Goal: Task Accomplishment & Management: Use online tool/utility

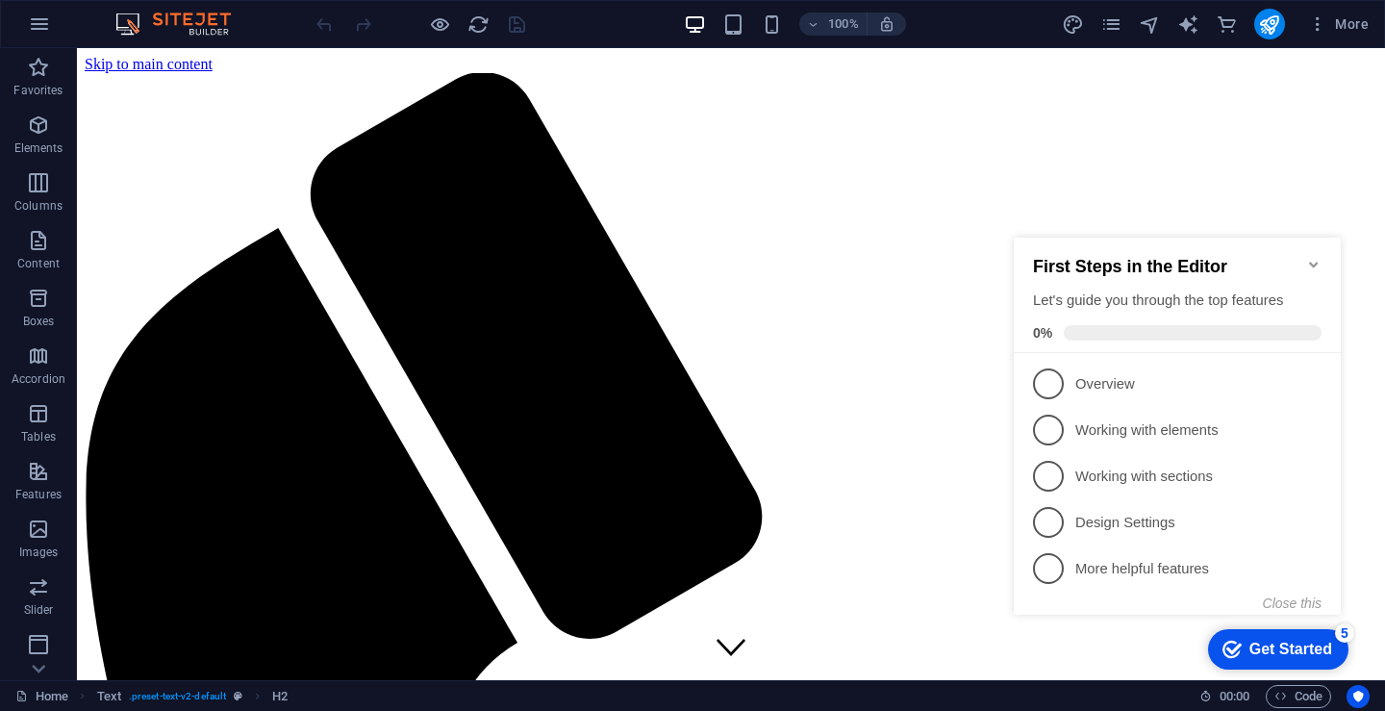
click at [1312, 257] on icon "Minimize checklist" at bounding box center [1313, 264] width 15 height 15
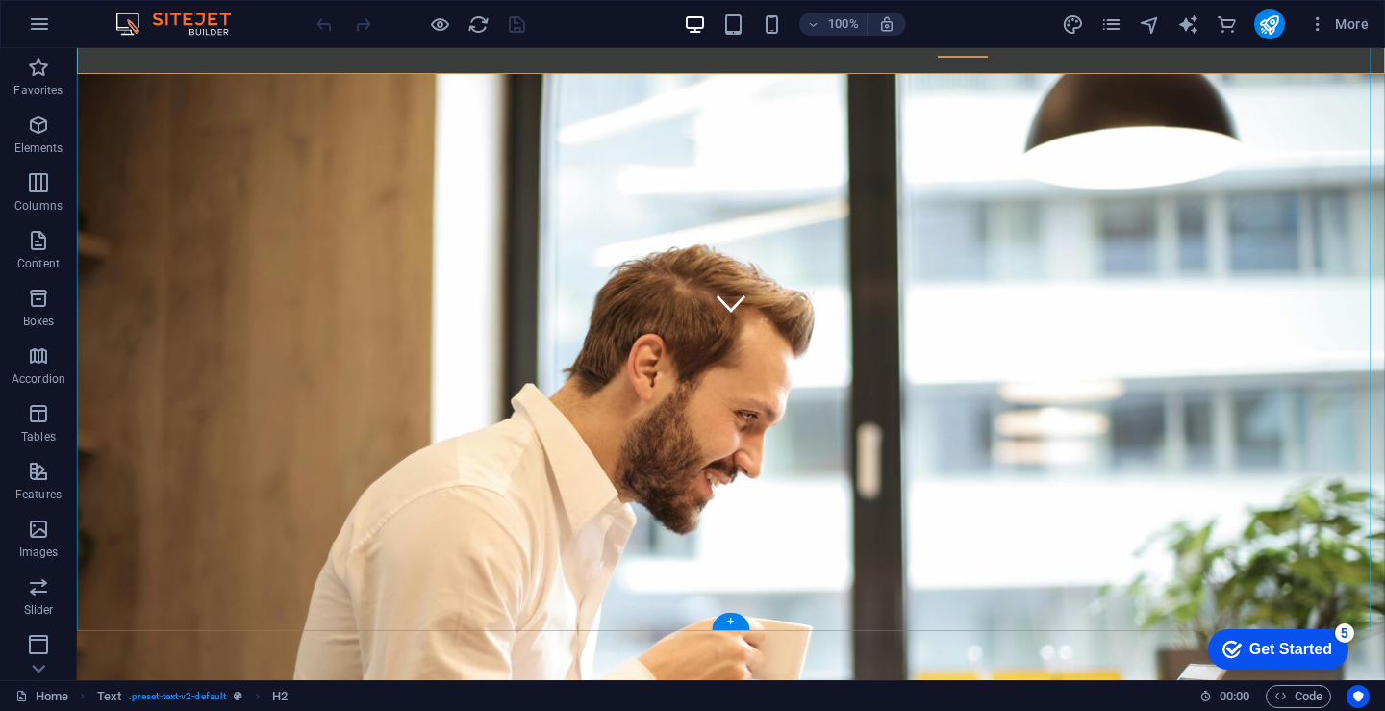
scroll to position [353, 0]
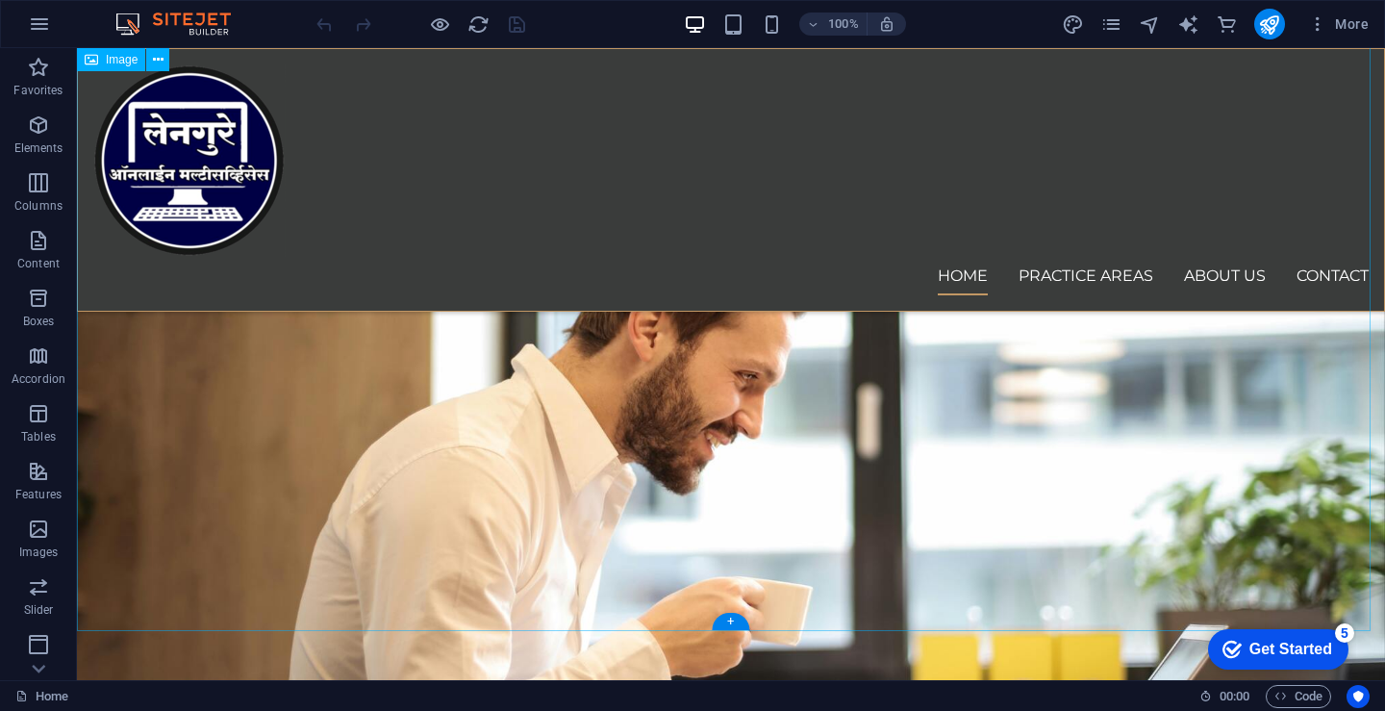
click at [710, 510] on figure at bounding box center [731, 358] width 1308 height 1097
click at [952, 591] on figure at bounding box center [731, 358] width 1308 height 1097
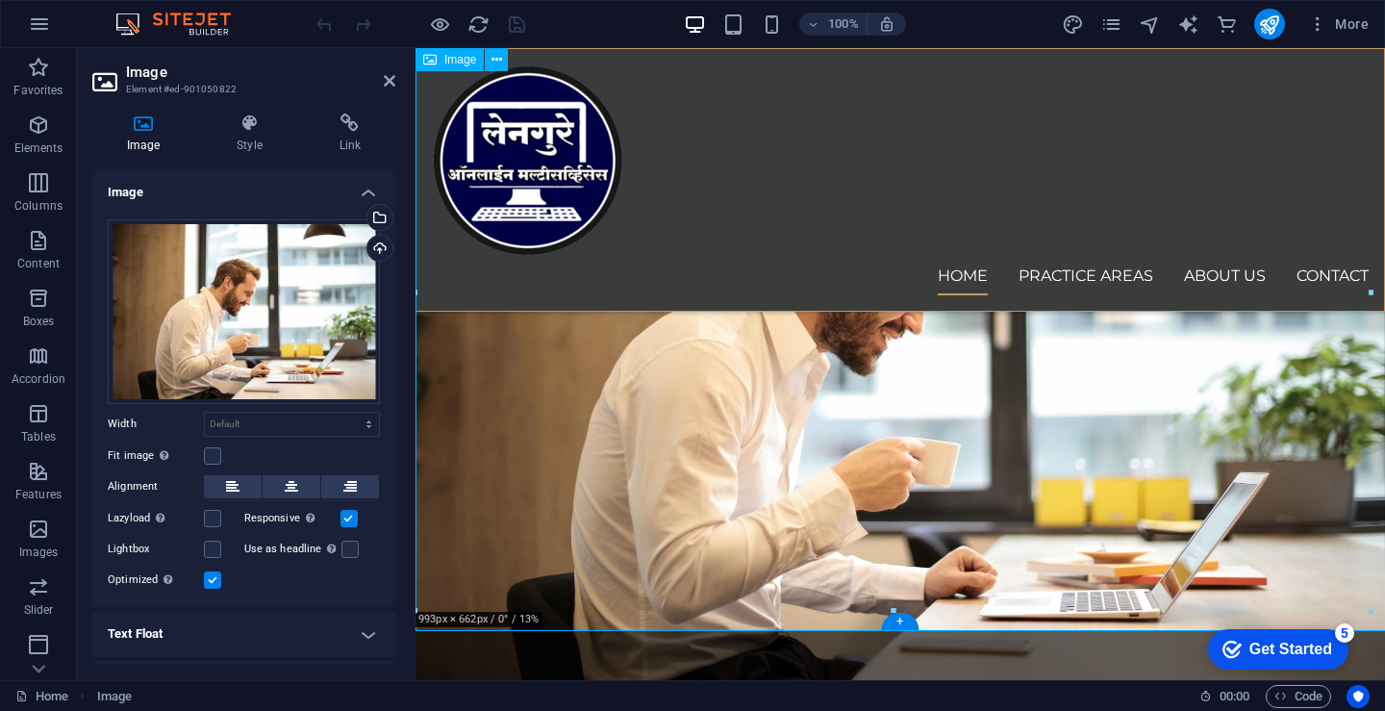
click at [948, 590] on figure at bounding box center [899, 245] width 969 height 871
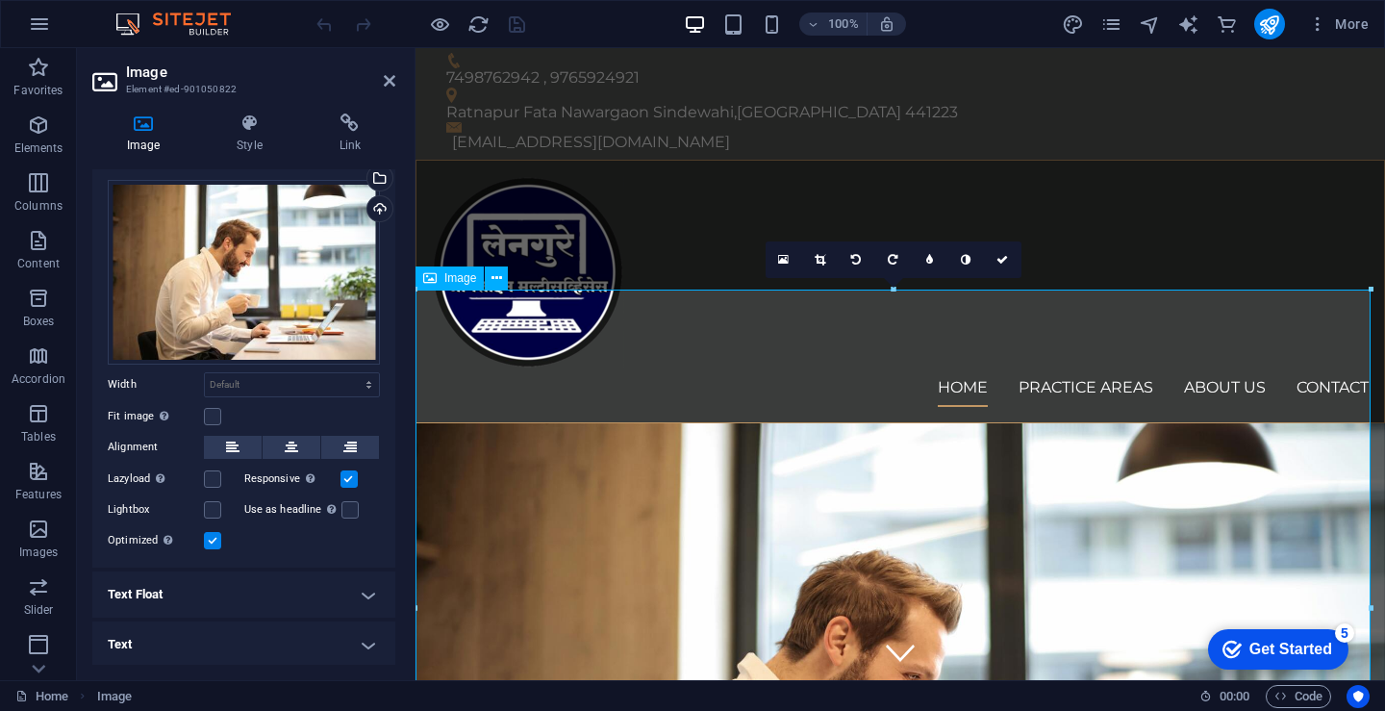
scroll to position [0, 0]
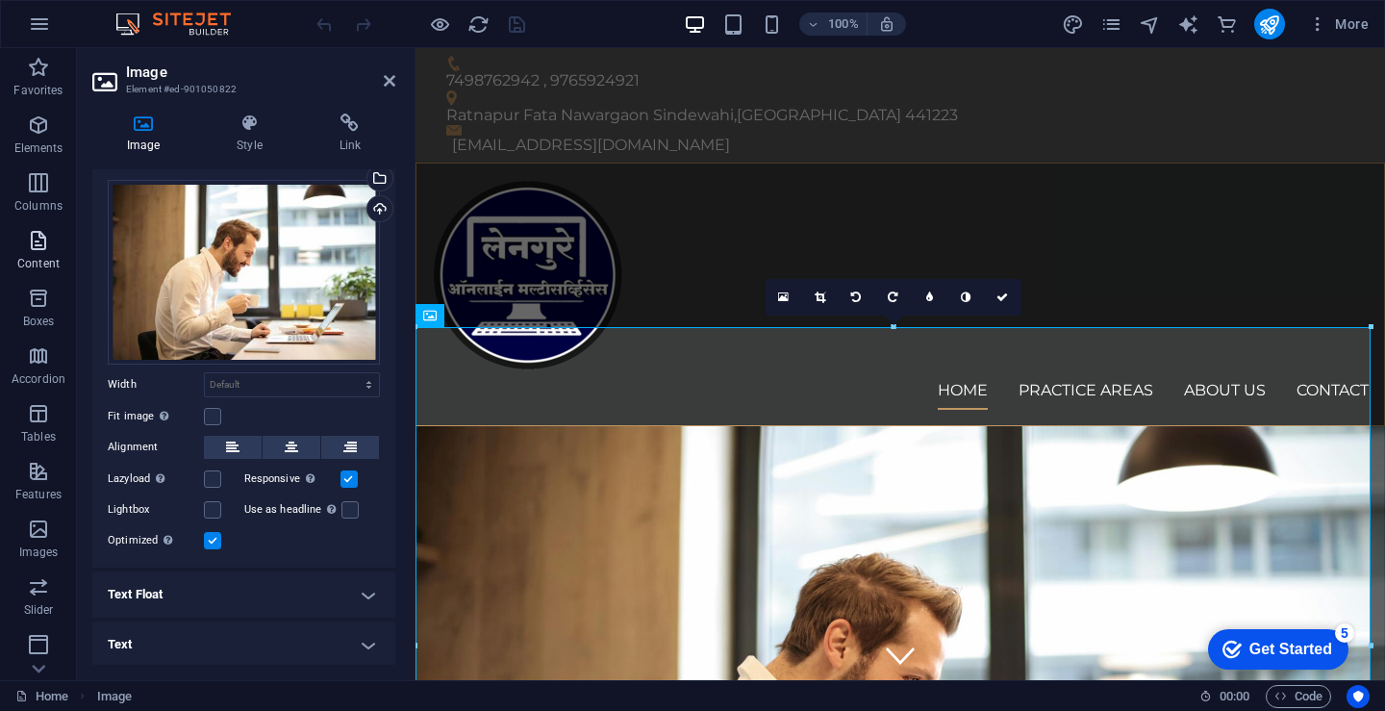
click at [30, 252] on span "Content" at bounding box center [38, 252] width 77 height 46
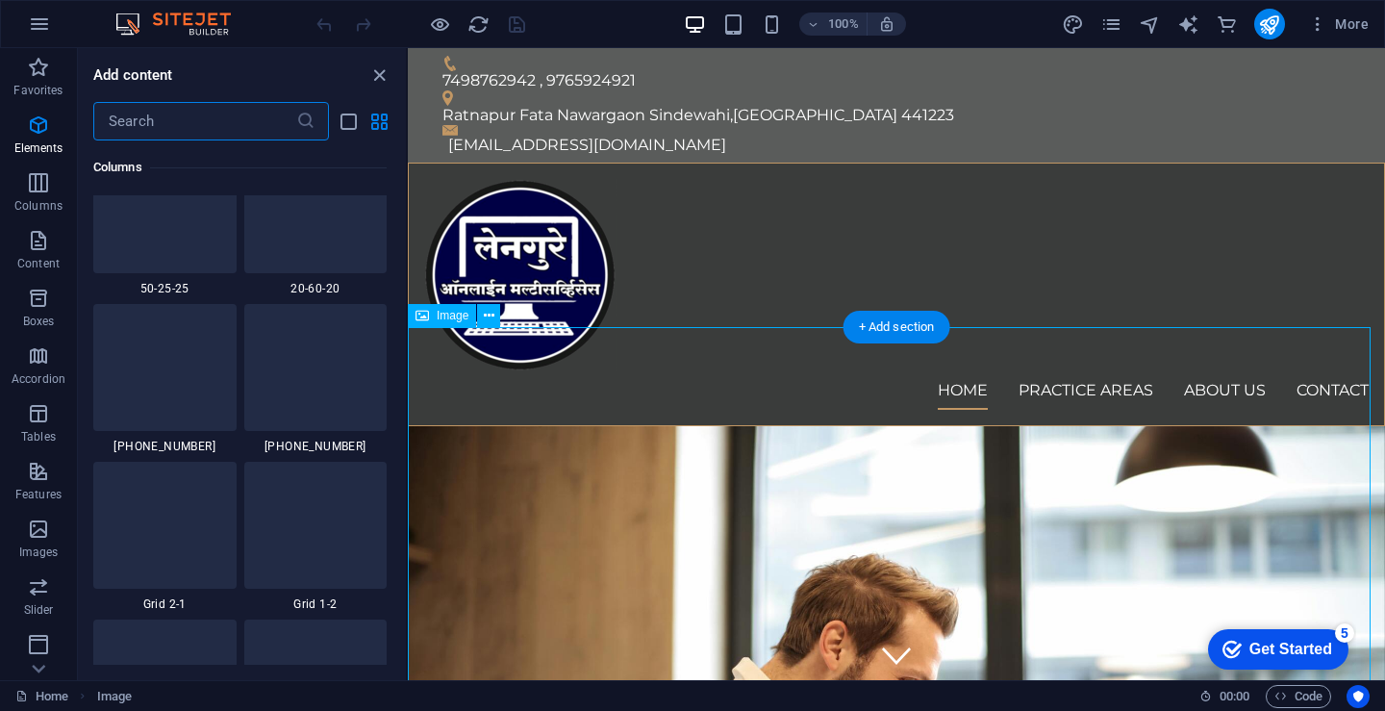
scroll to position [3365, 0]
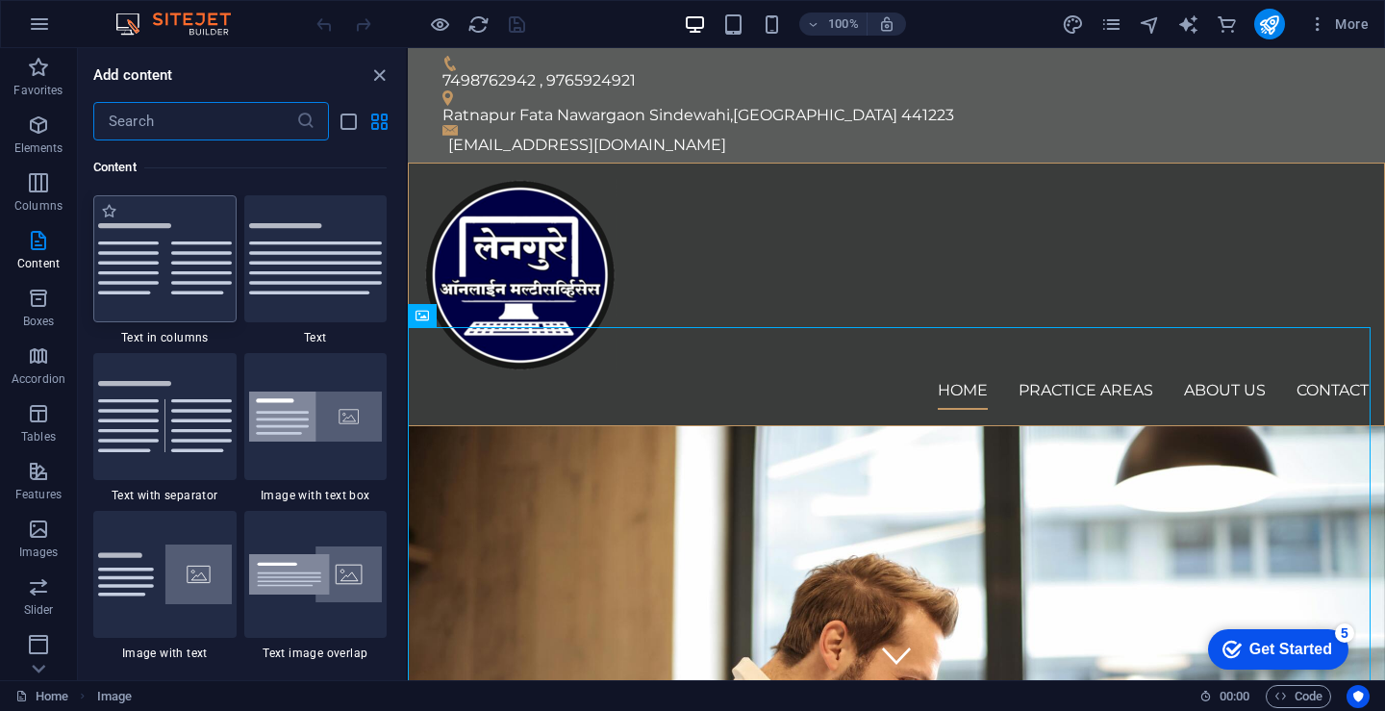
click at [165, 265] on img at bounding box center [165, 258] width 134 height 71
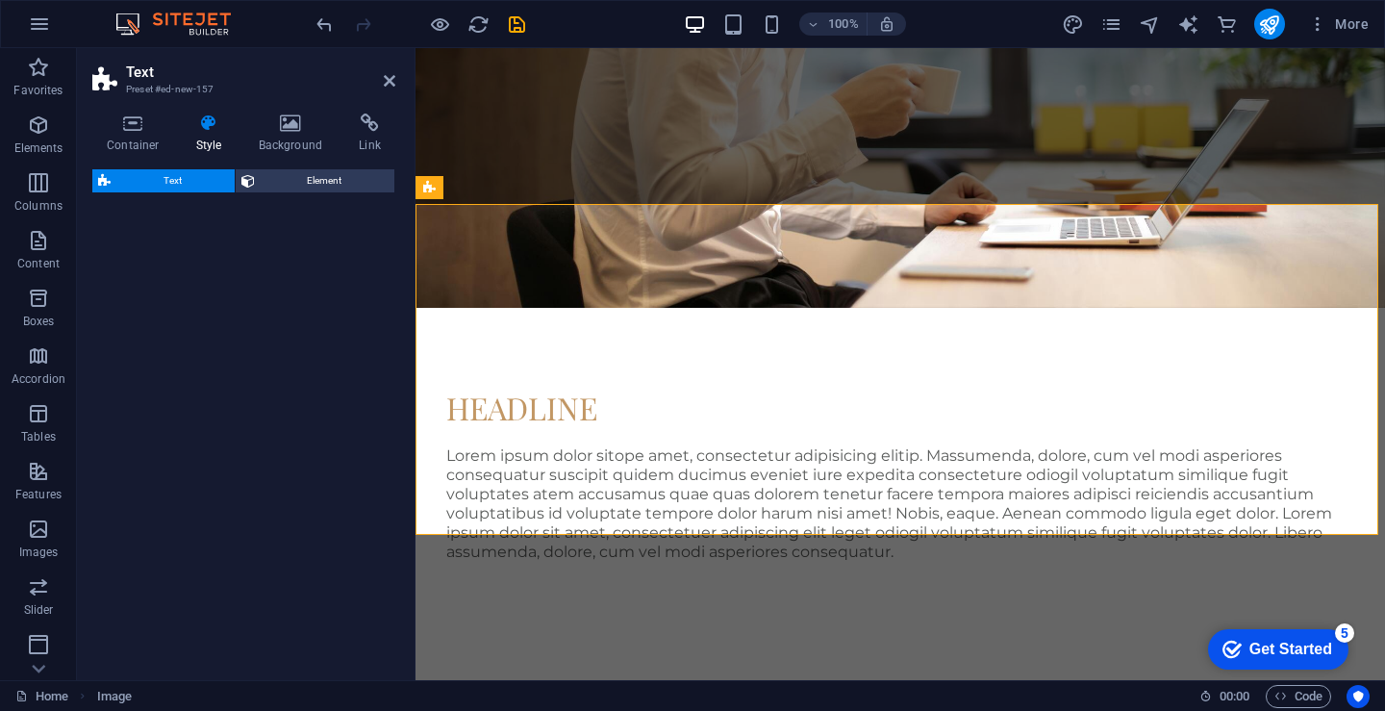
click at [165, 265] on div "Text Element" at bounding box center [243, 416] width 303 height 495
select select "rem"
select select "preset-text-v2-columns"
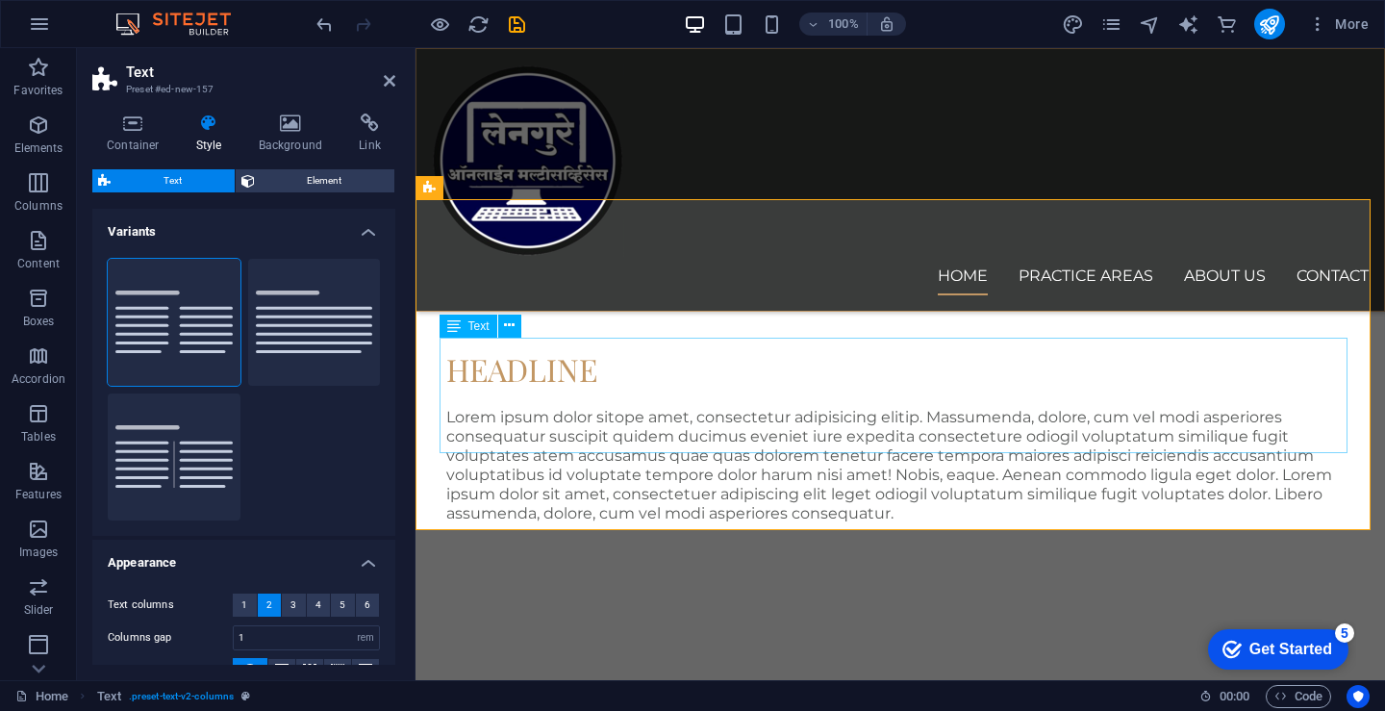
click at [520, 408] on div "Lorem ipsum dolor sitope amet, consectetur adipisicing elitip. Massumenda, dolo…" at bounding box center [900, 465] width 908 height 115
click at [501, 346] on div "Headline" at bounding box center [900, 369] width 908 height 46
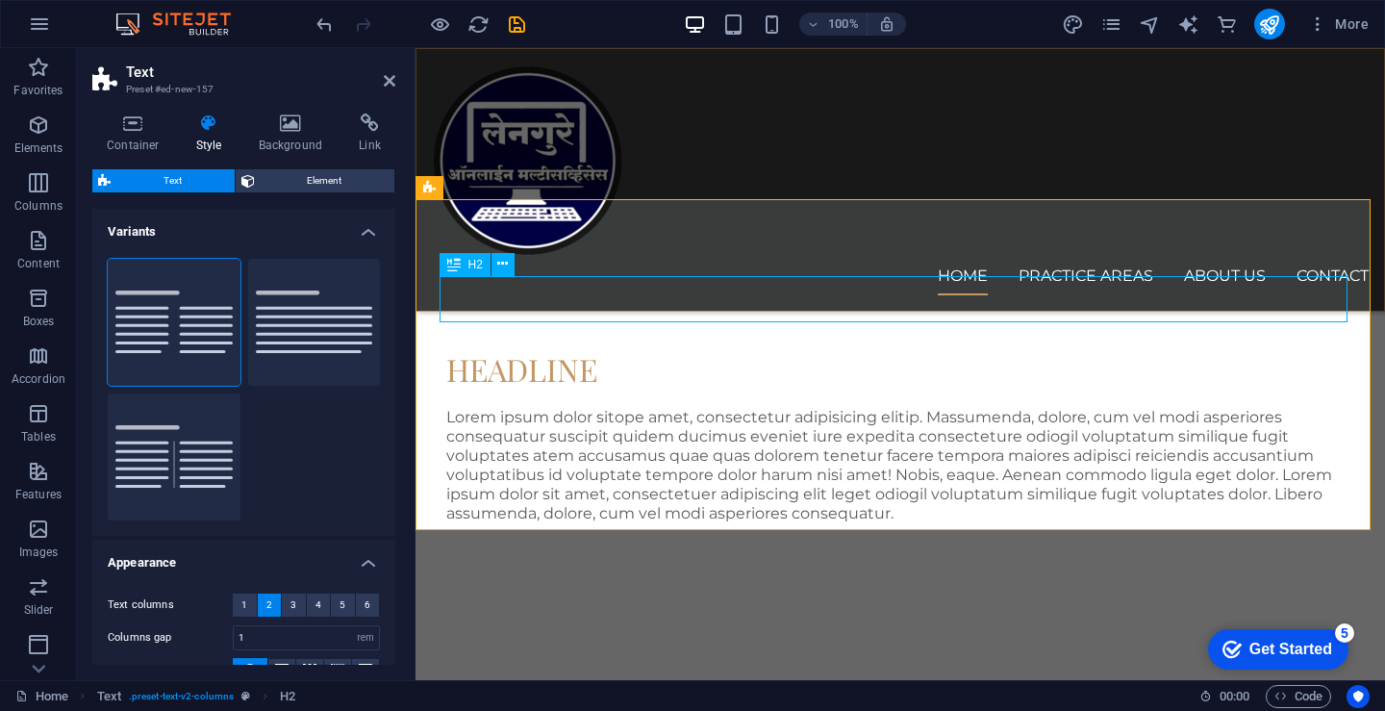
click at [501, 346] on div "Headline" at bounding box center [900, 369] width 908 height 46
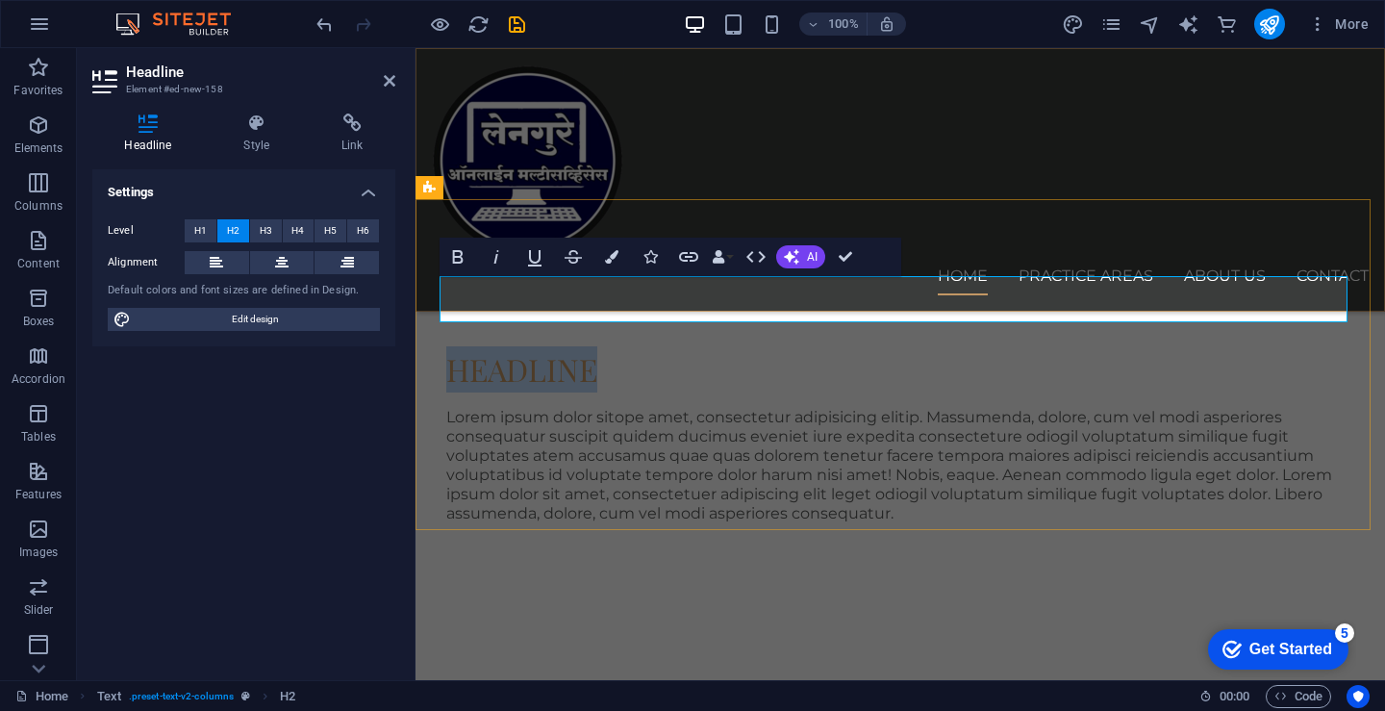
click at [501, 346] on h2 "Headline" at bounding box center [900, 369] width 908 height 46
click at [647, 346] on h2 "Headline" at bounding box center [900, 369] width 908 height 46
drag, startPoint x: 607, startPoint y: 298, endPoint x: 443, endPoint y: 297, distance: 163.5
click at [446, 346] on h2 "Headline" at bounding box center [900, 369] width 908 height 46
click at [610, 346] on h2 "Headline" at bounding box center [900, 369] width 908 height 46
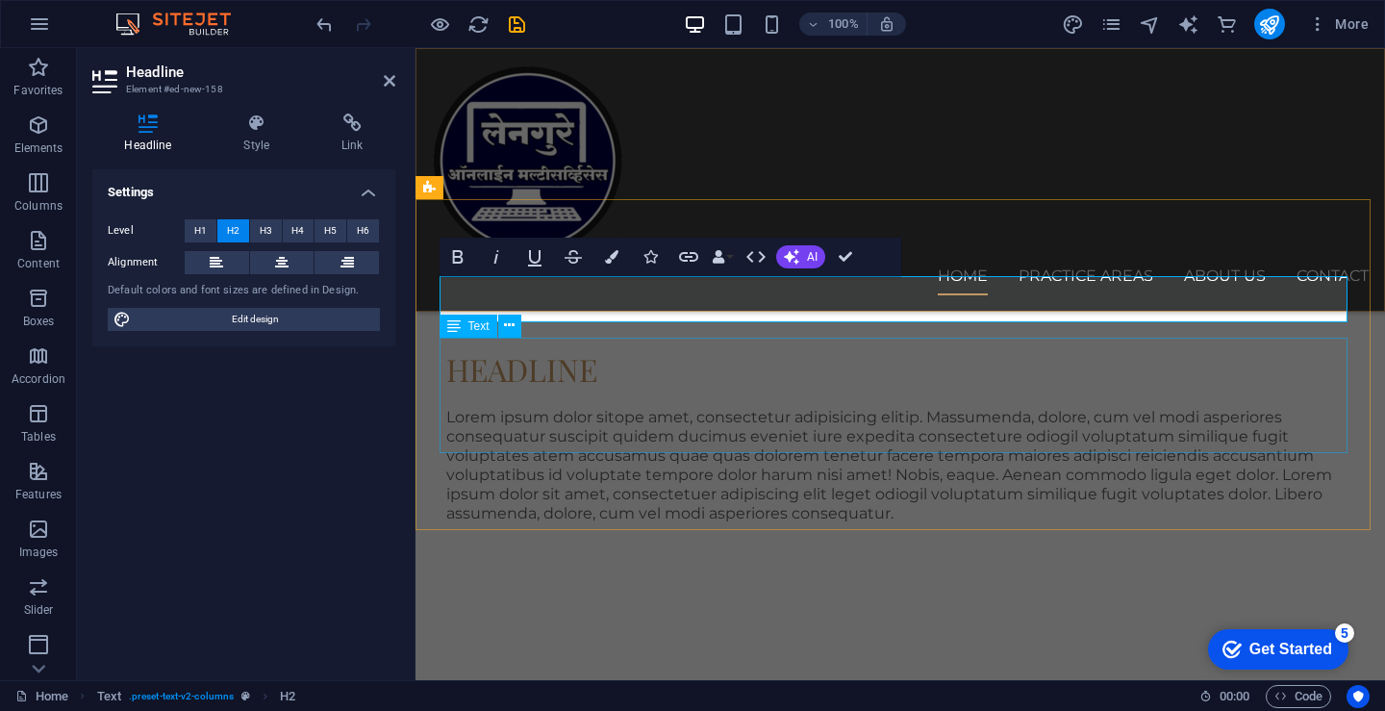
click at [516, 408] on div "Lorem ipsum dolor sitope amet, consectetur adipisicing elitip. Massumenda, dolo…" at bounding box center [900, 465] width 908 height 115
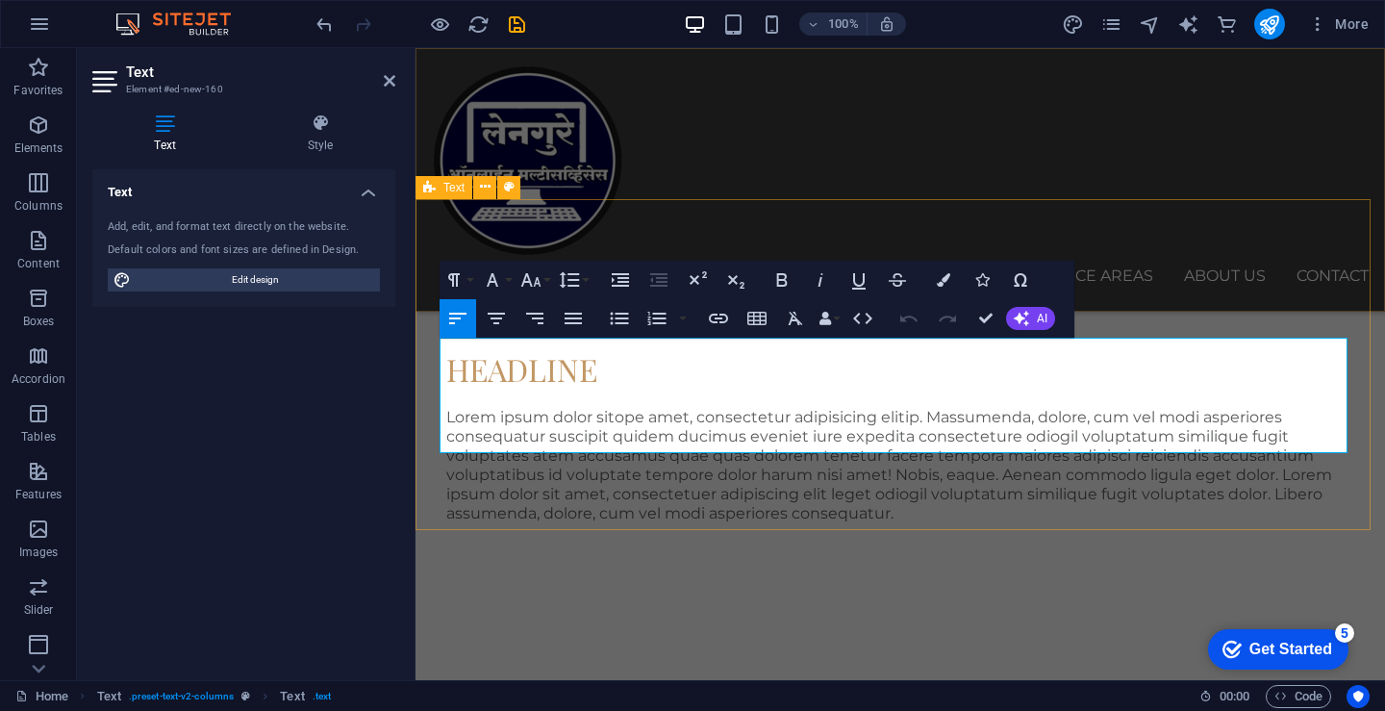
click at [910, 456] on div "Headline Lorem ipsum dolor sitope amet, consectetur adipisicing elitip. Massume…" at bounding box center [899, 434] width 969 height 331
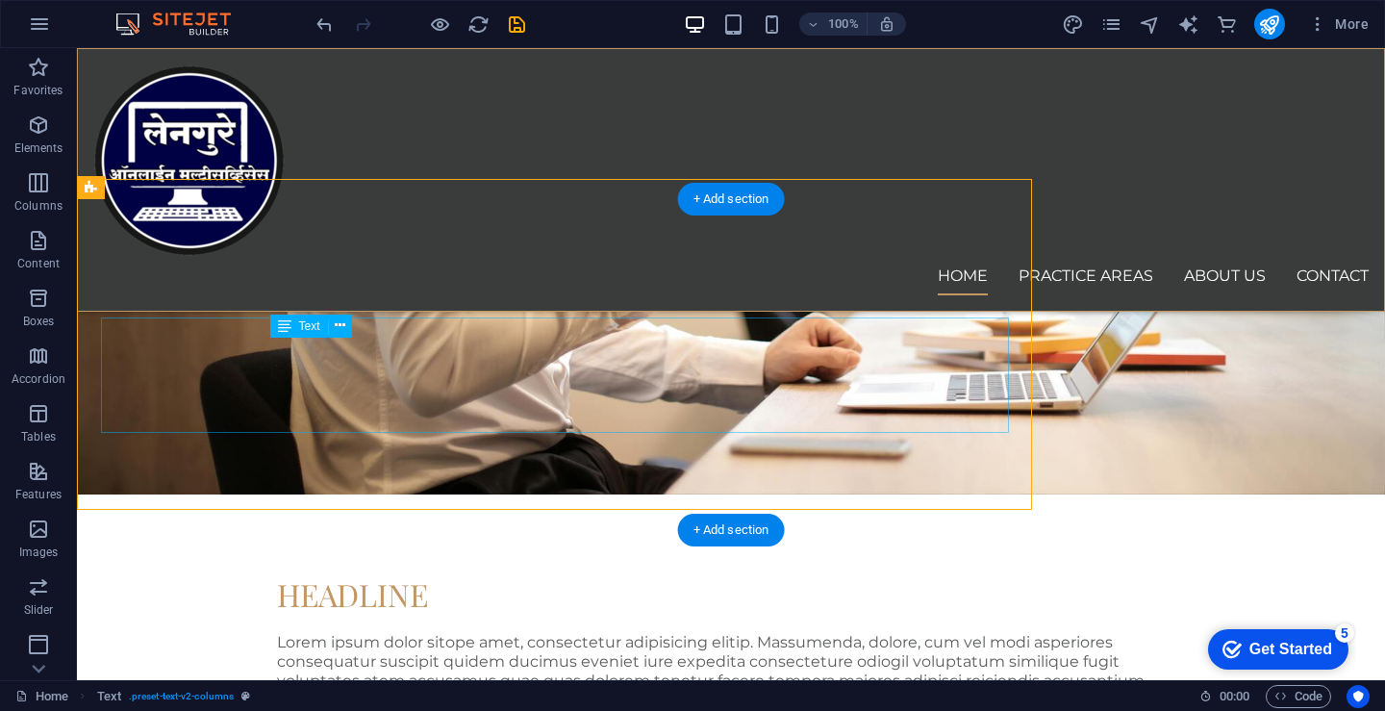
scroll to position [785, 0]
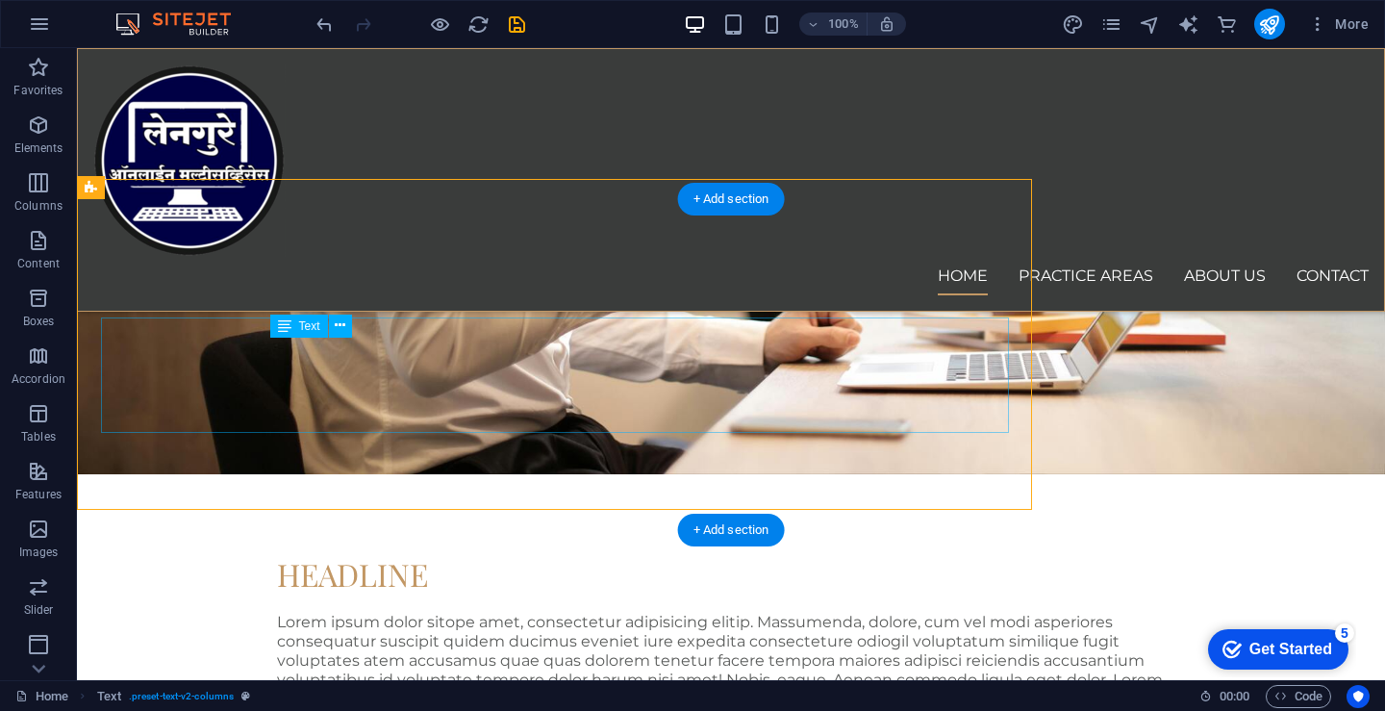
click at [910, 613] on div "Lorem ipsum dolor sitope amet, consectetur adipisicing elitip. Massumenda, dolo…" at bounding box center [731, 670] width 908 height 115
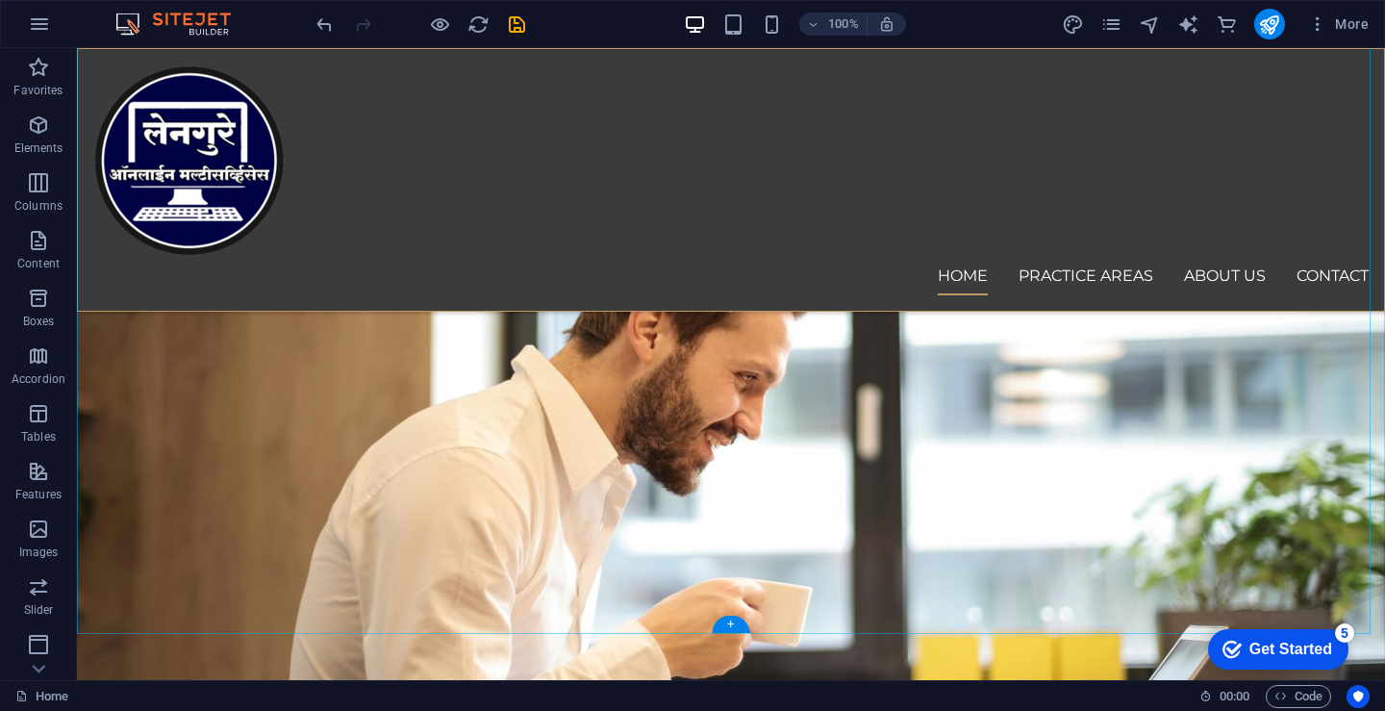
scroll to position [353, 0]
click at [385, 410] on figure at bounding box center [731, 358] width 1308 height 1097
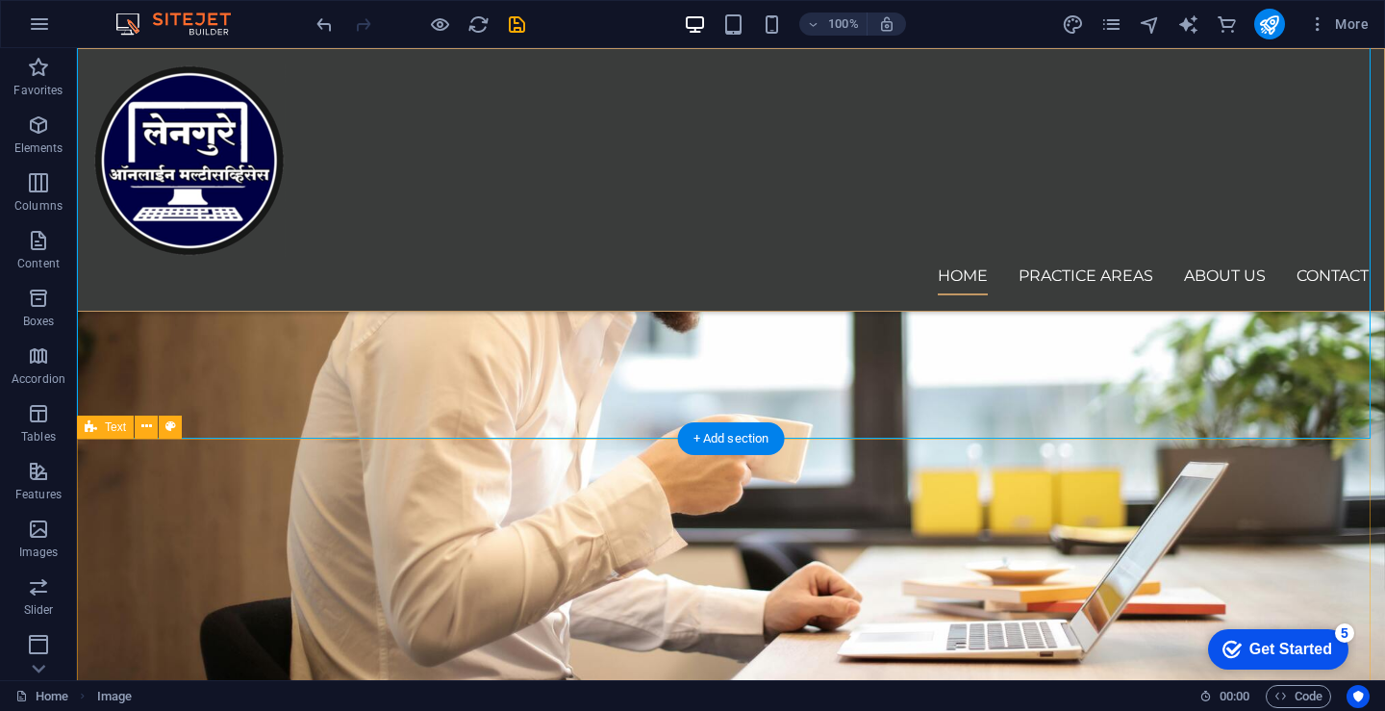
scroll to position [545, 0]
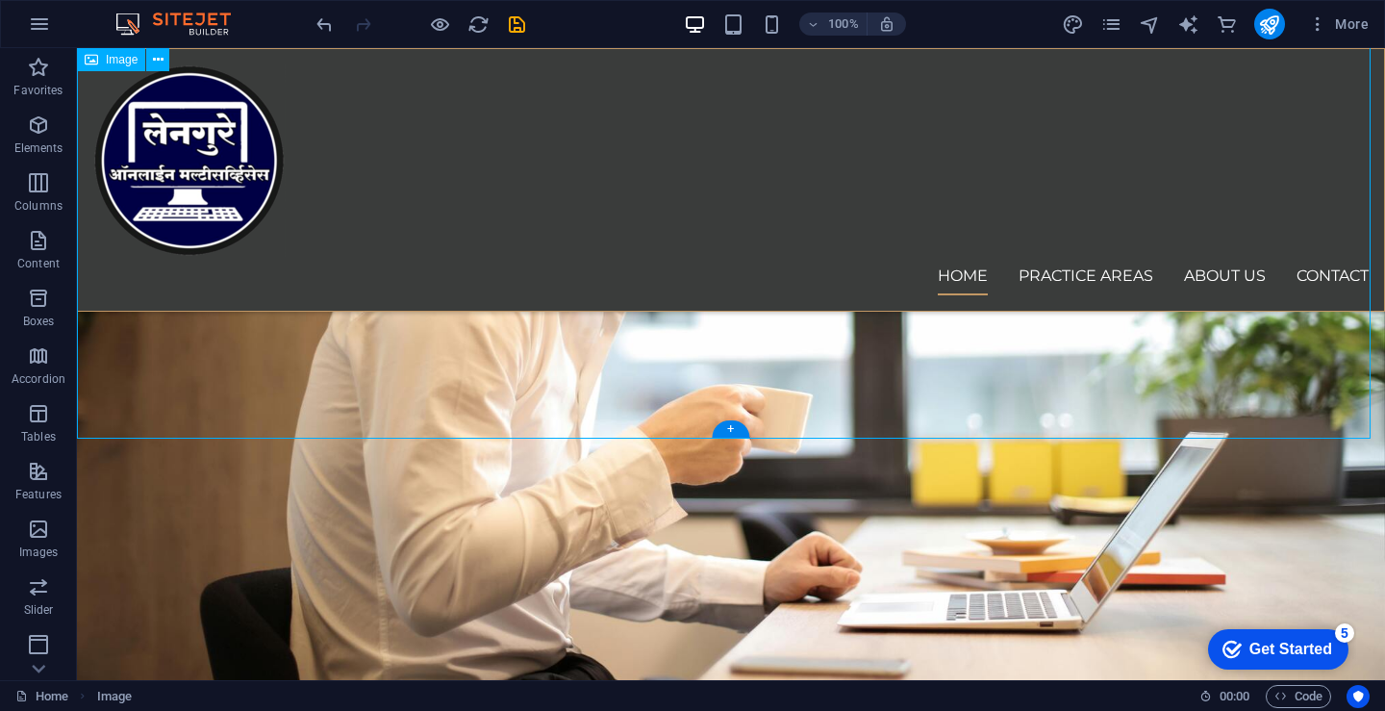
click at [1043, 415] on figure at bounding box center [731, 165] width 1308 height 1097
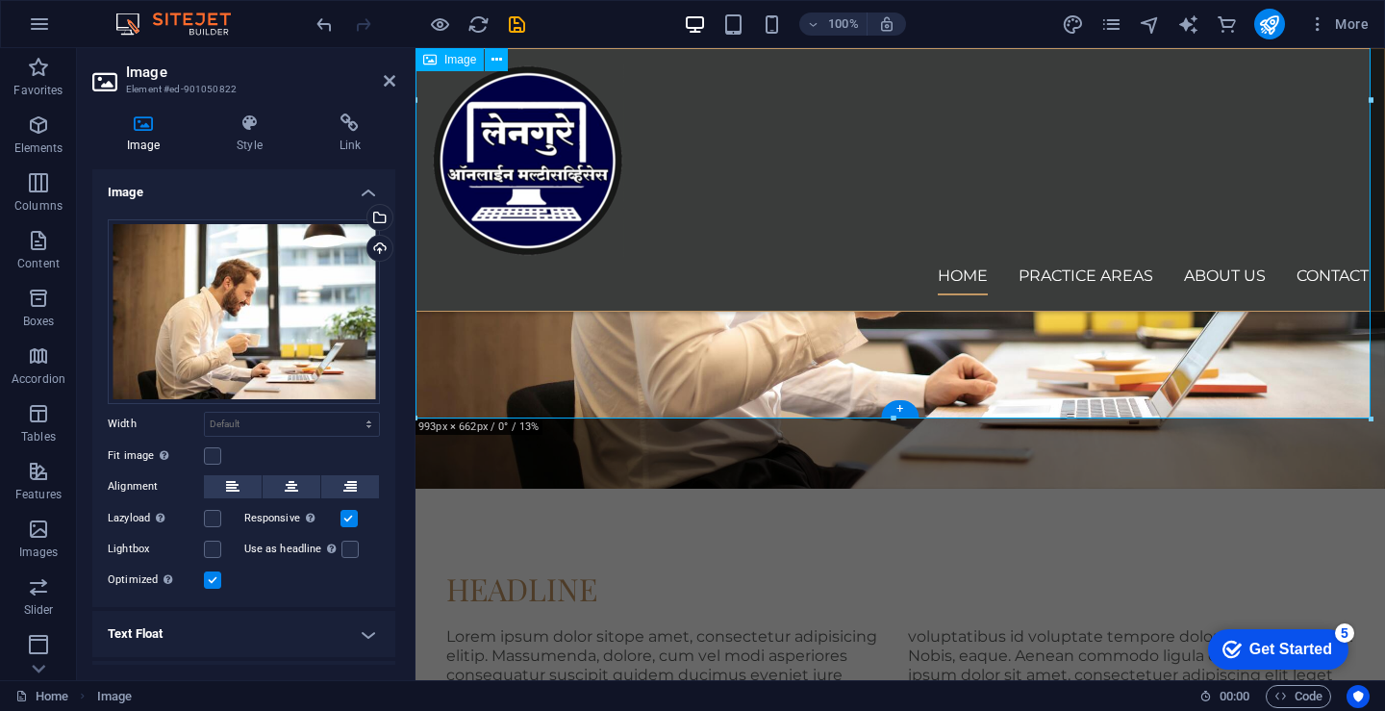
click at [1043, 415] on figure at bounding box center [899, 52] width 969 height 871
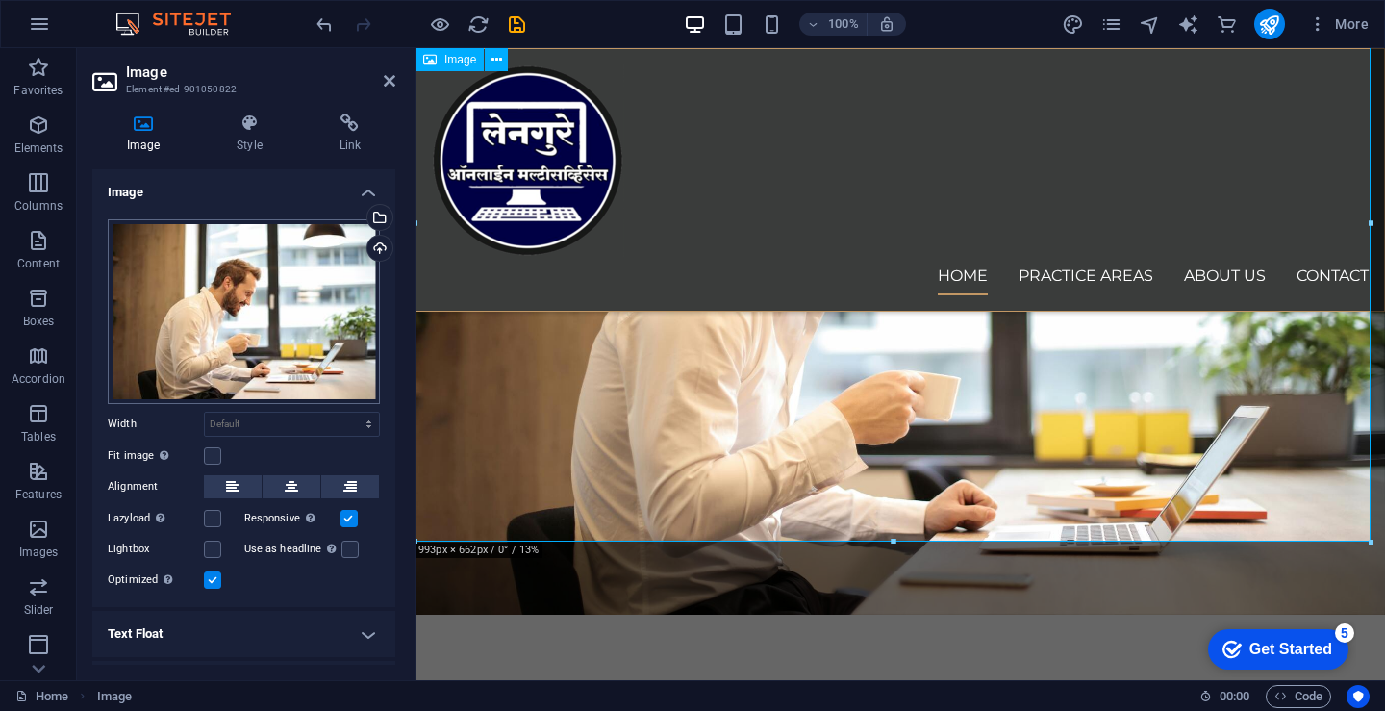
scroll to position [416, 0]
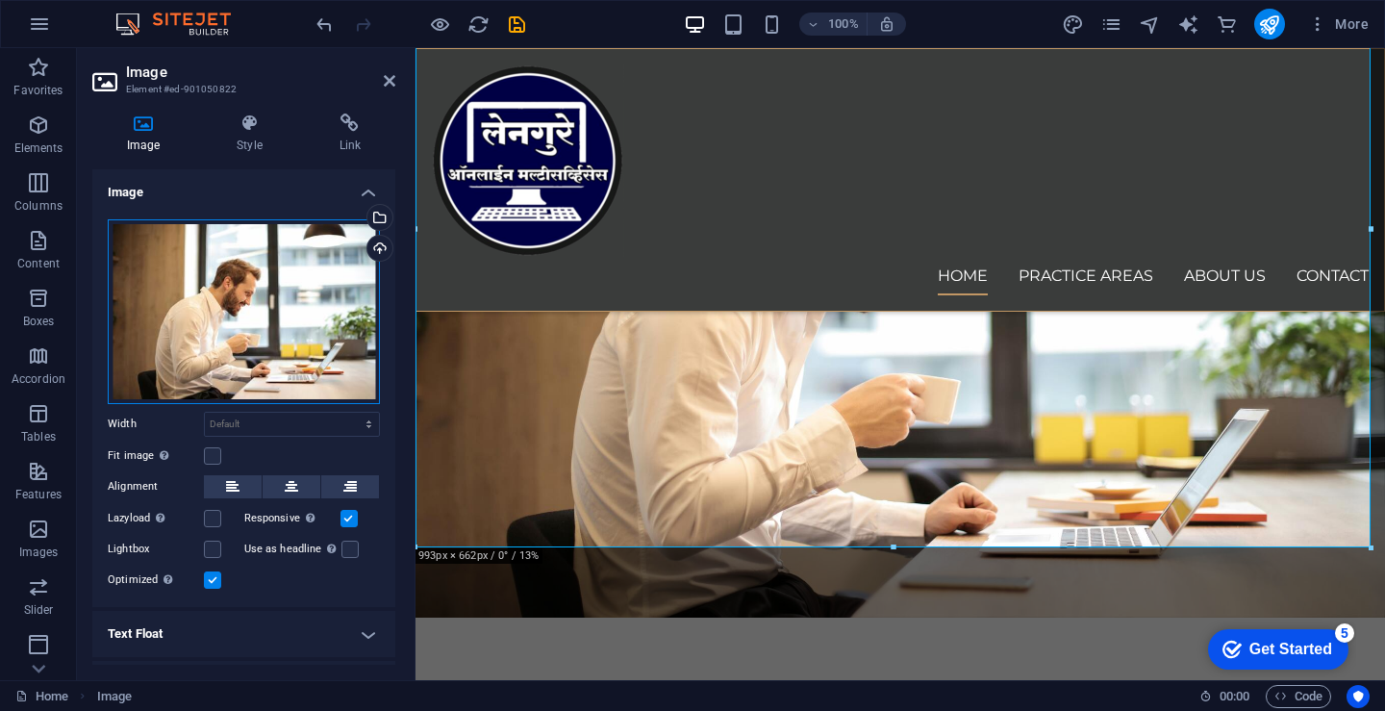
click at [321, 358] on div "Drag files here, click to choose files or select files from Files or our free s…" at bounding box center [244, 311] width 272 height 185
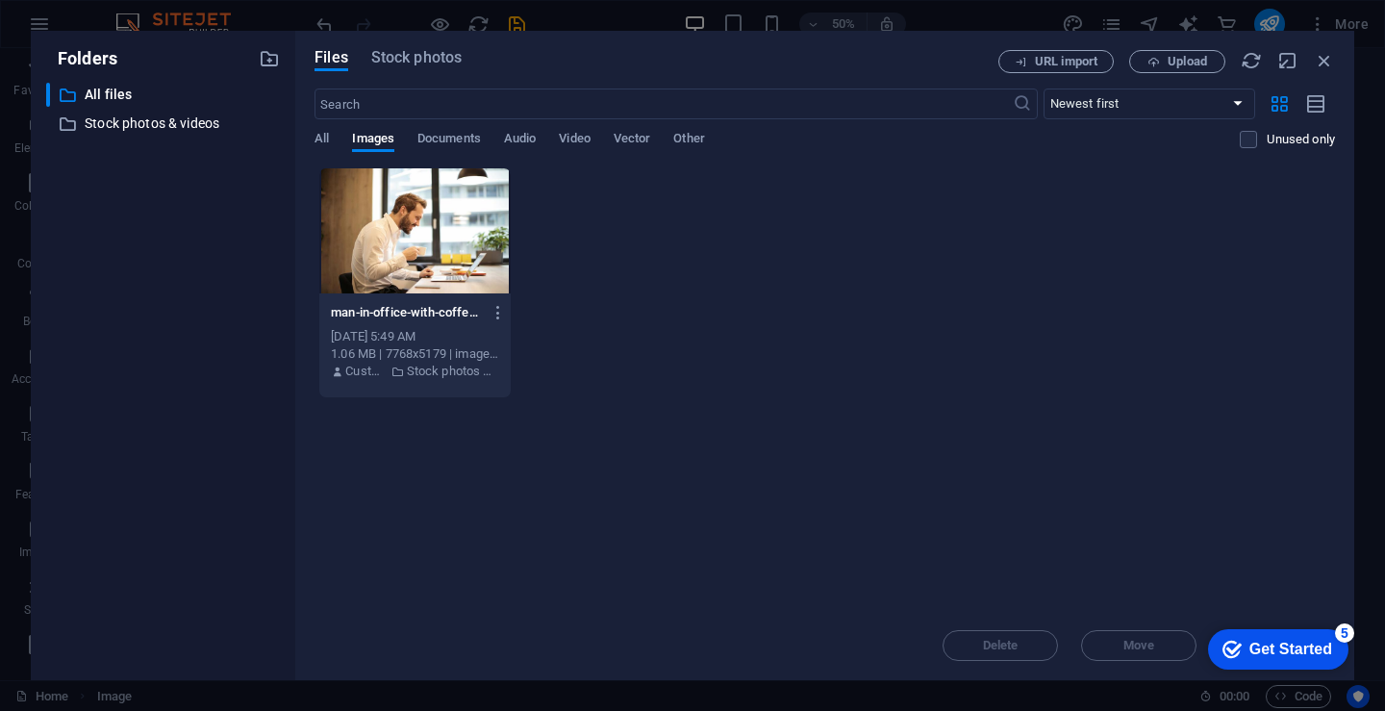
click at [321, 358] on div "man-in-office-with-coffee-smiling-while-working-at-laptop-captures-the-essence-…" at bounding box center [414, 342] width 191 height 98
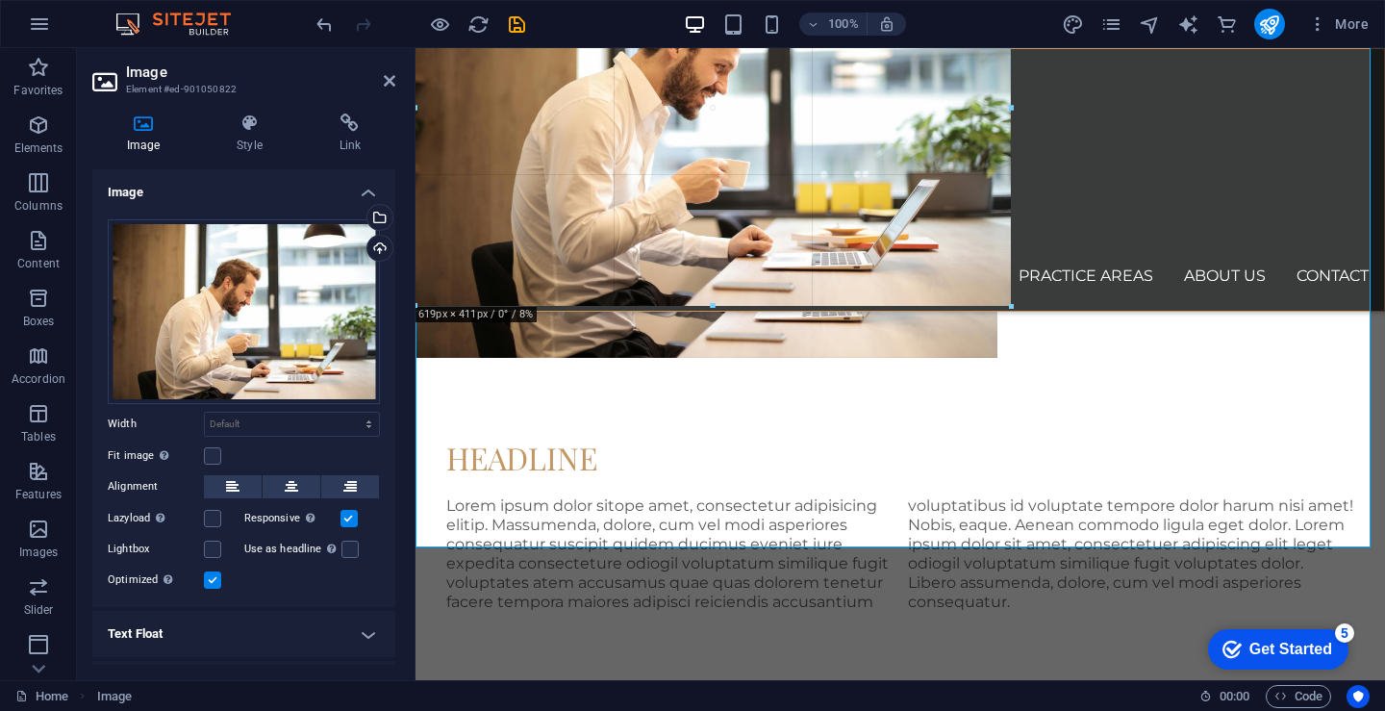
drag, startPoint x: 1367, startPoint y: 548, endPoint x: 788, endPoint y: 298, distance: 630.7
type input "607"
select select "px"
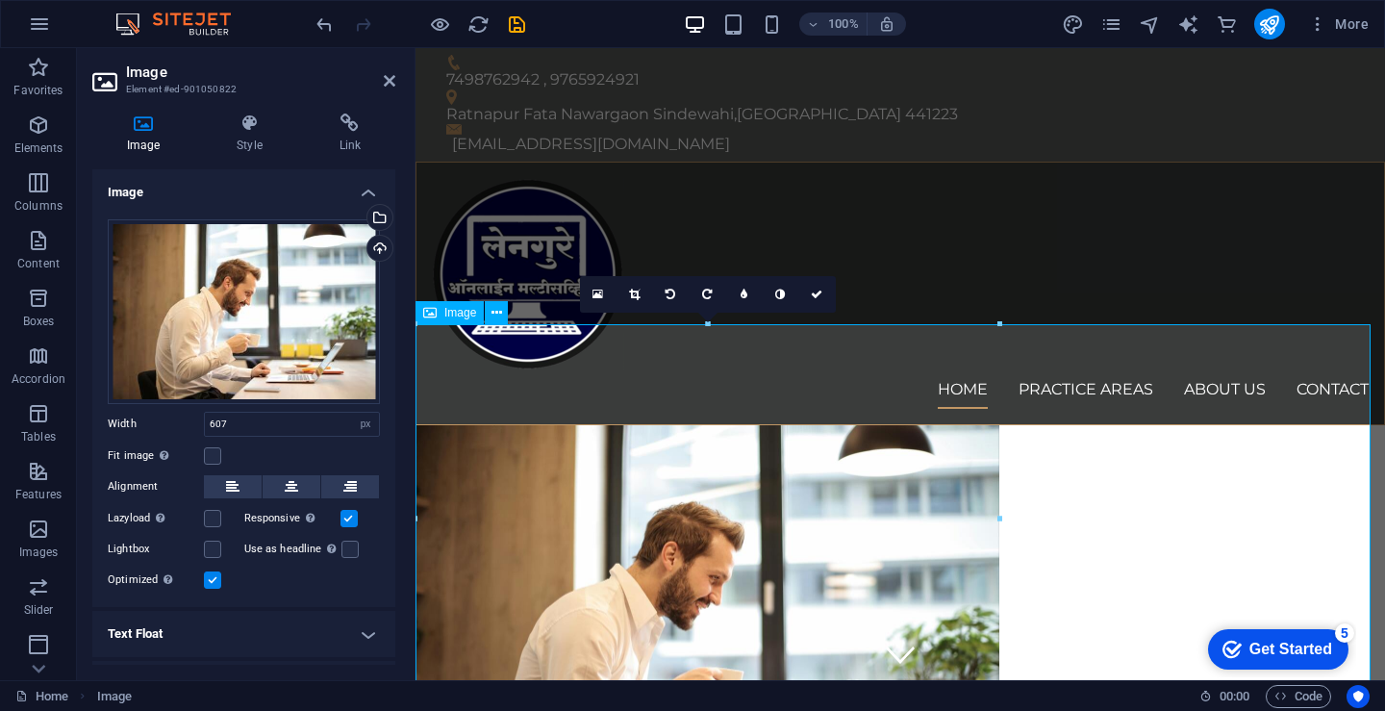
scroll to position [0, 0]
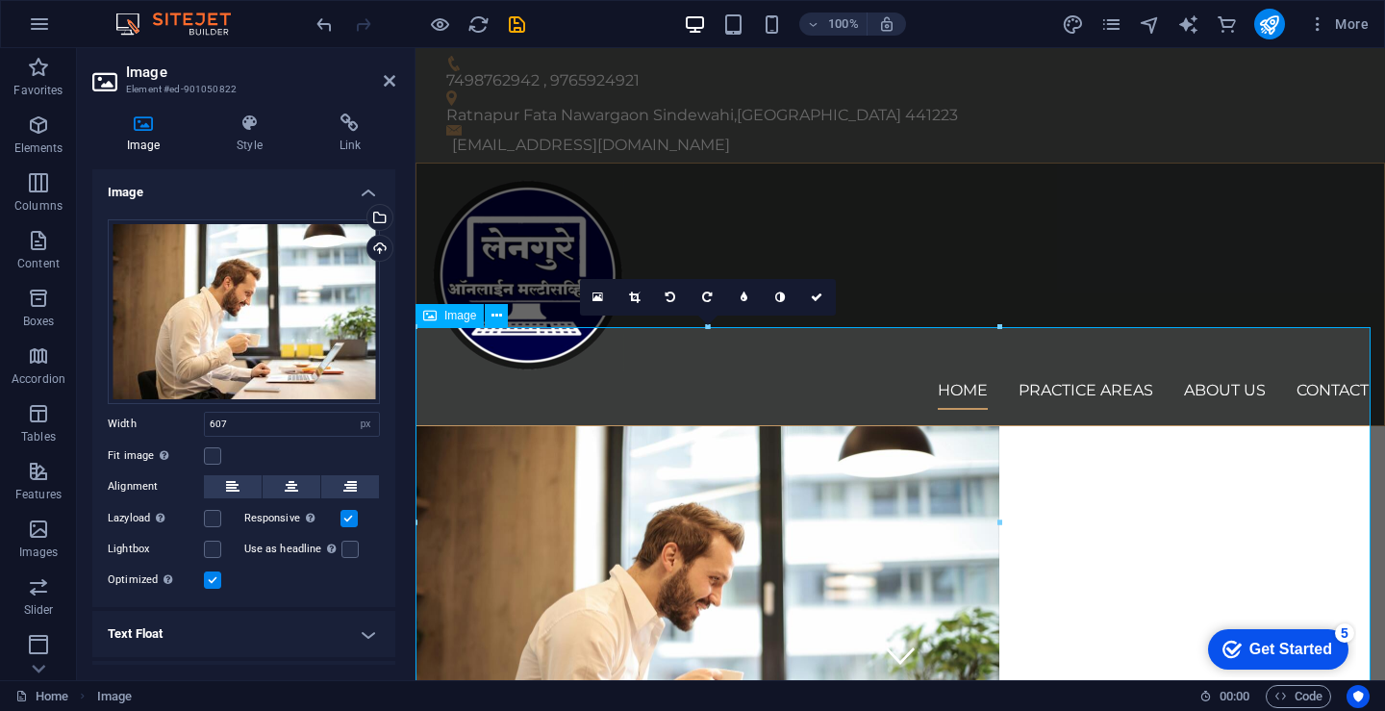
drag, startPoint x: 1417, startPoint y: 569, endPoint x: 1102, endPoint y: 501, distance: 321.8
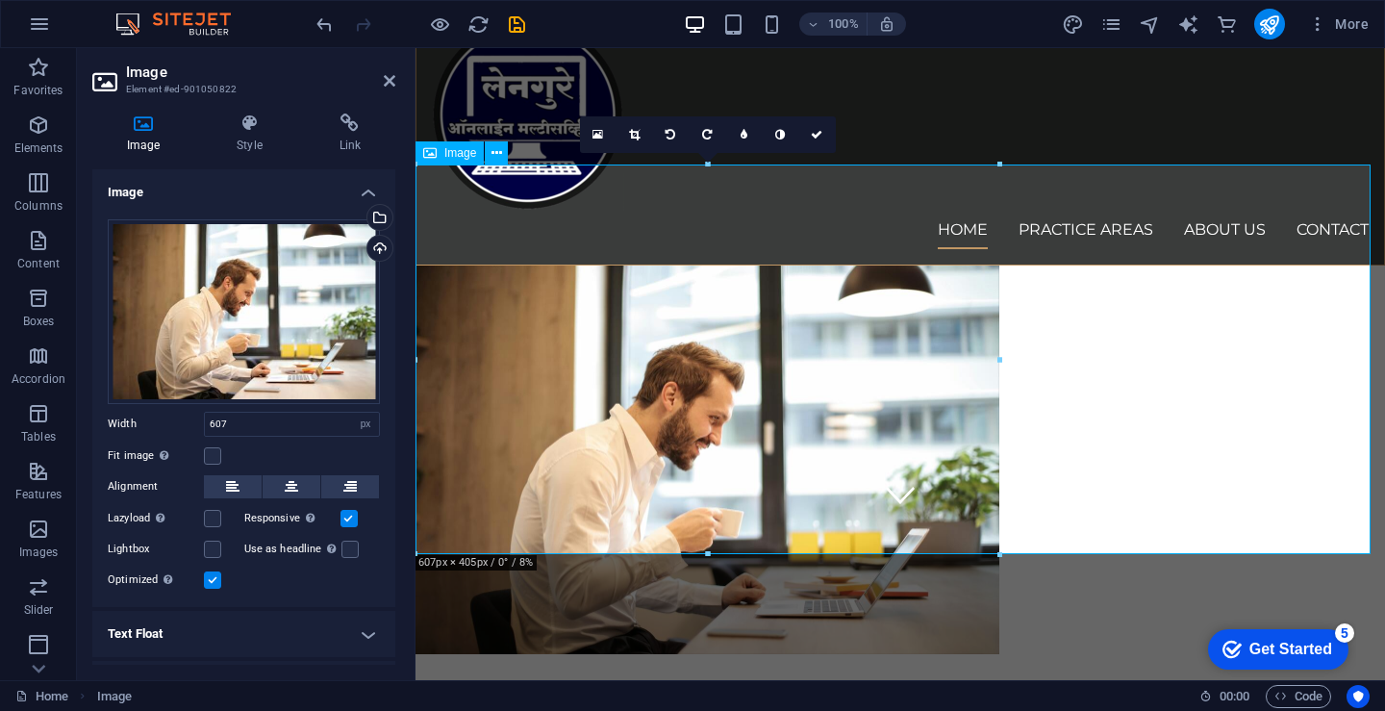
scroll to position [192, 0]
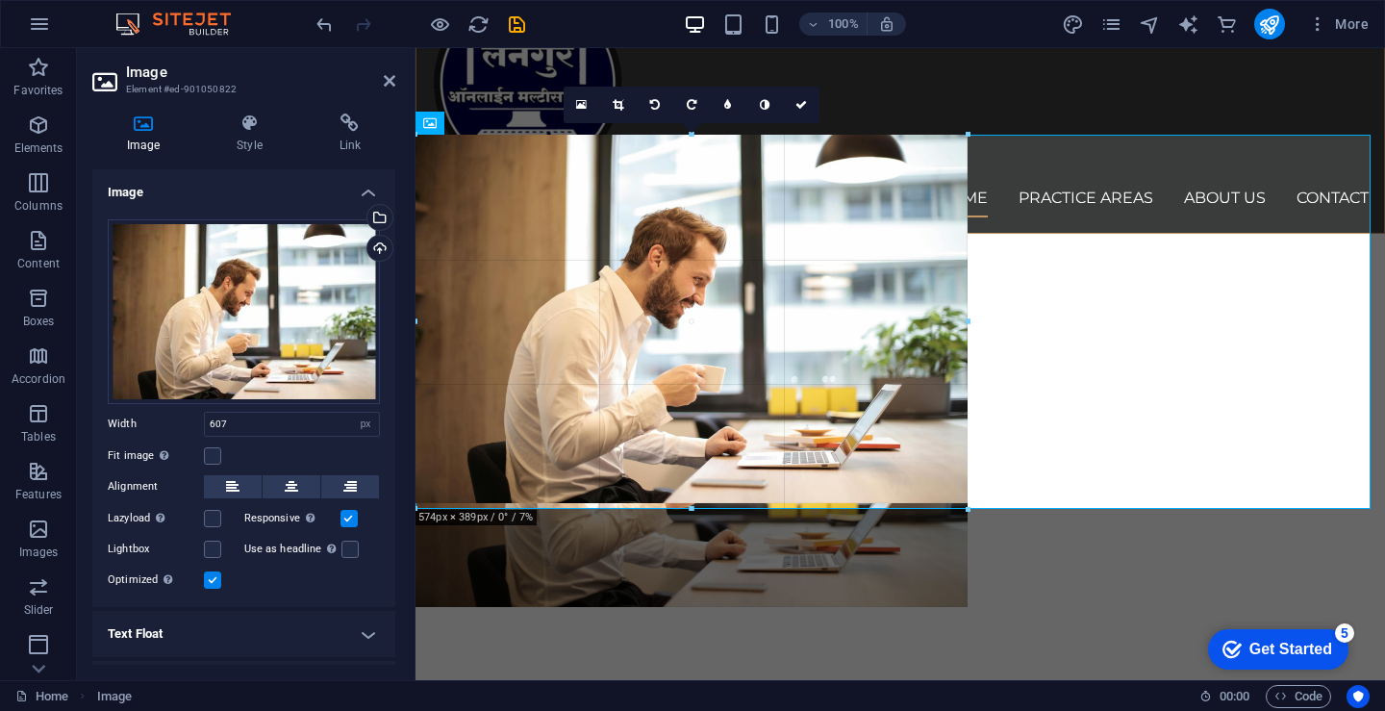
drag, startPoint x: 998, startPoint y: 520, endPoint x: 969, endPoint y: 426, distance: 98.6
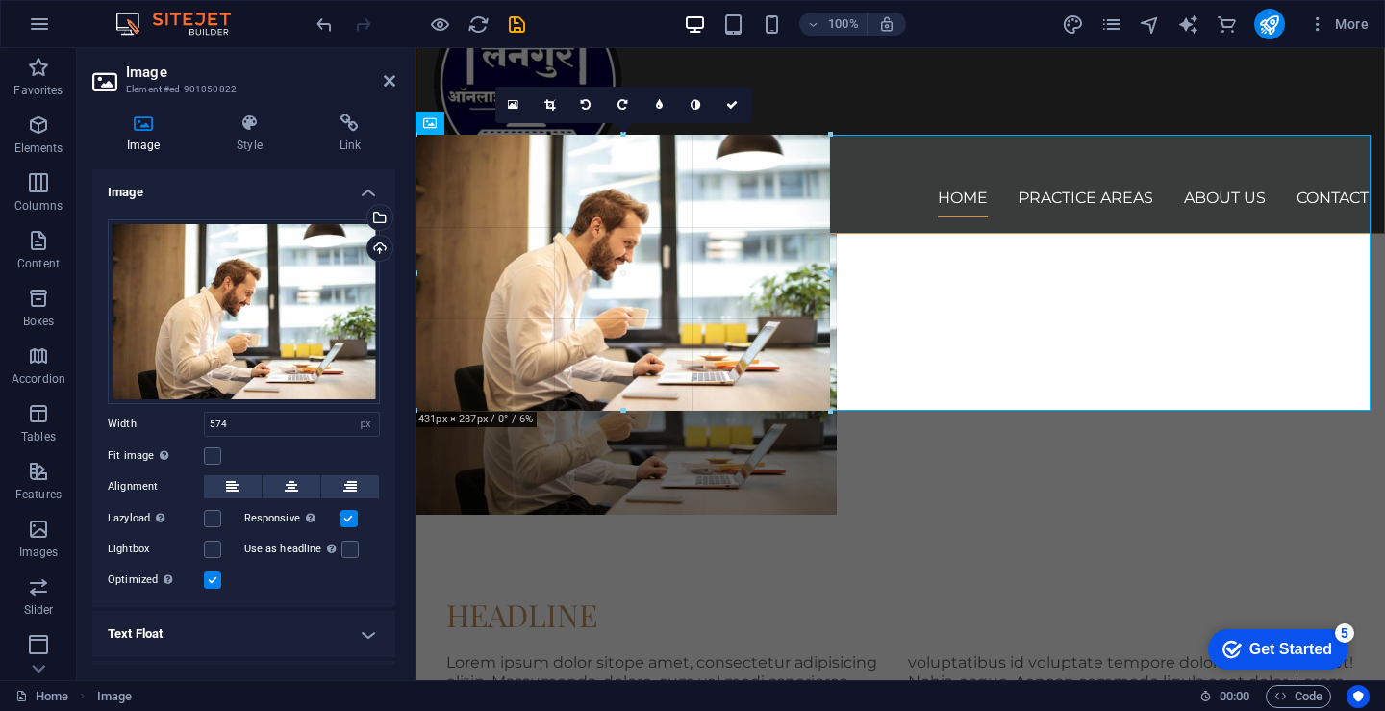
drag, startPoint x: 968, startPoint y: 319, endPoint x: 829, endPoint y: 313, distance: 138.7
type input "431"
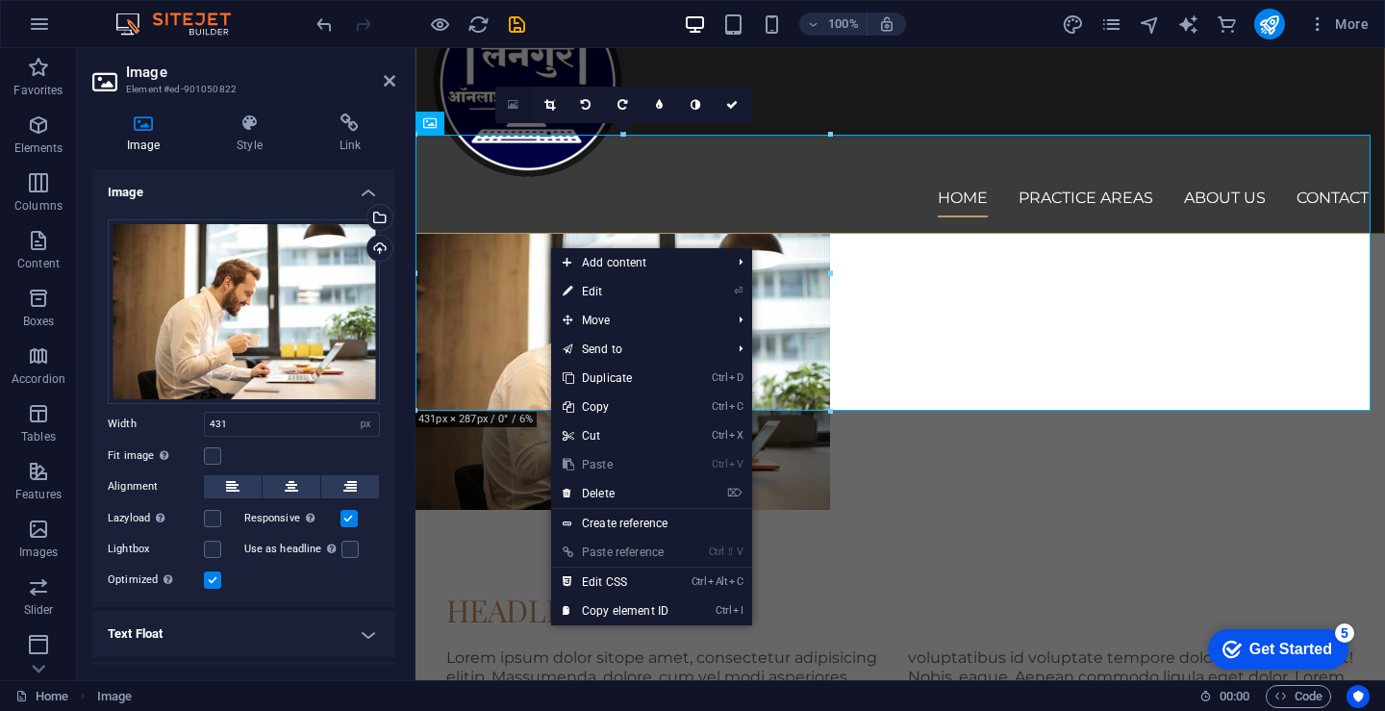
click at [508, 103] on link at bounding box center [513, 105] width 37 height 37
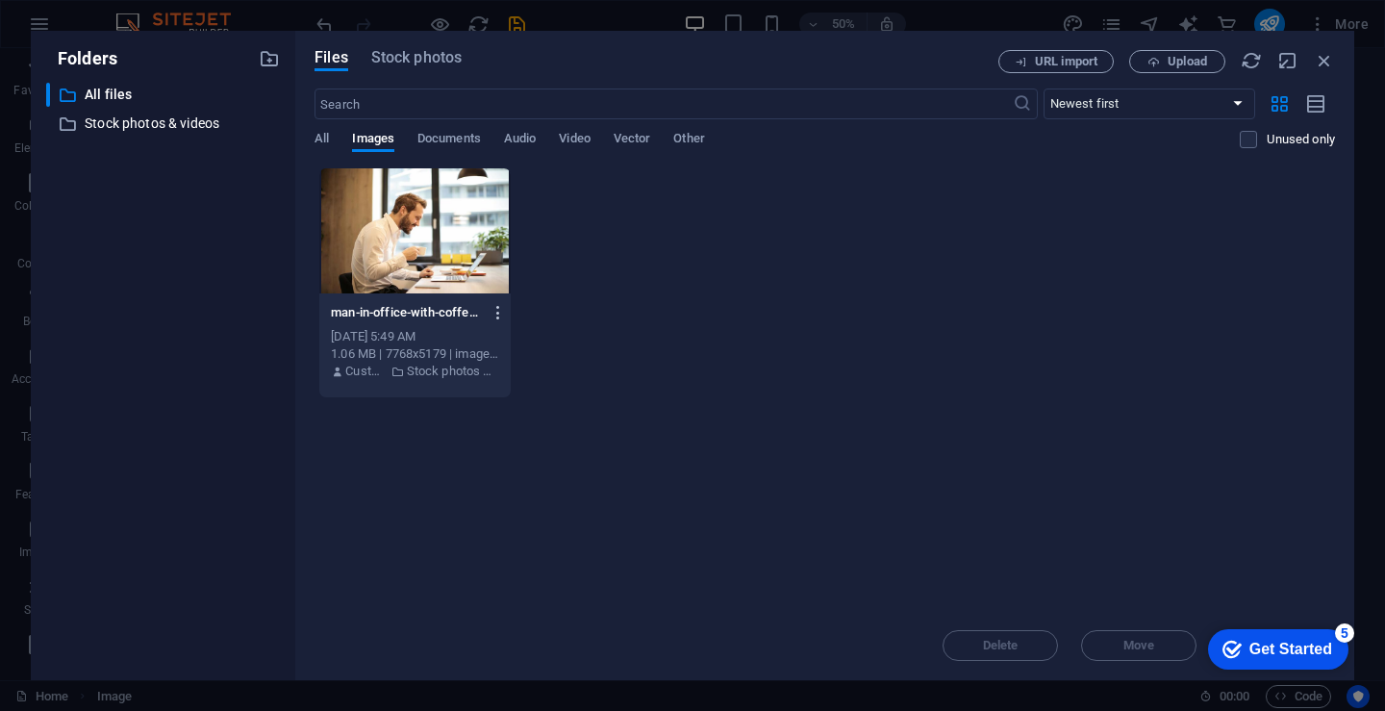
click at [499, 315] on icon "button" at bounding box center [499, 312] width 18 height 17
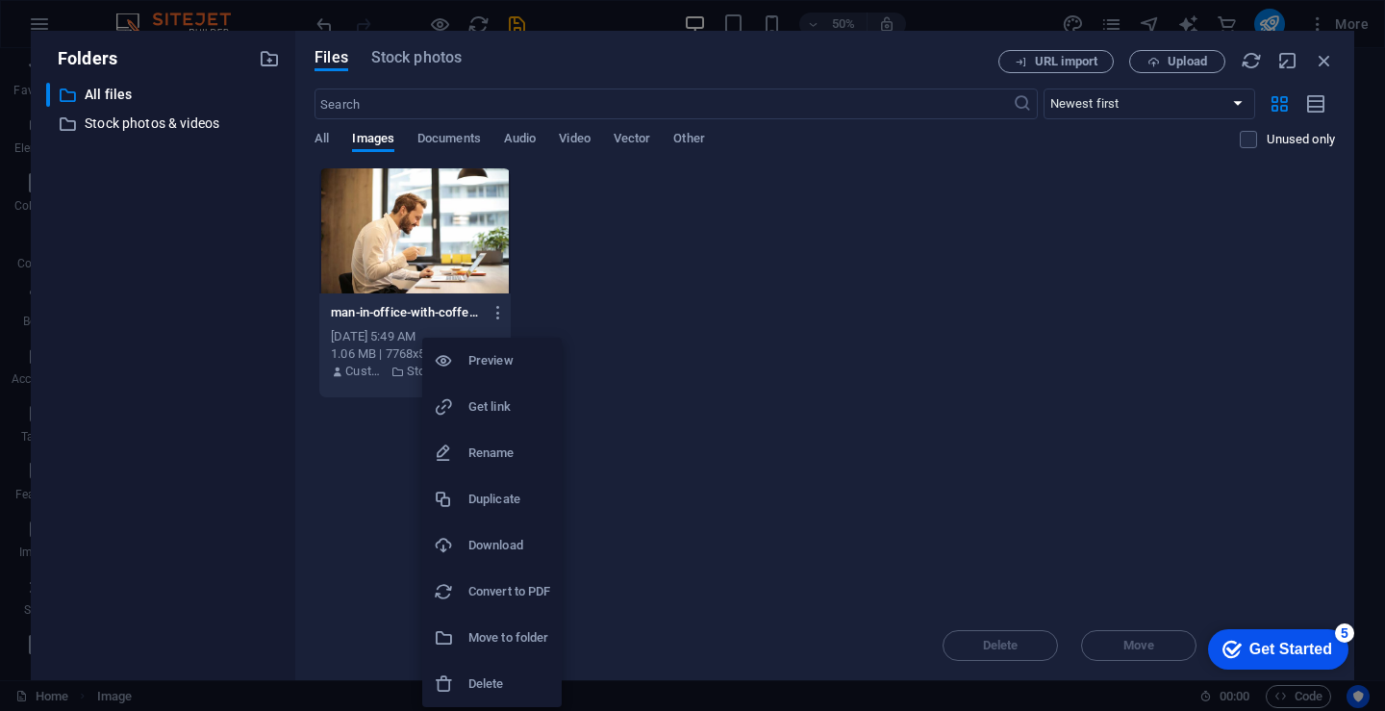
click at [483, 679] on h6 "Delete" at bounding box center [509, 683] width 82 height 23
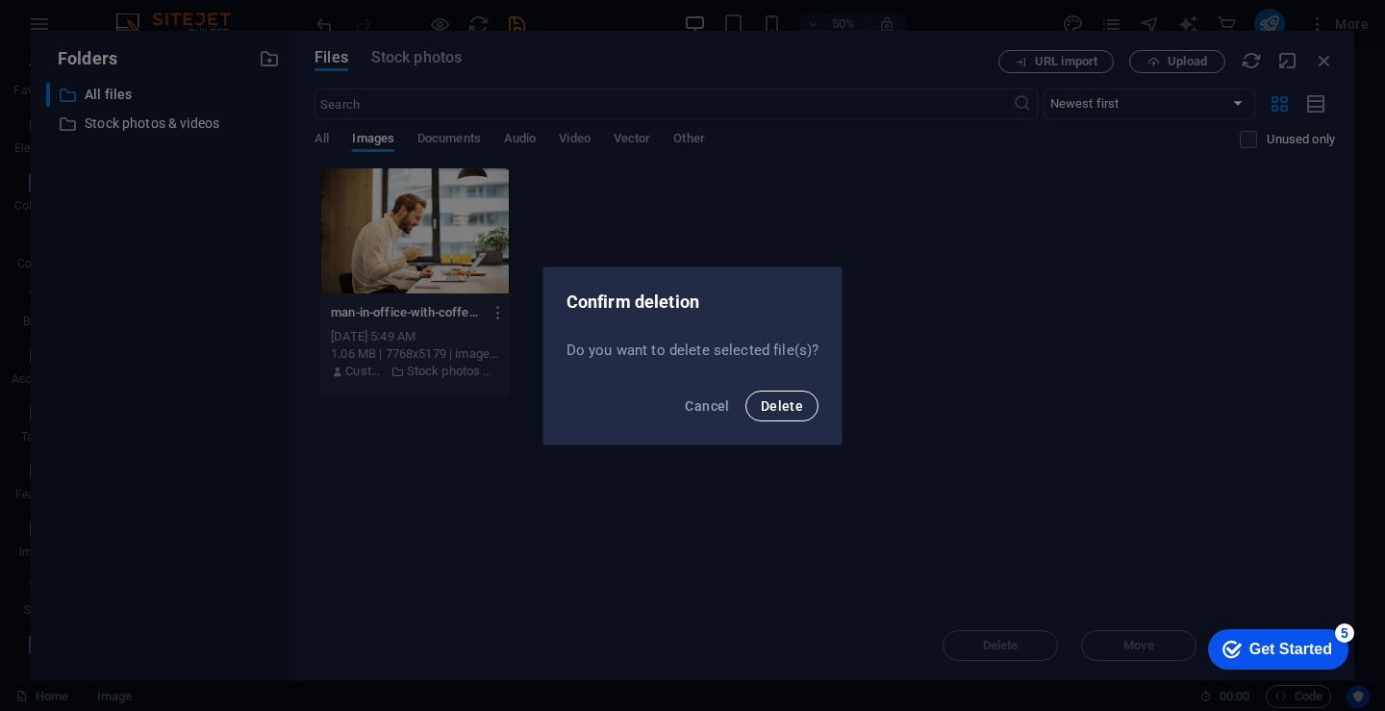
click at [765, 399] on span "Delete" at bounding box center [782, 405] width 42 height 15
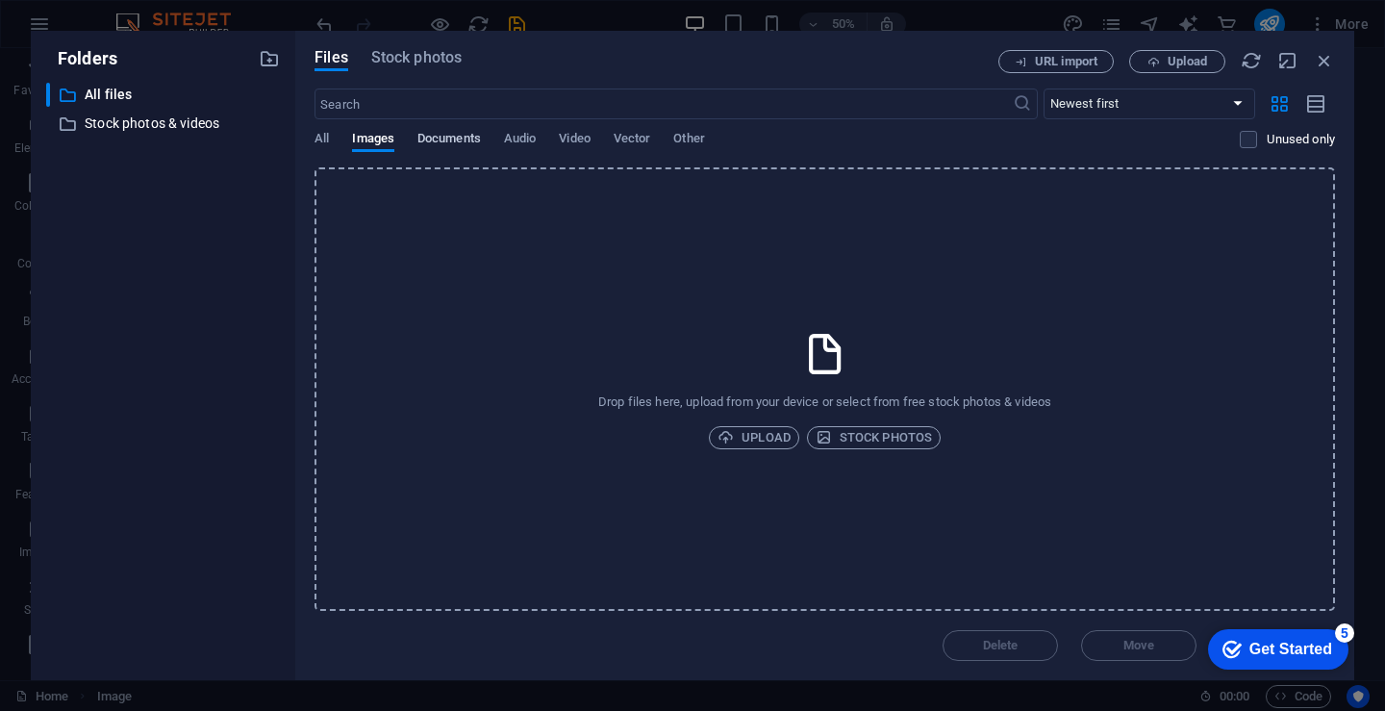
click at [448, 131] on span "Documents" at bounding box center [448, 140] width 63 height 27
click at [576, 135] on span "Video" at bounding box center [574, 140] width 31 height 27
click at [442, 145] on span "Documents" at bounding box center [448, 140] width 63 height 27
click at [386, 138] on span "Images" at bounding box center [373, 140] width 42 height 27
click at [738, 426] on span "Upload" at bounding box center [753, 437] width 73 height 23
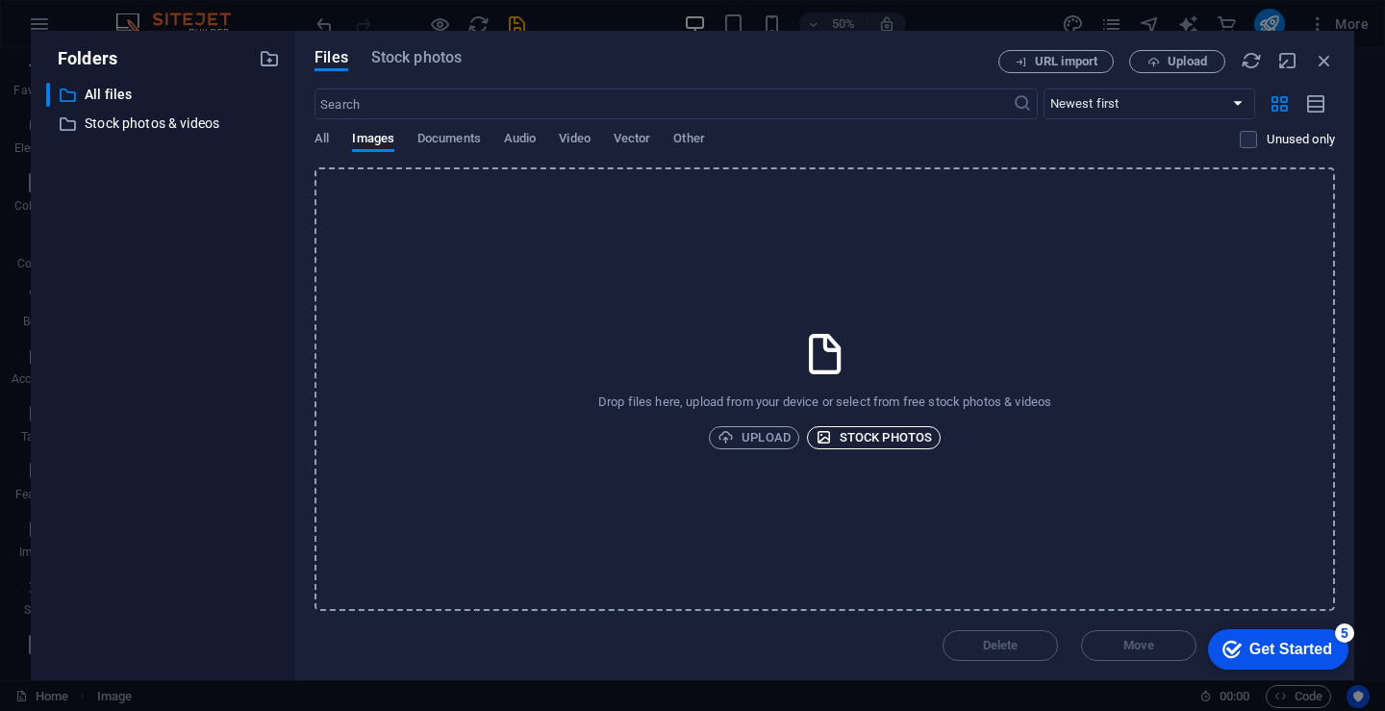
click at [917, 441] on span "Stock photos" at bounding box center [874, 437] width 116 height 23
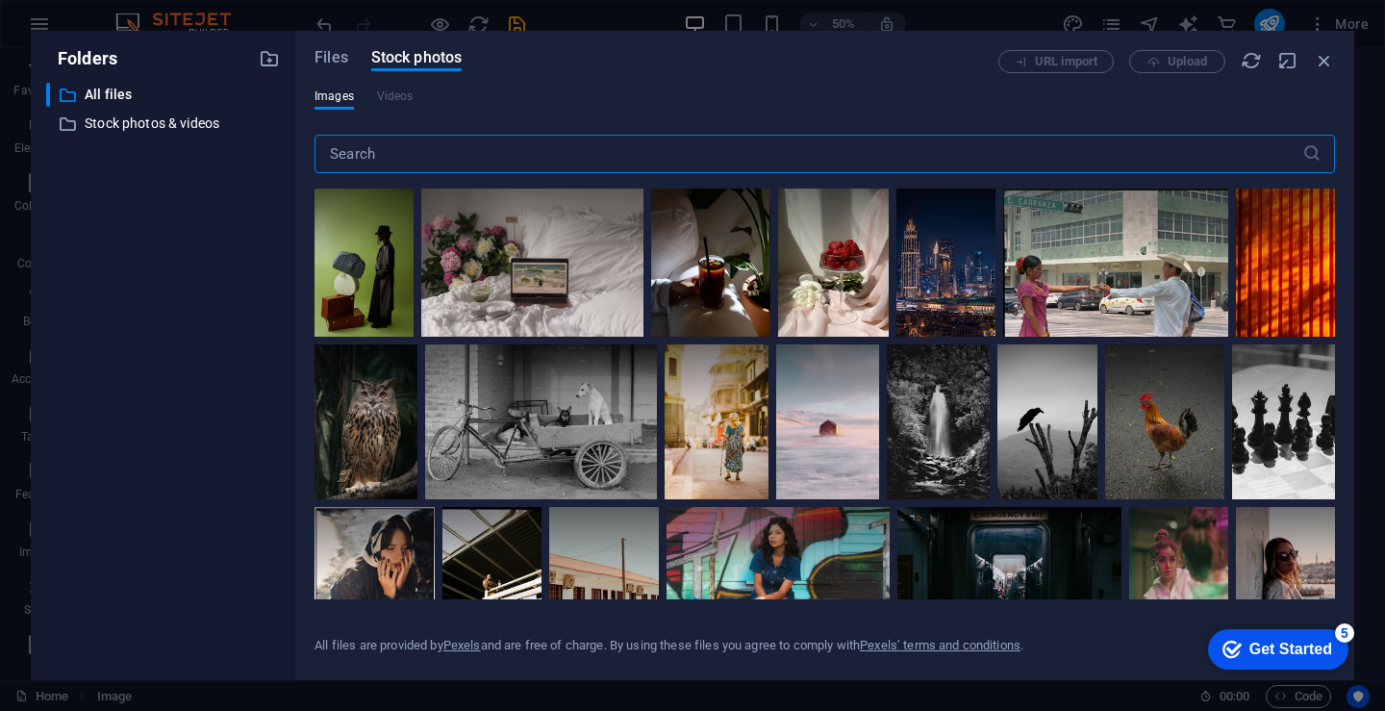
click at [565, 163] on input "text" at bounding box center [808, 154] width 988 height 38
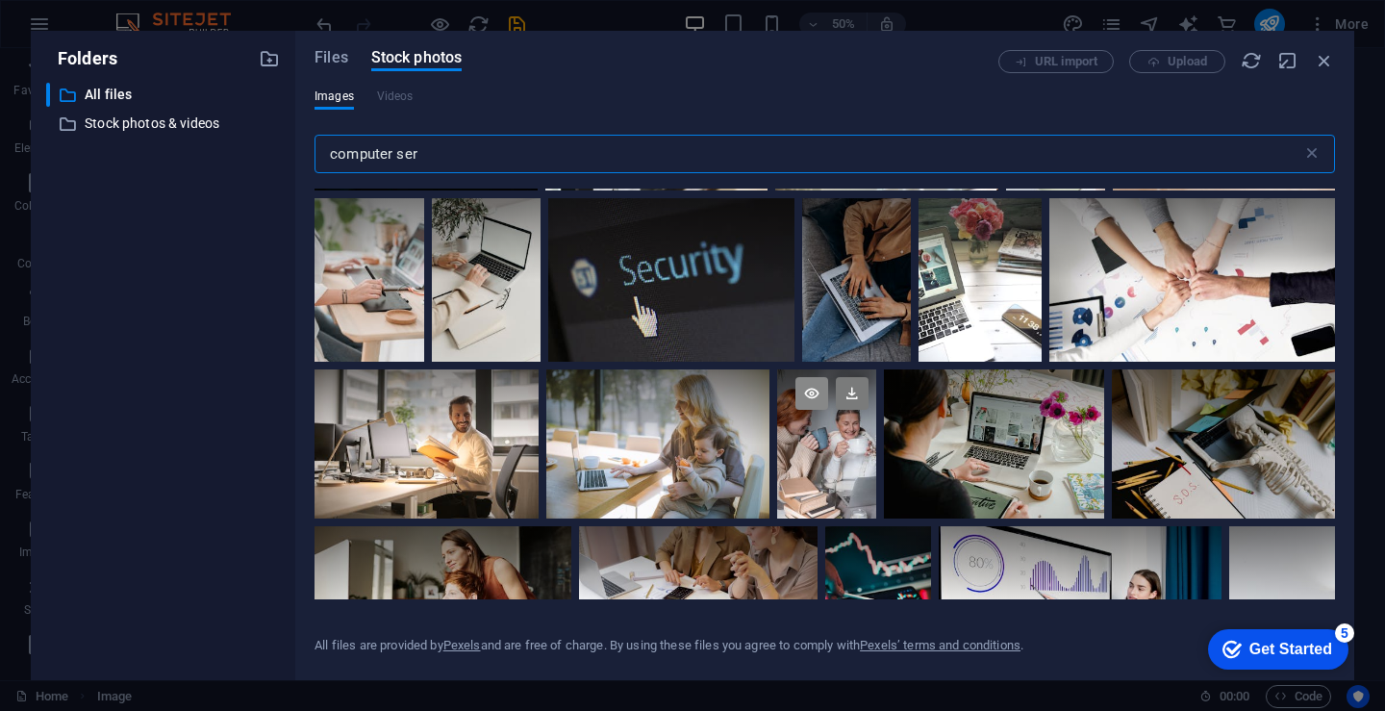
scroll to position [2661, 0]
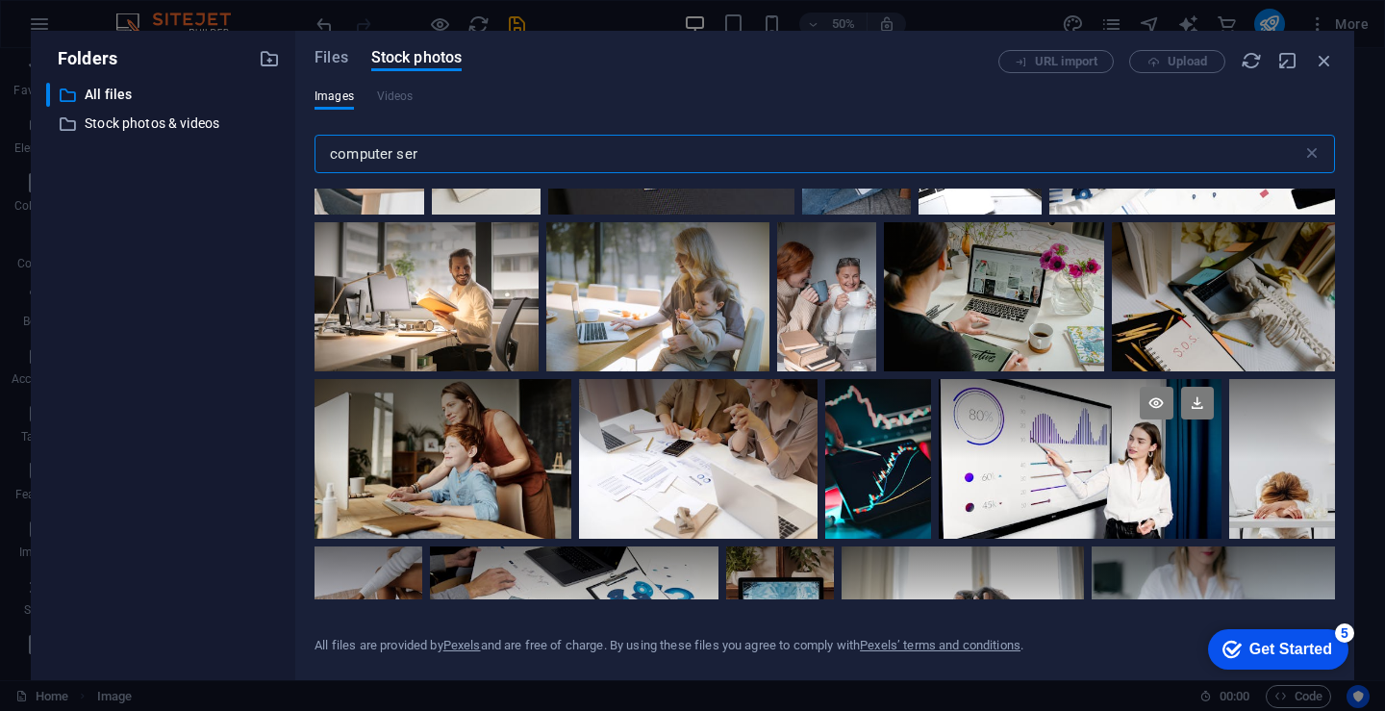
type input "computer ser"
click at [1123, 477] on div at bounding box center [1080, 458] width 283 height 159
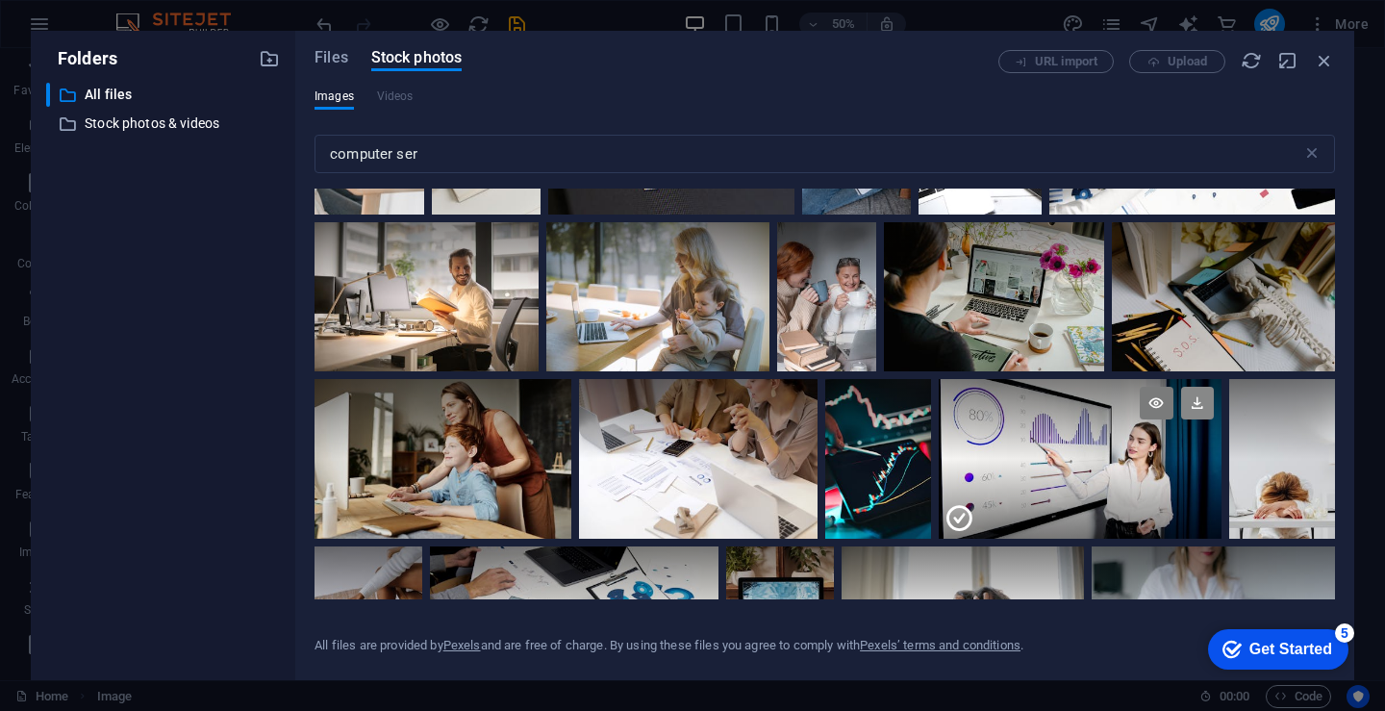
click at [1191, 394] on icon at bounding box center [1197, 403] width 33 height 33
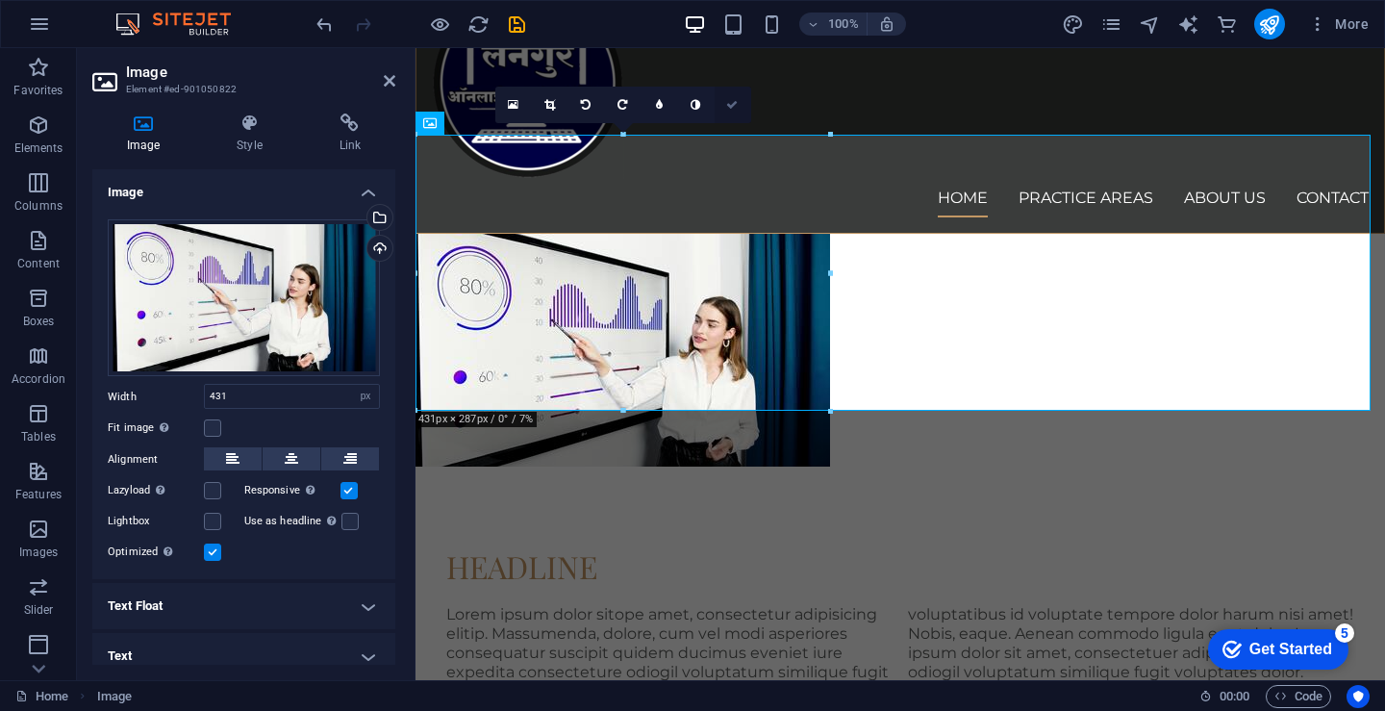
click at [728, 108] on icon at bounding box center [732, 105] width 12 height 12
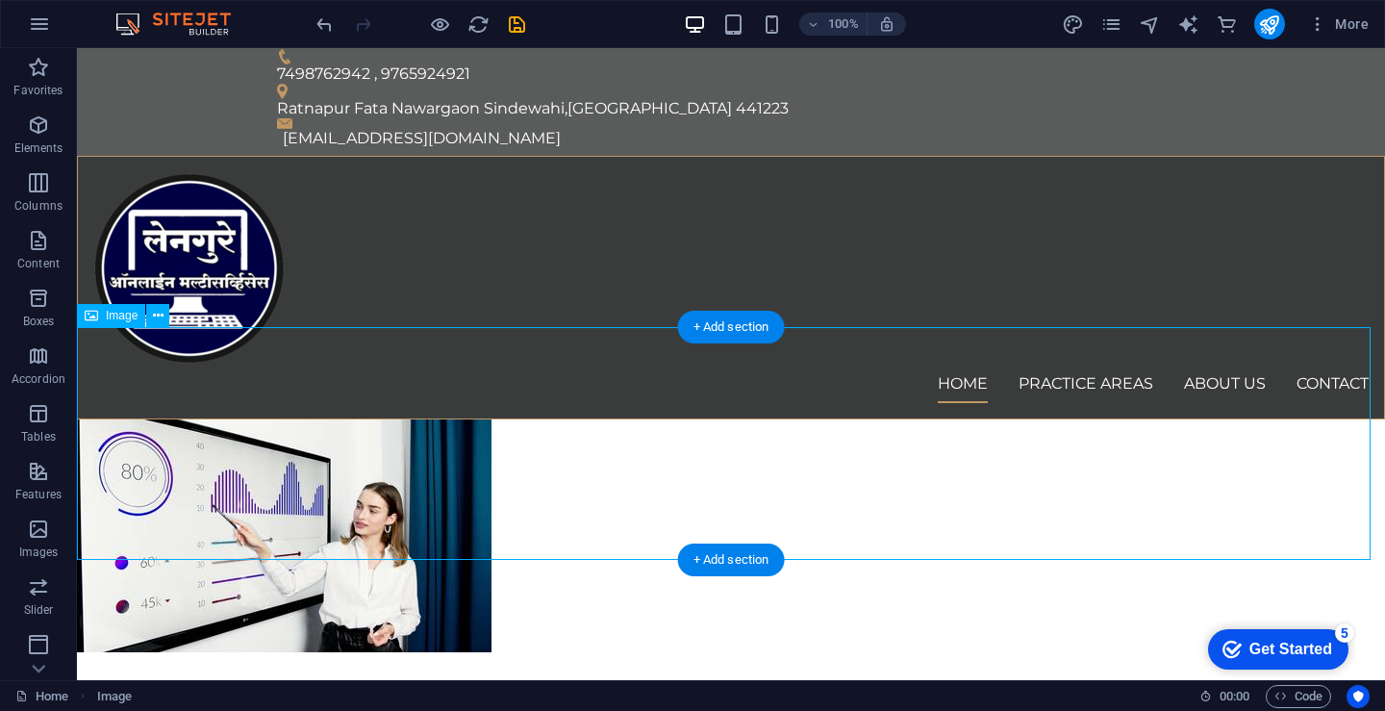
scroll to position [0, 0]
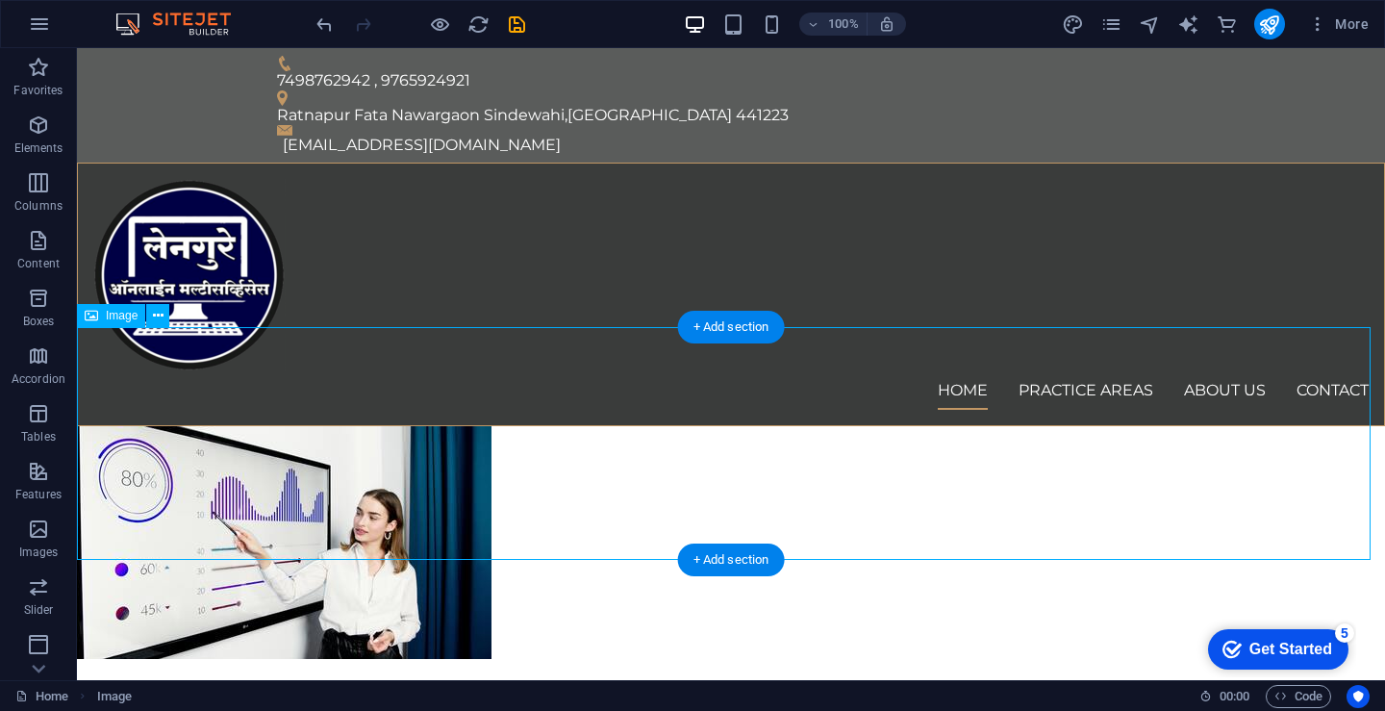
click at [401, 431] on figure at bounding box center [731, 542] width 1308 height 233
click at [447, 489] on figure at bounding box center [731, 542] width 1308 height 233
select select "px"
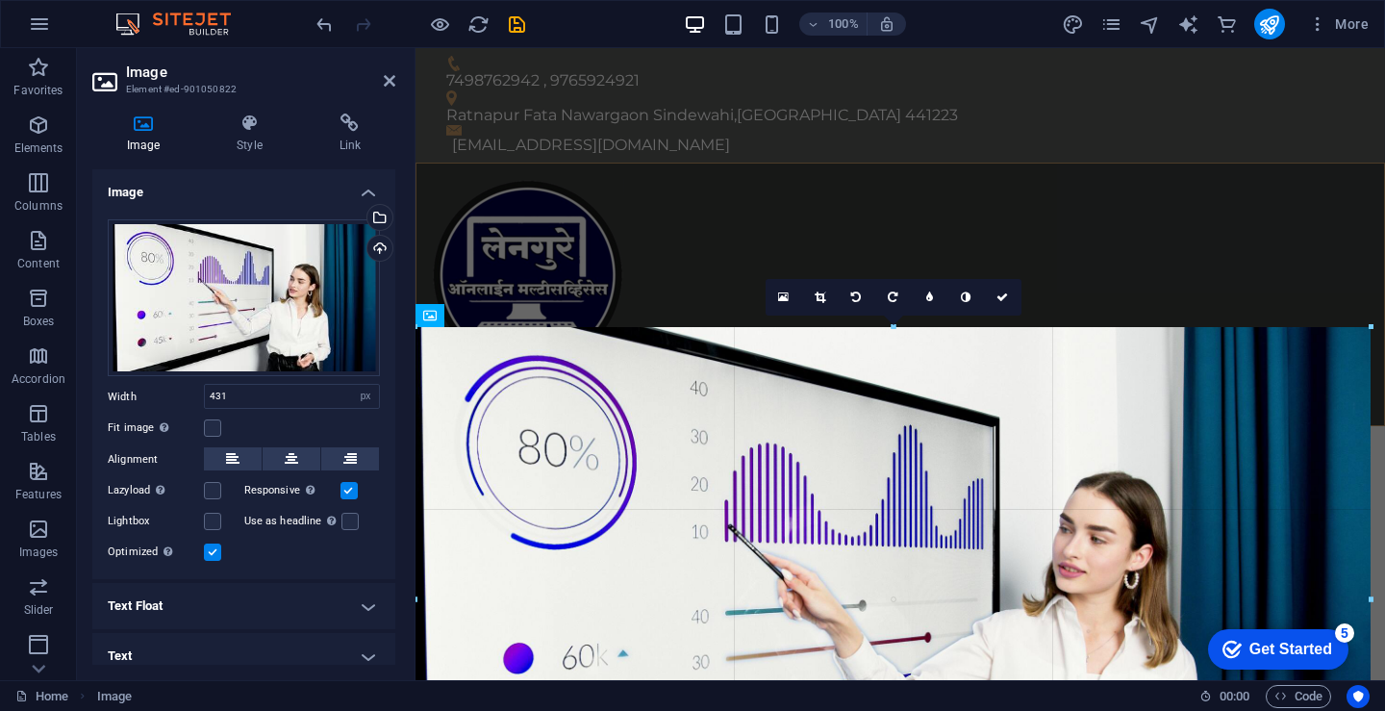
drag, startPoint x: 418, startPoint y: 393, endPoint x: 1370, endPoint y: 413, distance: 952.3
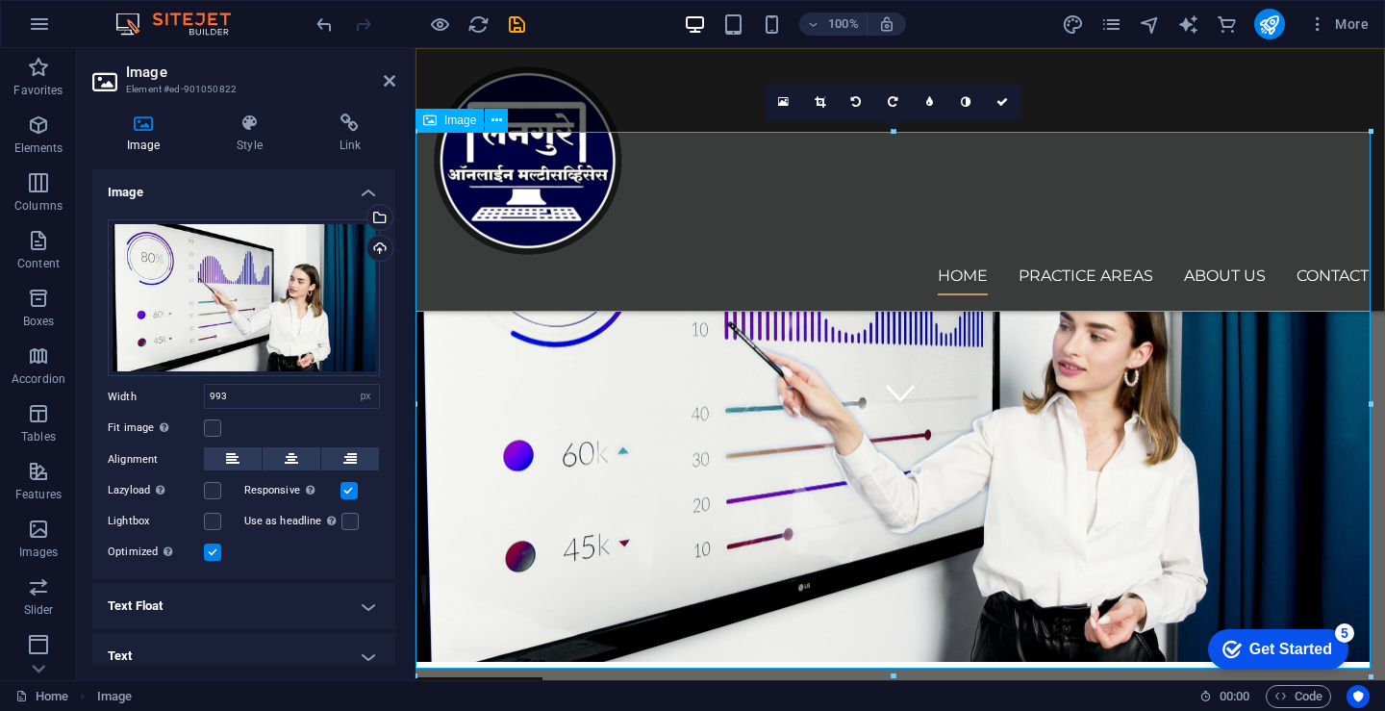
scroll to position [385, 0]
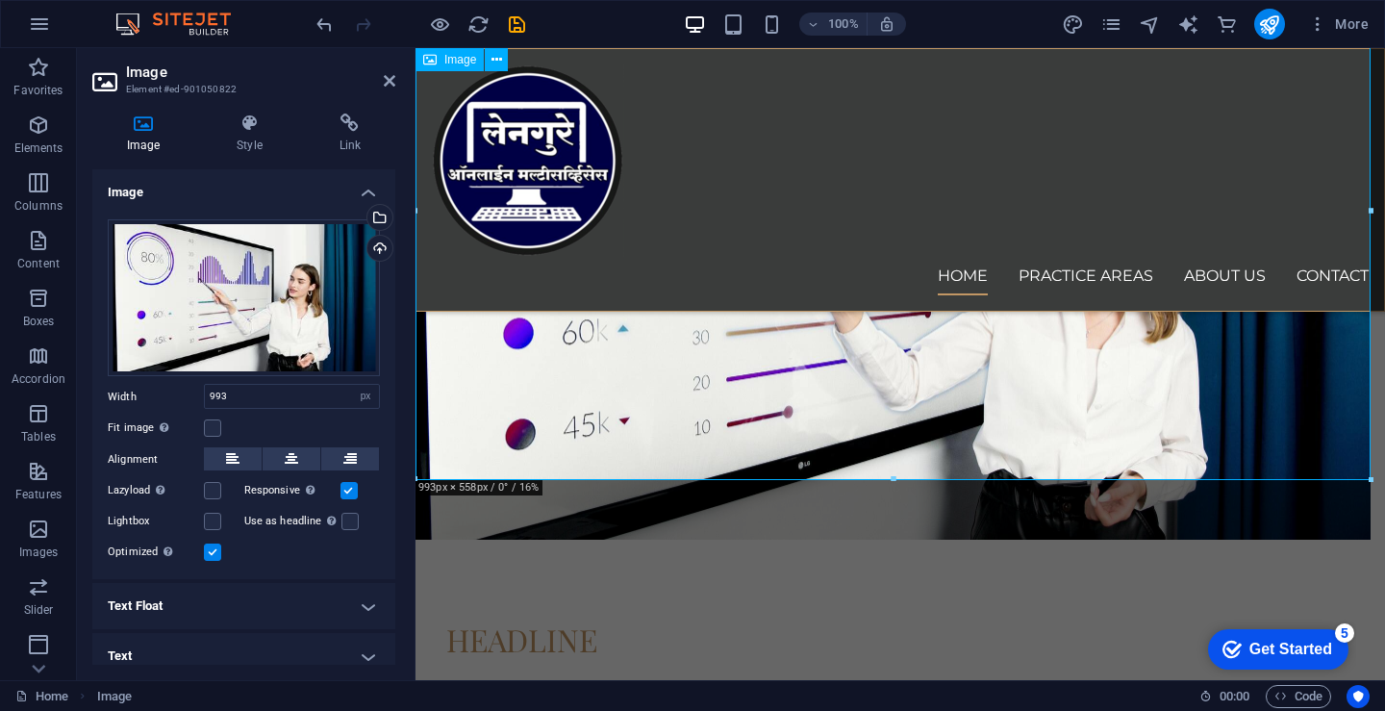
drag, startPoint x: 1311, startPoint y: 524, endPoint x: 896, endPoint y: 395, distance: 434.1
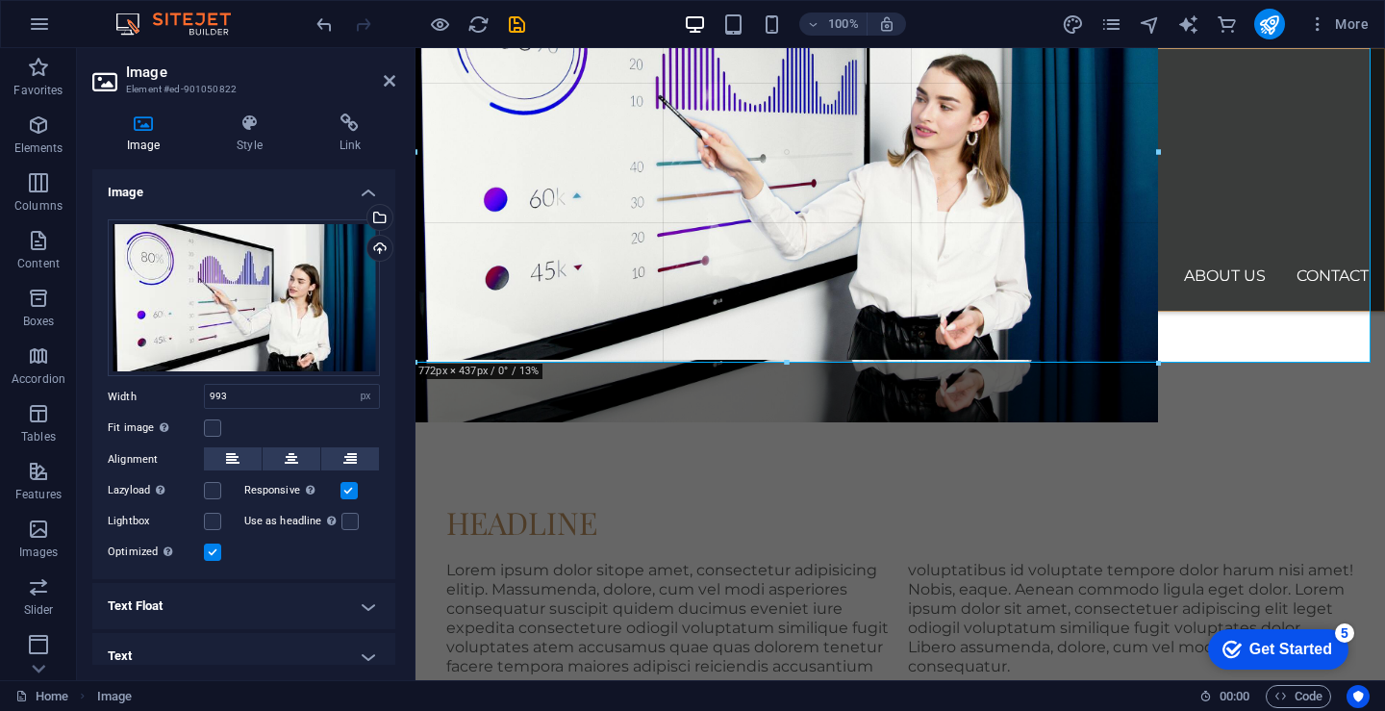
drag, startPoint x: 878, startPoint y: 464, endPoint x: 898, endPoint y: 364, distance: 101.1
type input "768"
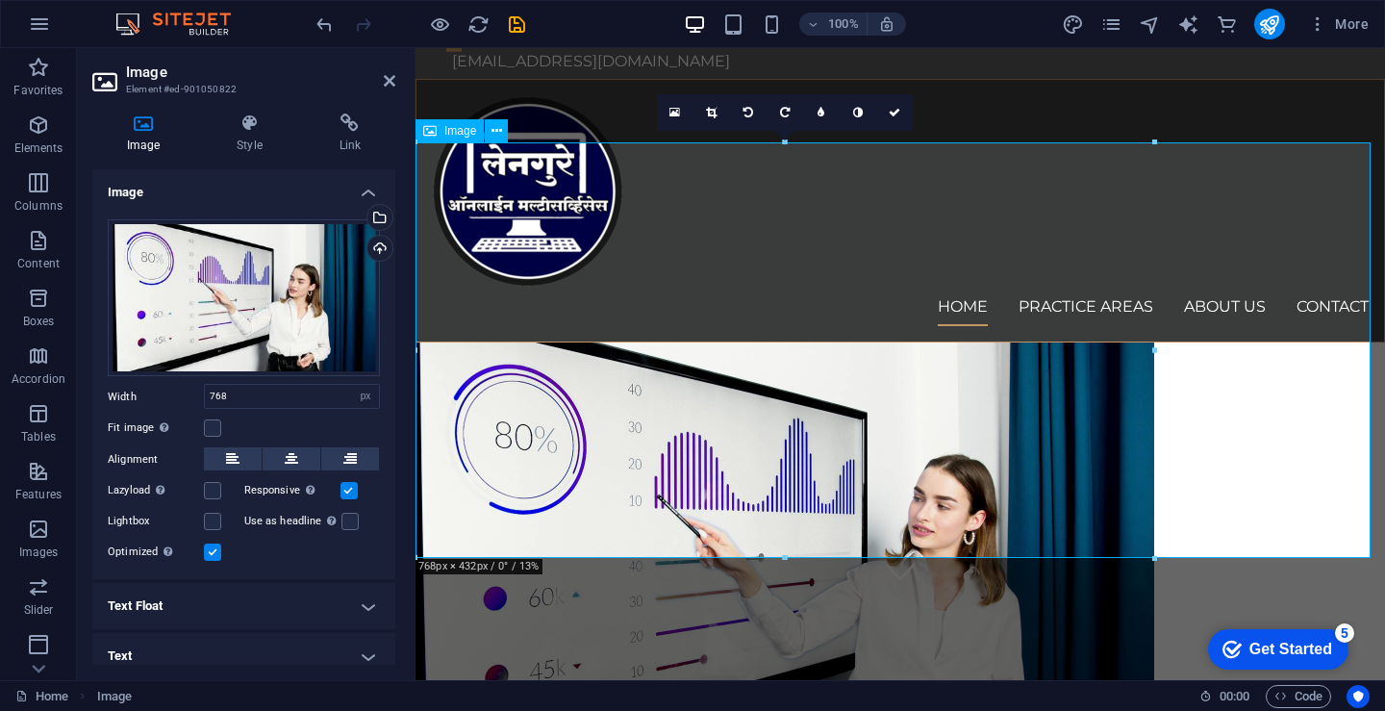
scroll to position [0, 0]
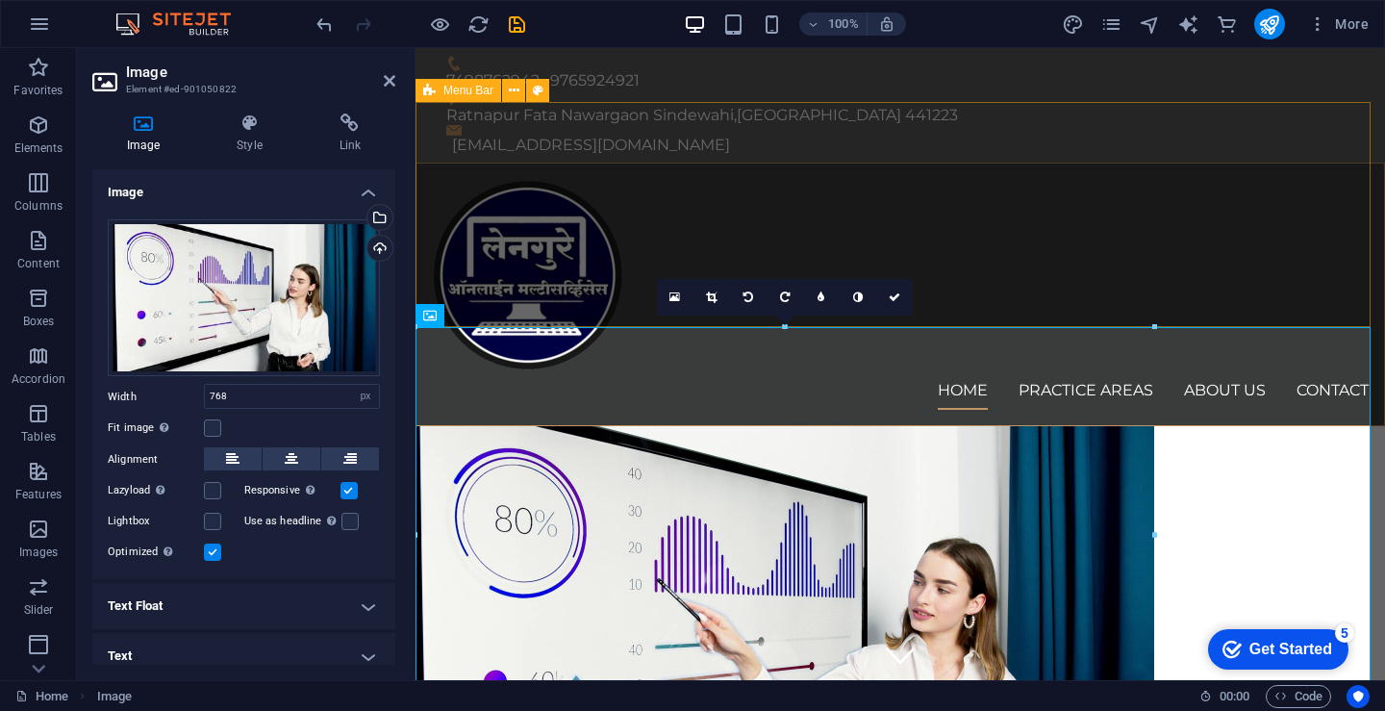
click at [797, 172] on div "Home Practice Areas About us Contact" at bounding box center [899, 295] width 969 height 264
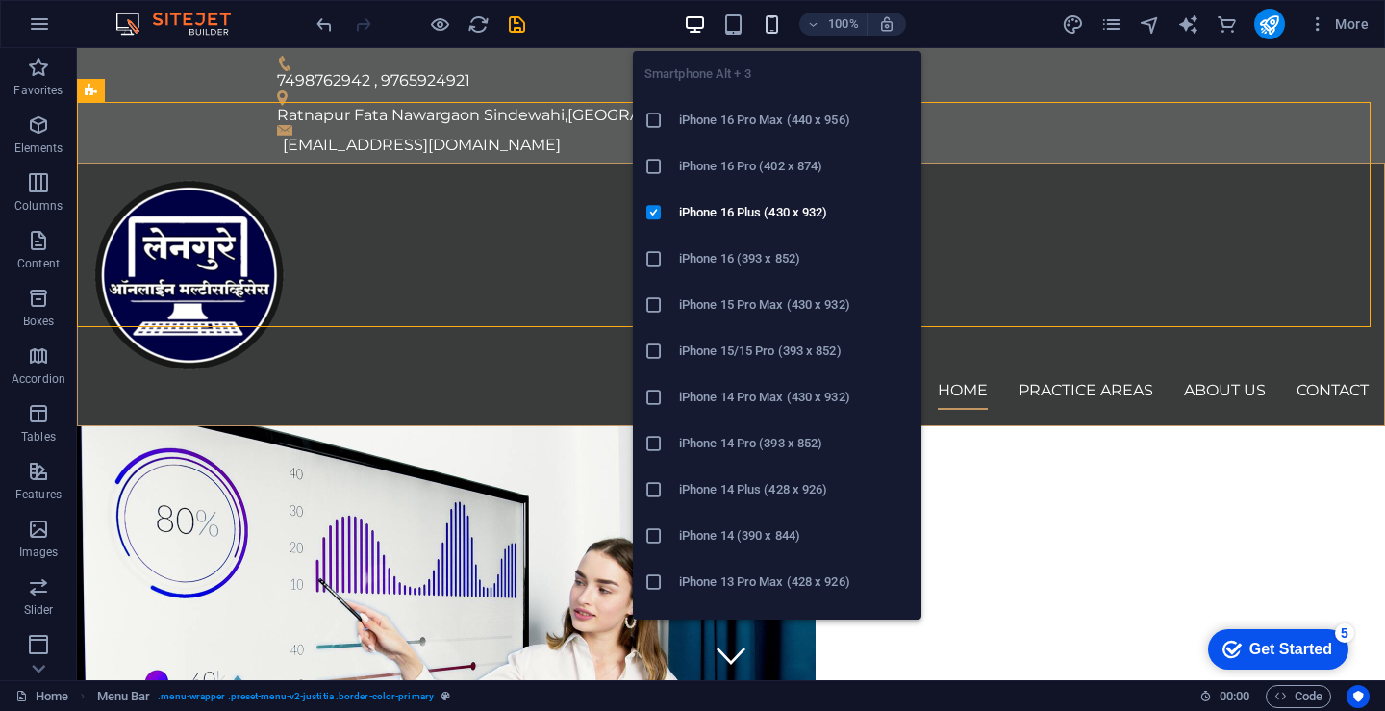
click at [764, 27] on icon "button" at bounding box center [772, 24] width 22 height 22
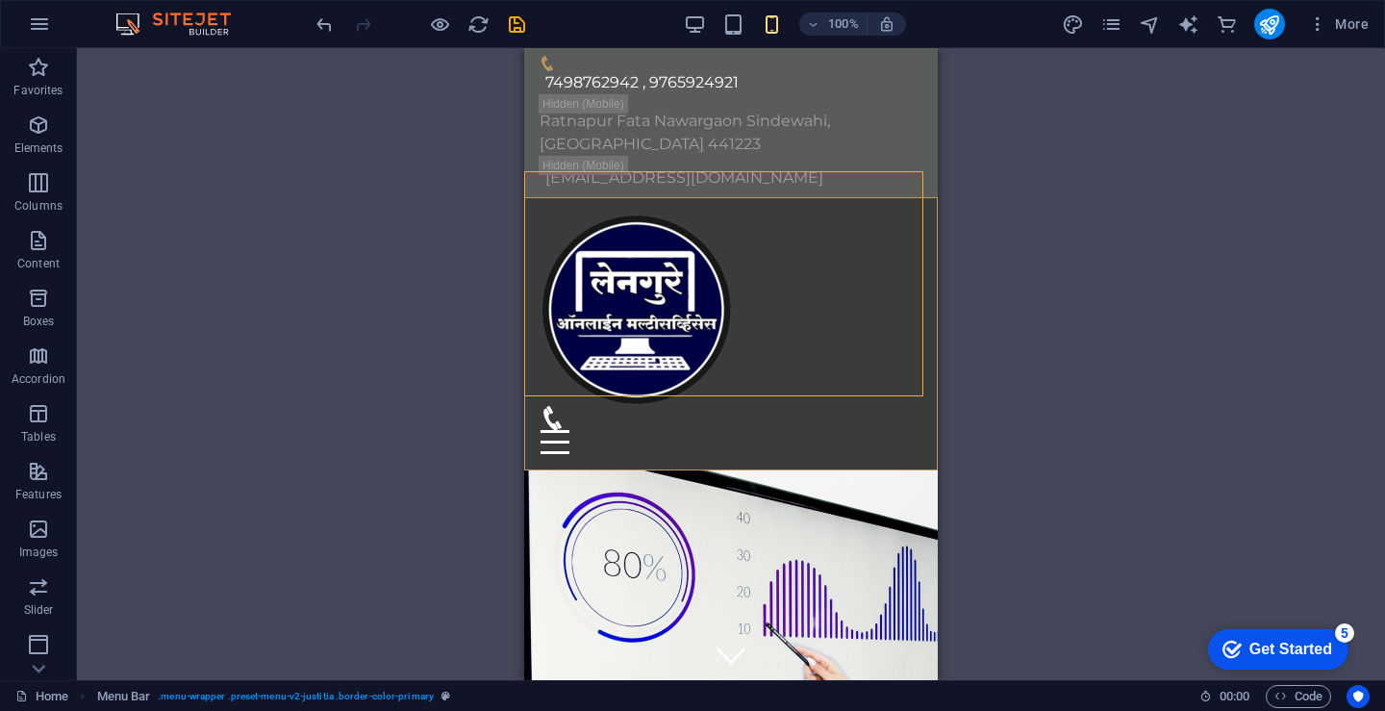
click at [698, 36] on div "100%" at bounding box center [795, 24] width 222 height 31
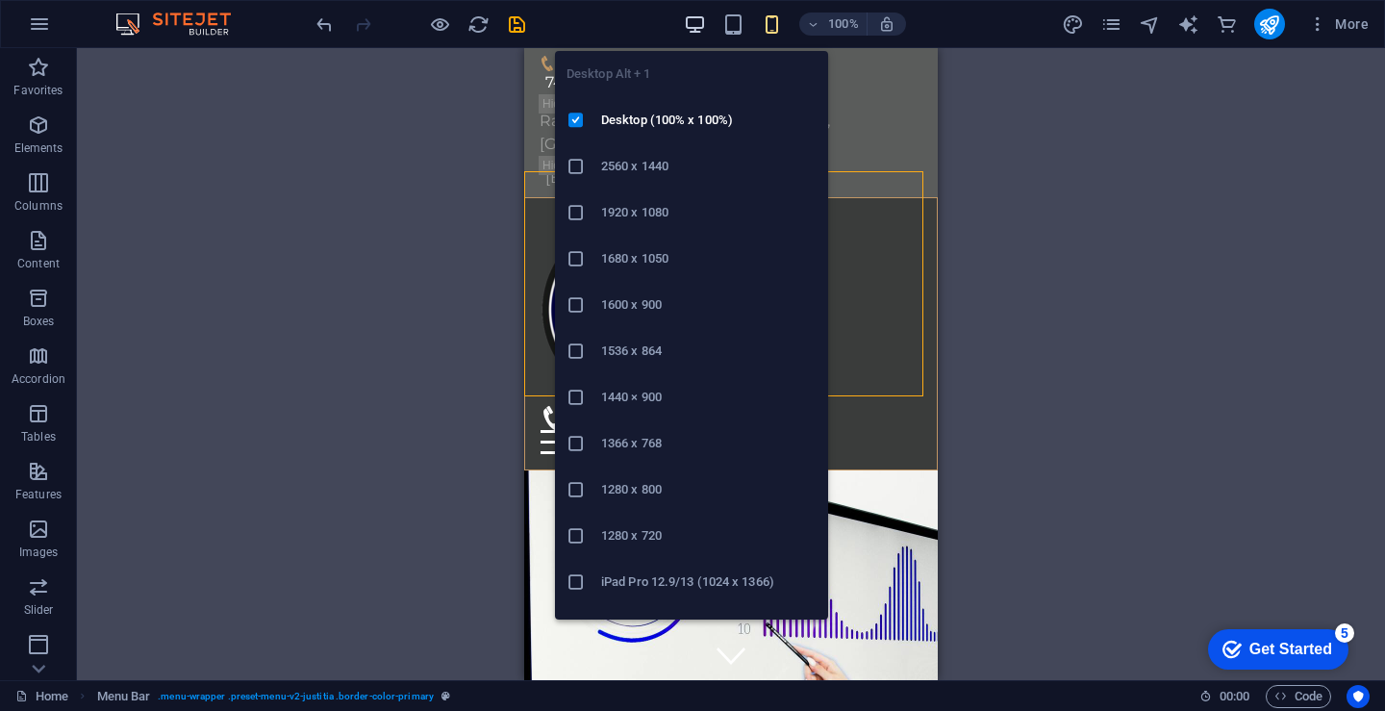
click at [699, 29] on icon "button" at bounding box center [695, 24] width 22 height 22
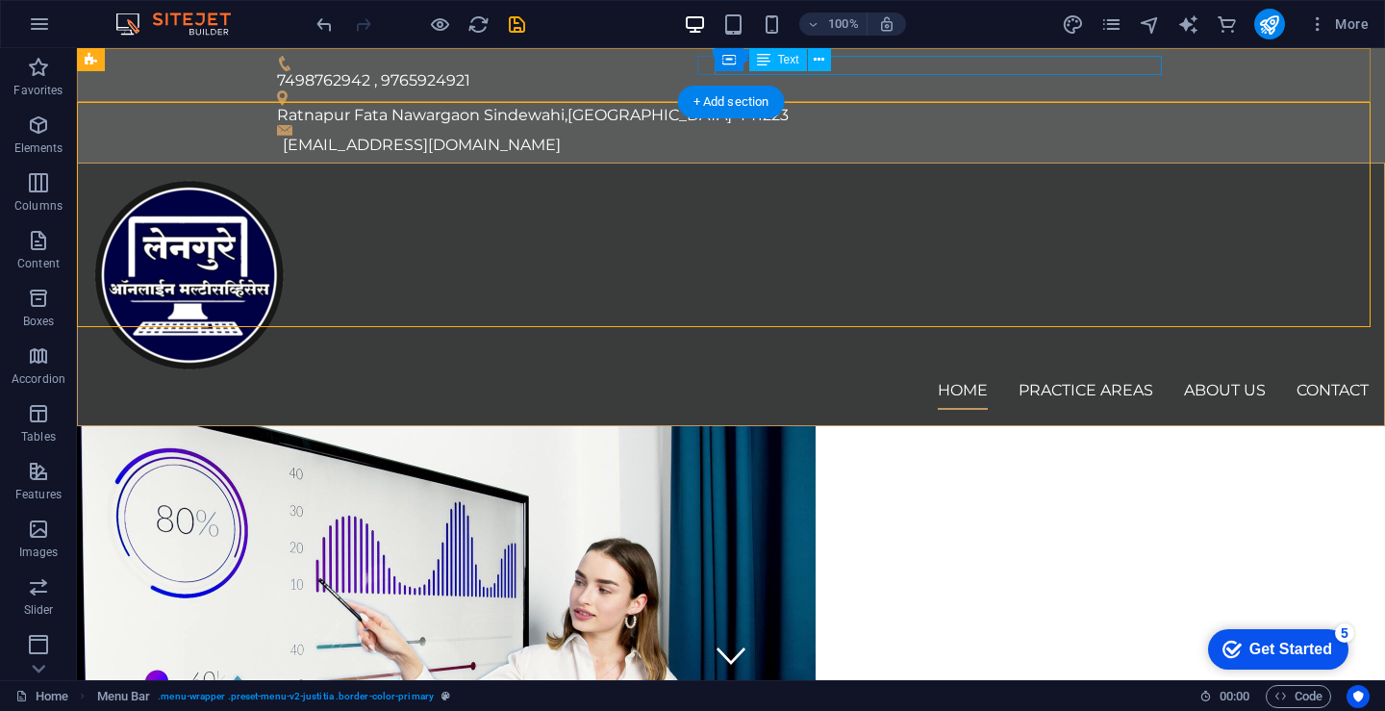
click at [1092, 106] on div "Ratnapur [PERSON_NAME] , [GEOGRAPHIC_DATA] 441223" at bounding box center [723, 115] width 892 height 19
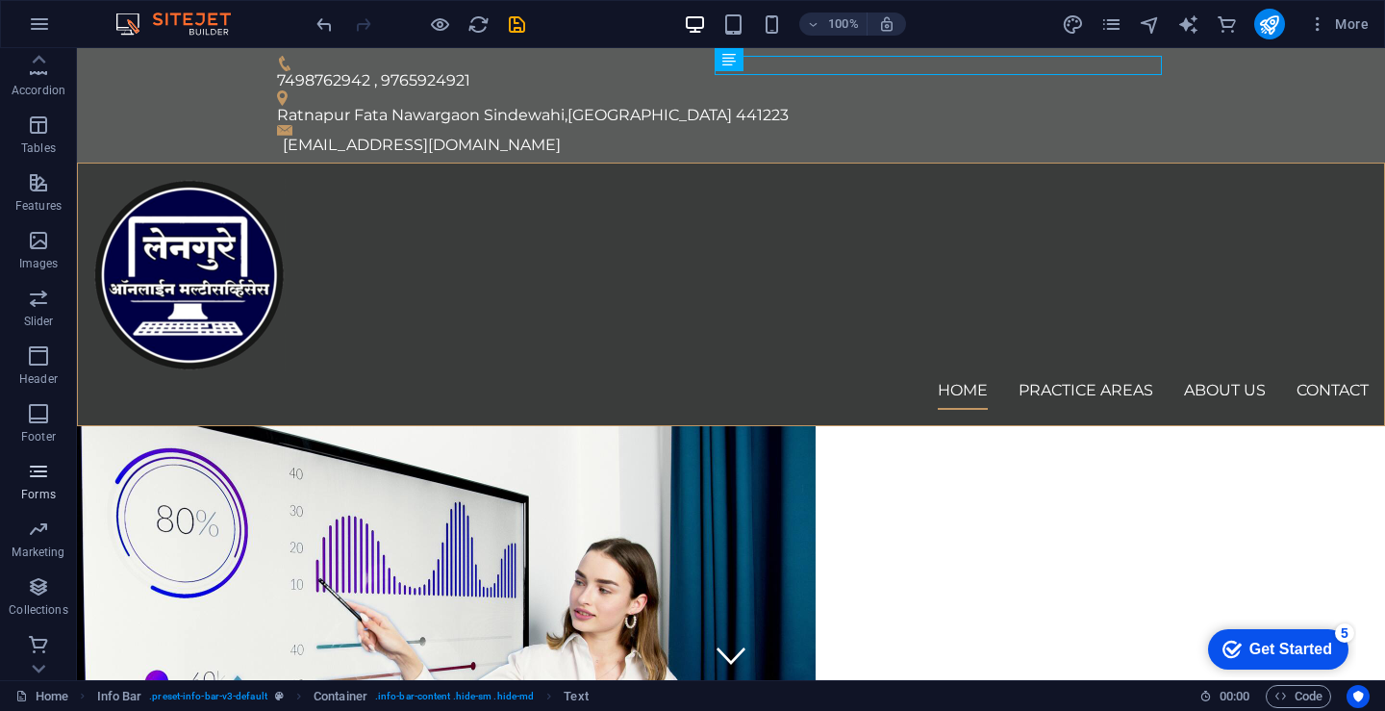
scroll to position [291, 0]
click at [38, 591] on icon "button" at bounding box center [38, 583] width 23 height 23
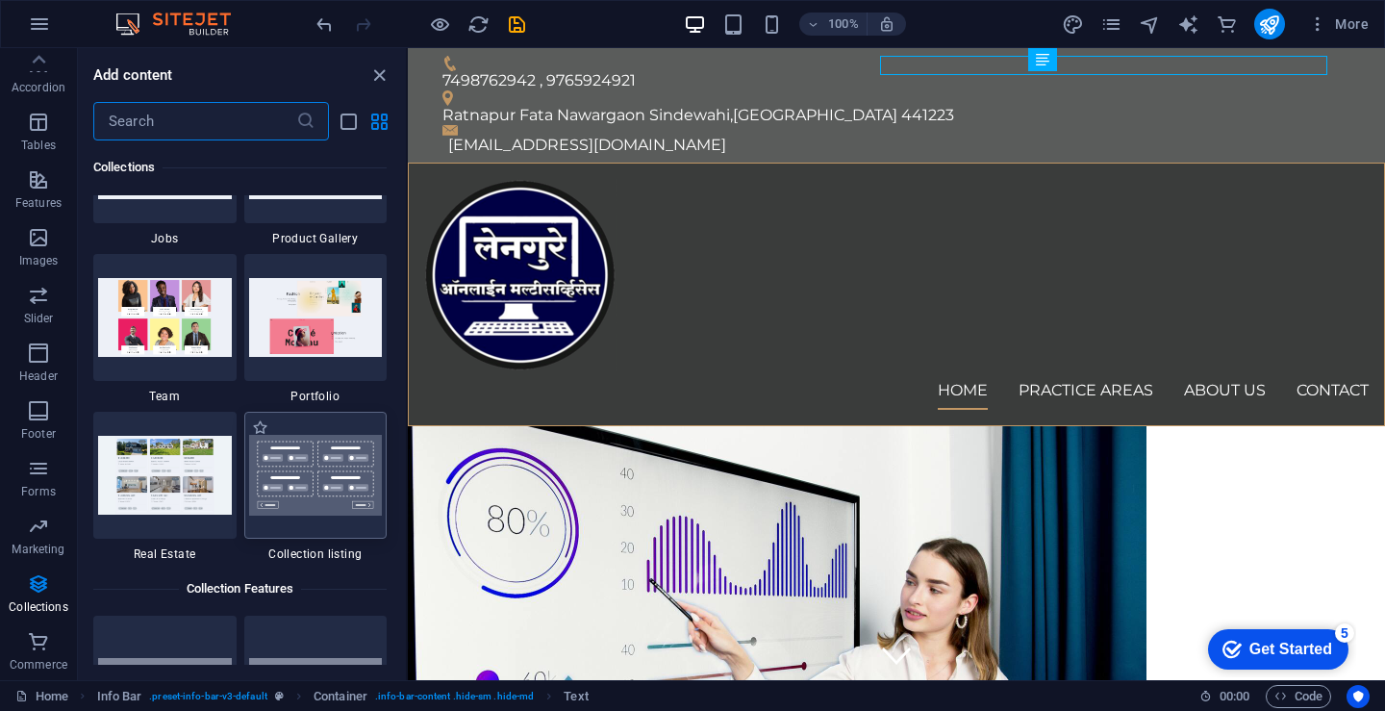
scroll to position [17926, 0]
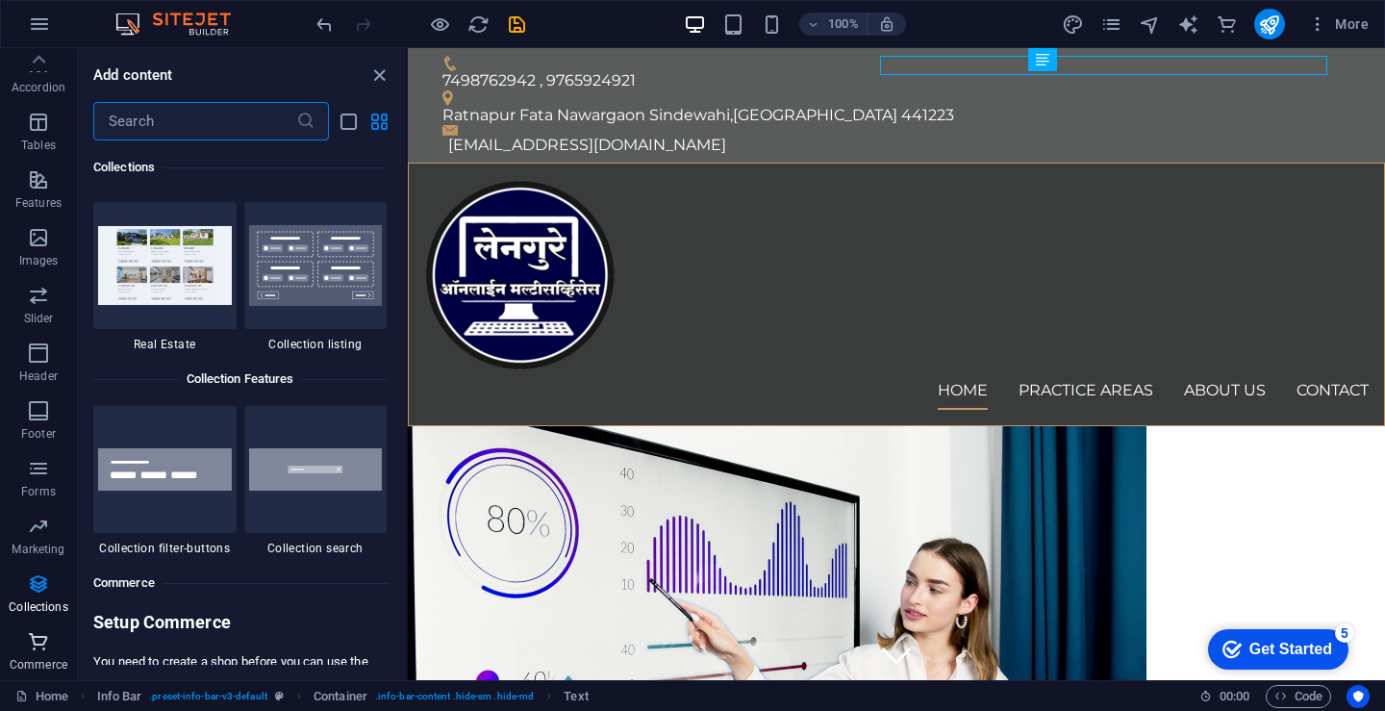
click at [38, 647] on icon "button" at bounding box center [38, 641] width 23 height 23
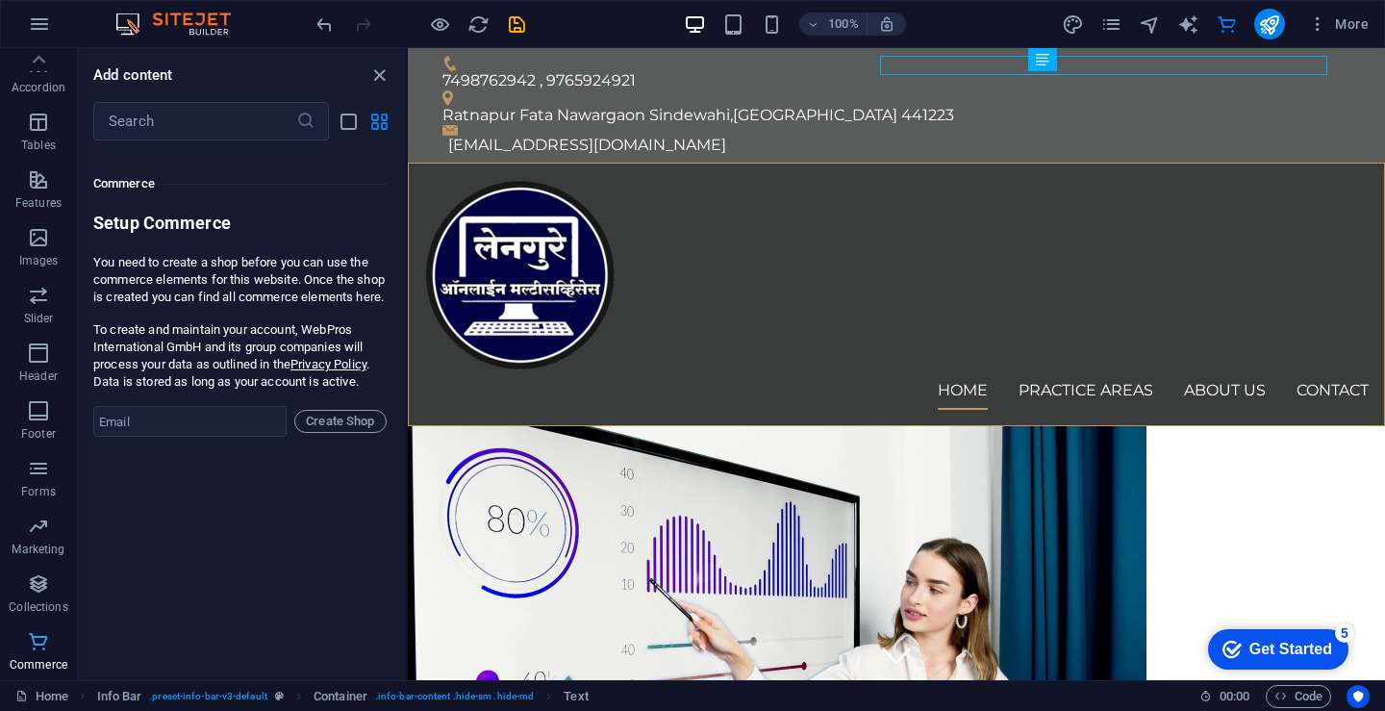
scroll to position [18534, 0]
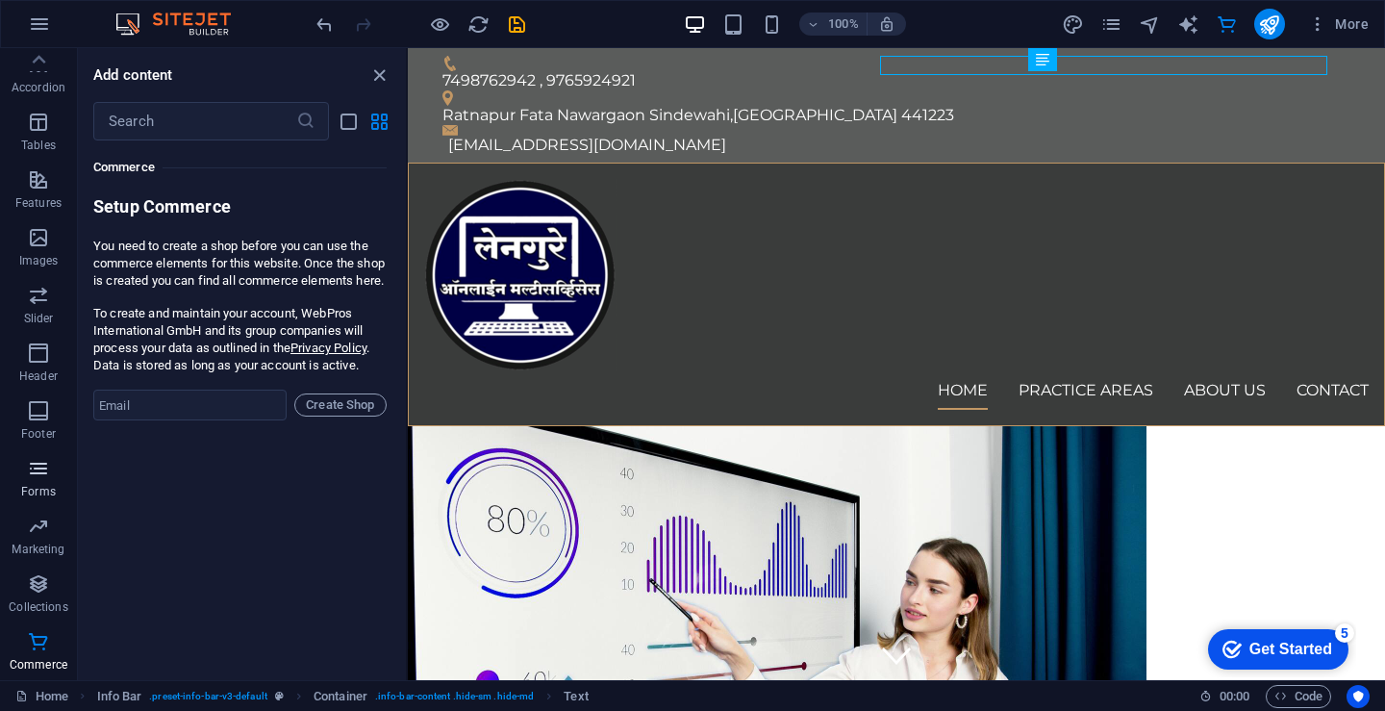
click at [41, 474] on icon "button" at bounding box center [38, 468] width 23 height 23
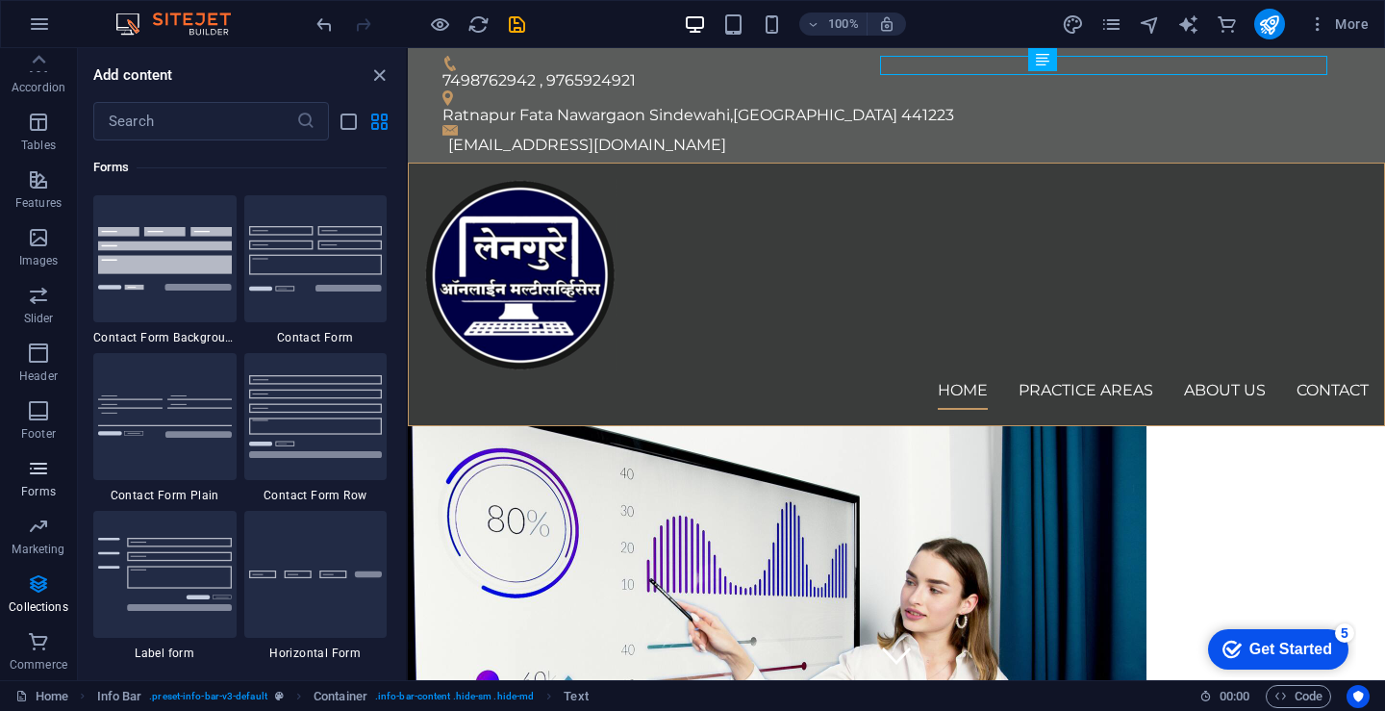
scroll to position [14041, 0]
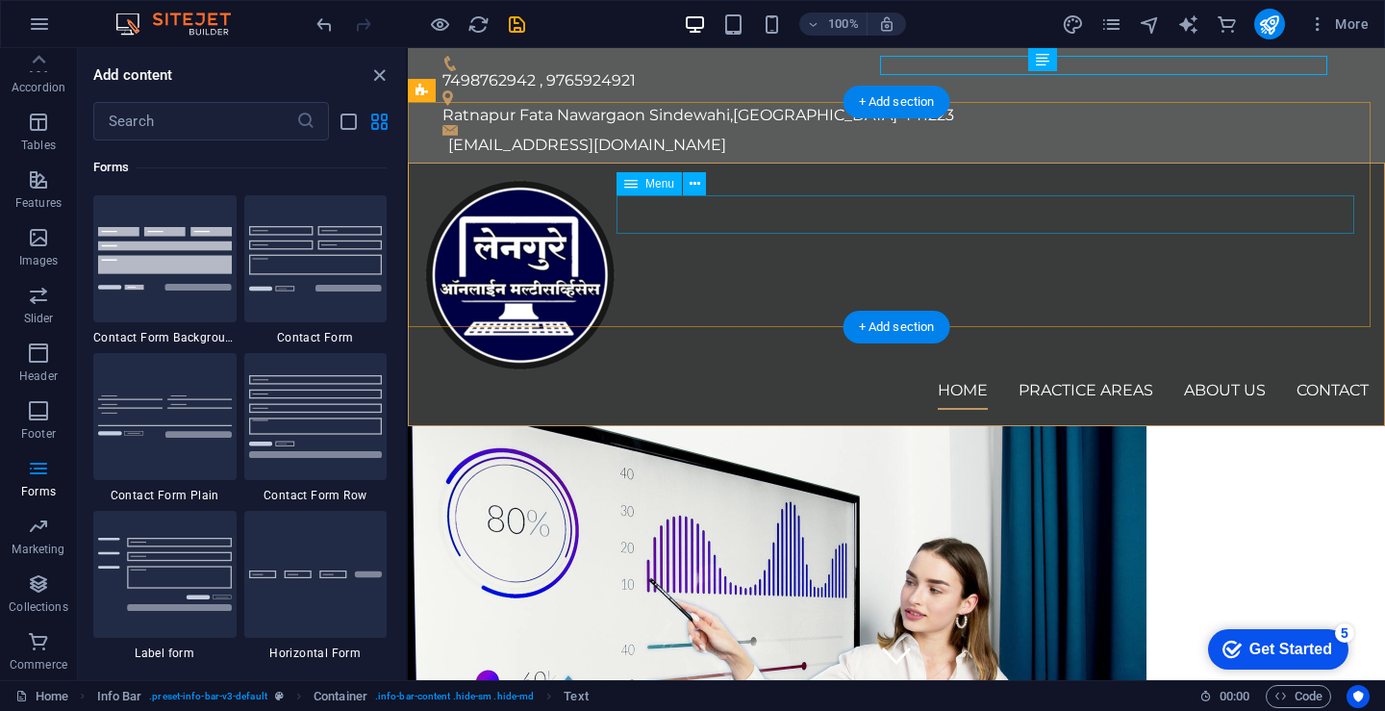
click at [934, 371] on nav "Home Practice Areas About us Contact" at bounding box center [896, 390] width 944 height 38
click at [935, 371] on nav "Home Practice Areas About us Contact" at bounding box center [896, 390] width 944 height 38
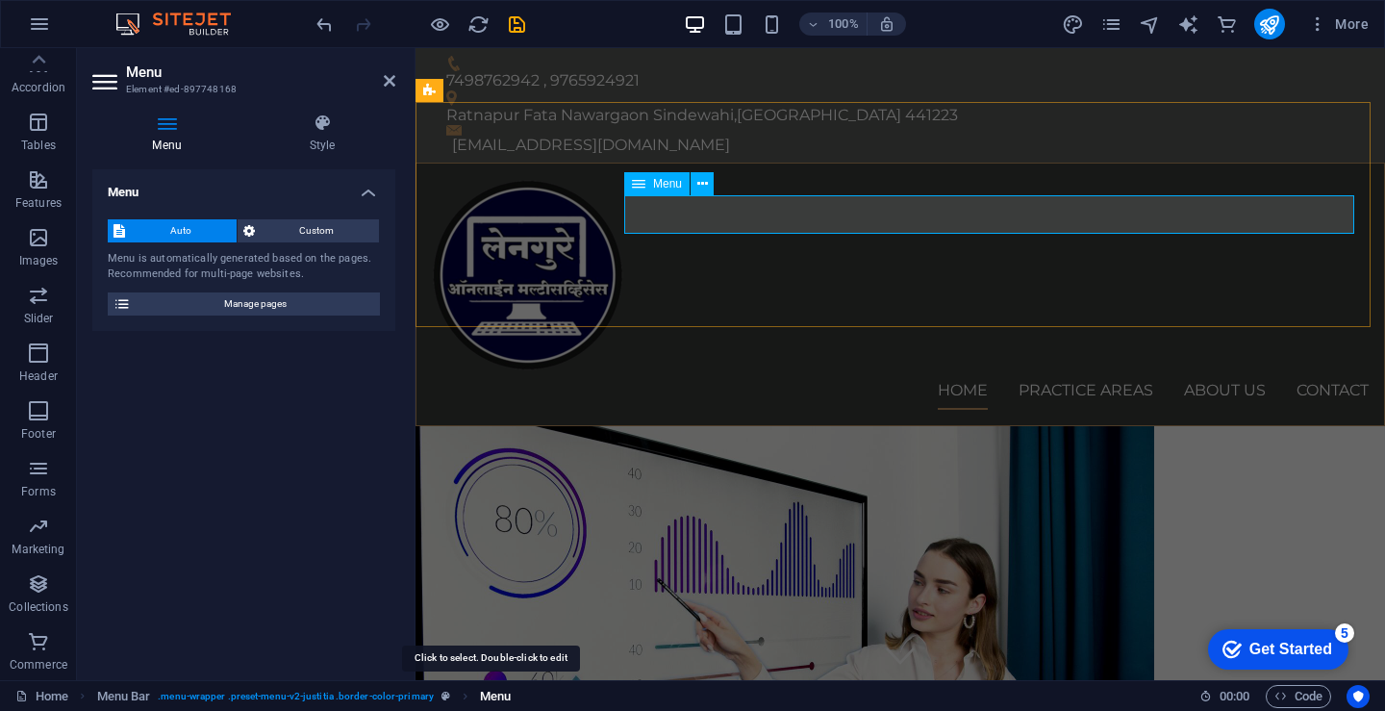
click at [483, 693] on span "Menu" at bounding box center [495, 696] width 31 height 23
click at [645, 186] on div "Menu" at bounding box center [656, 183] width 65 height 23
click at [702, 186] on icon at bounding box center [702, 184] width 11 height 20
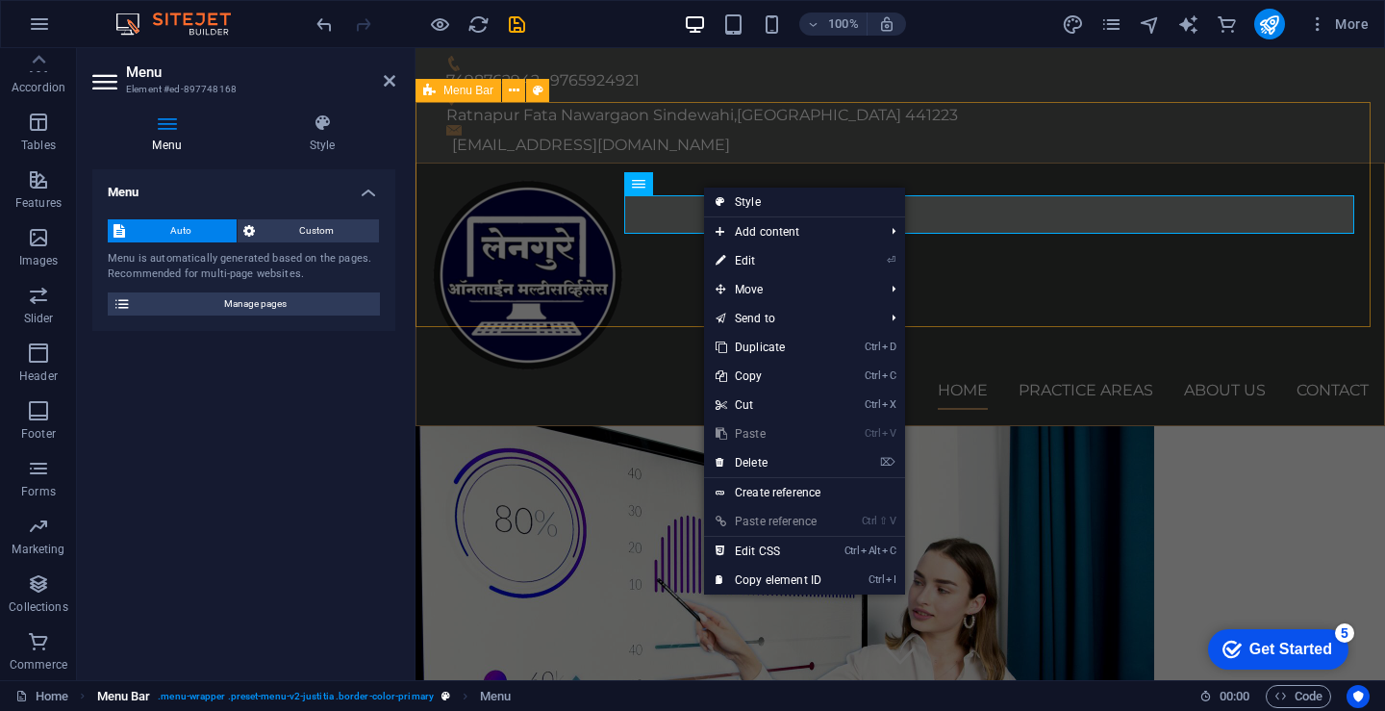
click at [181, 692] on span ". menu-wrapper .preset-menu-v2-justitia .border-color-primary" at bounding box center [296, 696] width 276 height 23
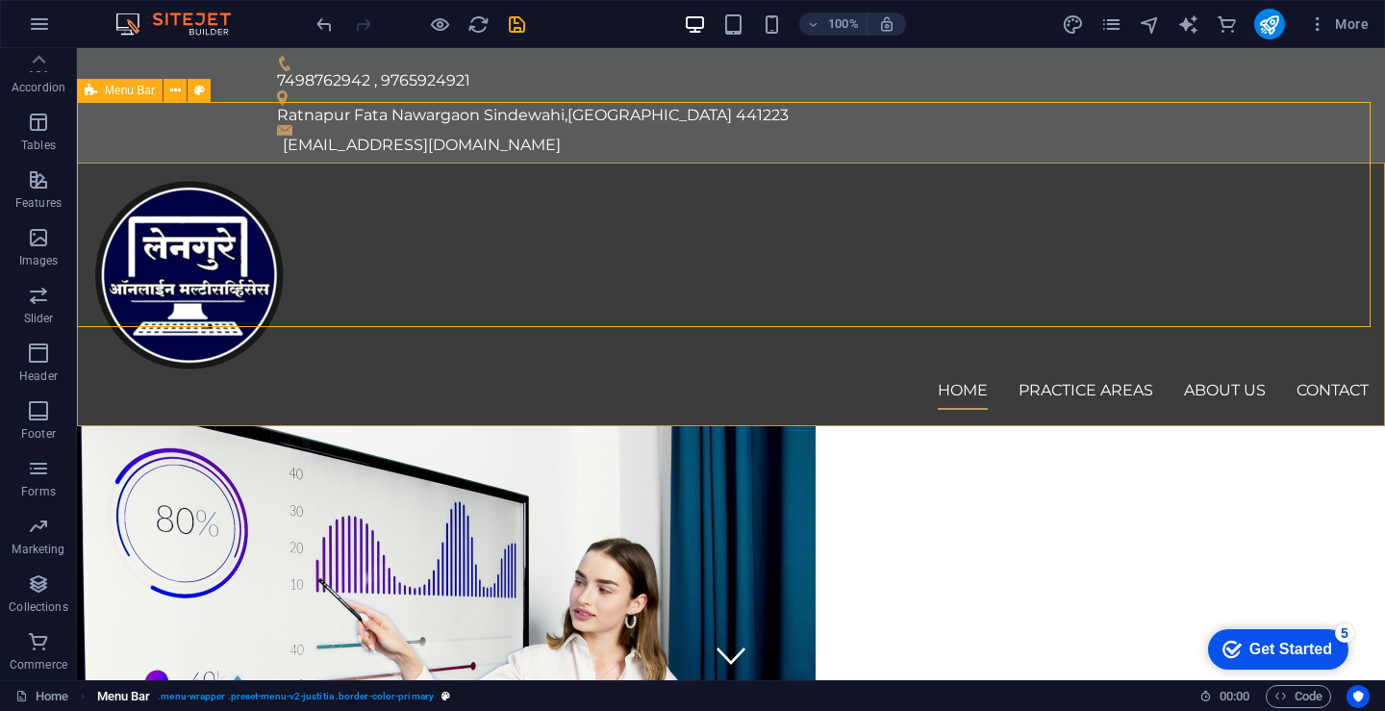
click at [181, 692] on span ". menu-wrapper .preset-menu-v2-justitia .border-color-primary" at bounding box center [296, 696] width 276 height 23
click at [138, 698] on span "Menu Bar" at bounding box center [124, 696] width 54 height 23
click at [115, 698] on span "Menu Bar" at bounding box center [124, 696] width 54 height 23
select select "header"
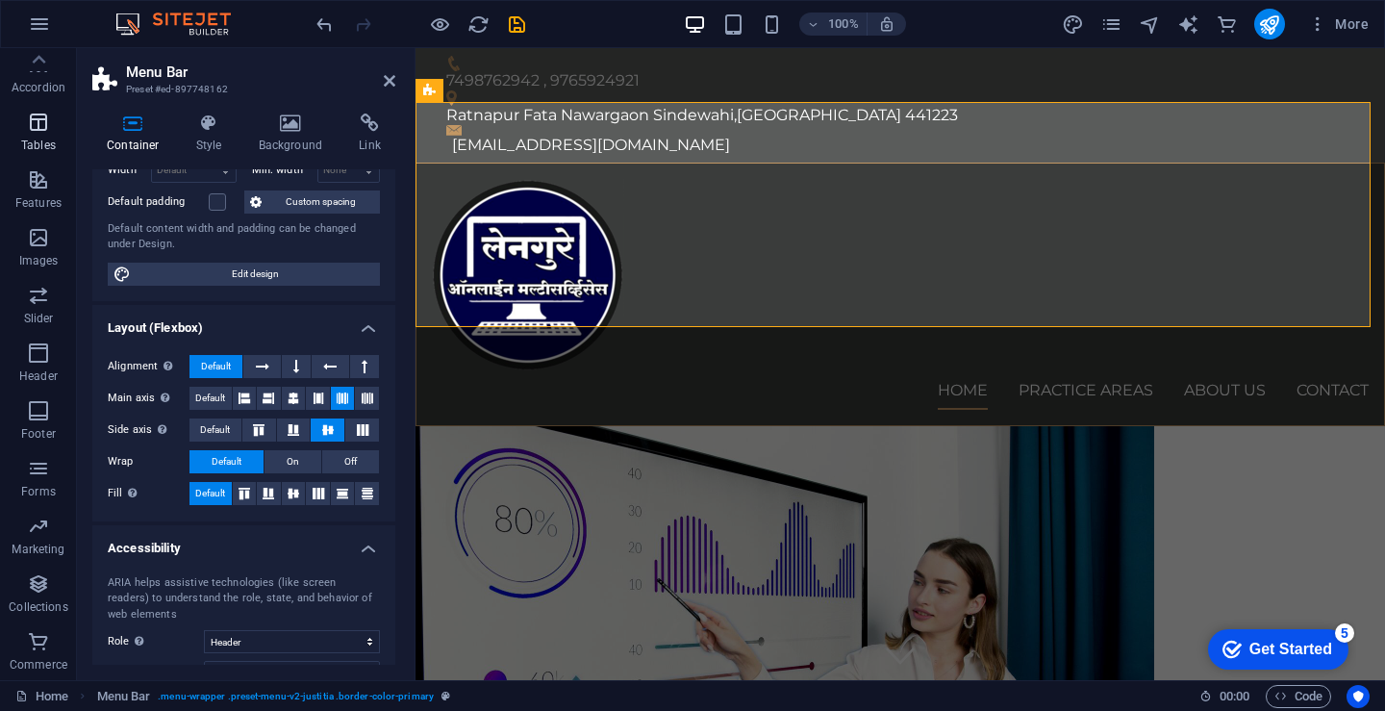
scroll to position [155, 0]
click at [47, 138] on p "Tables" at bounding box center [38, 145] width 35 height 15
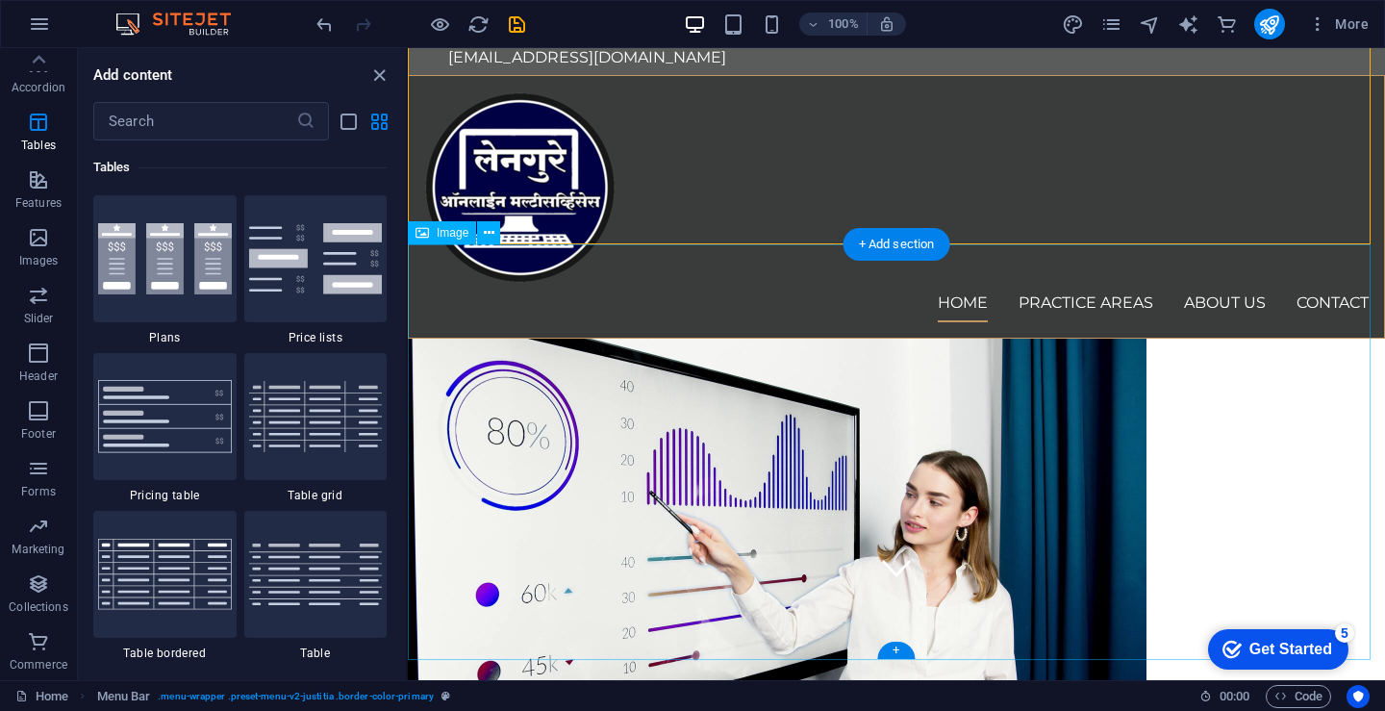
scroll to position [96, 0]
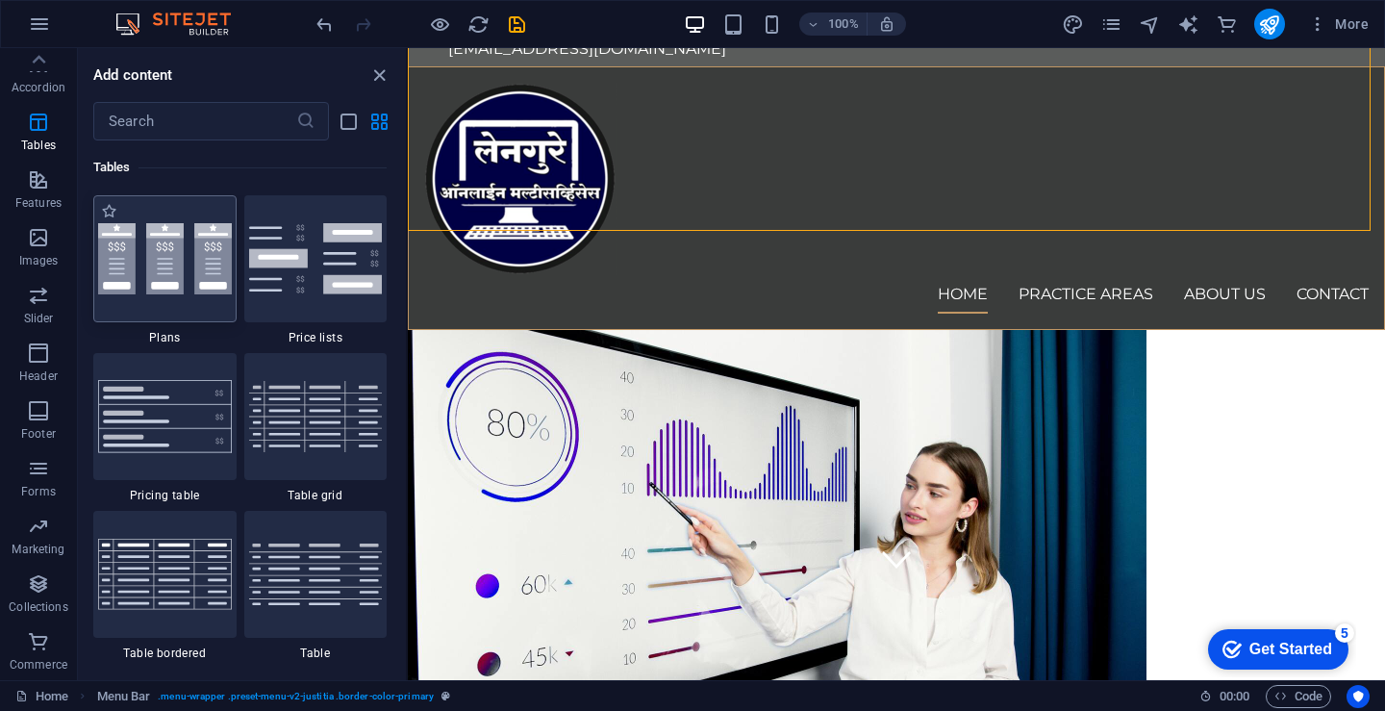
click at [135, 265] on img at bounding box center [165, 258] width 134 height 71
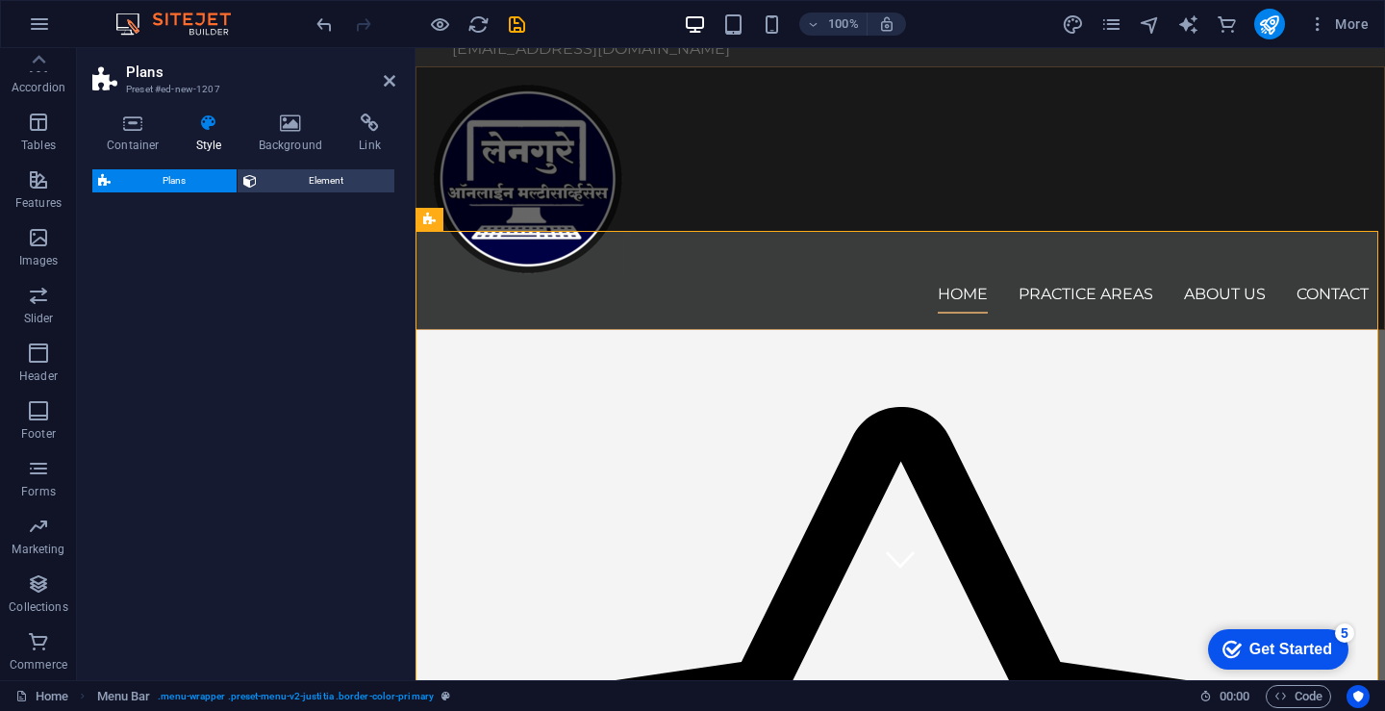
select select "rem"
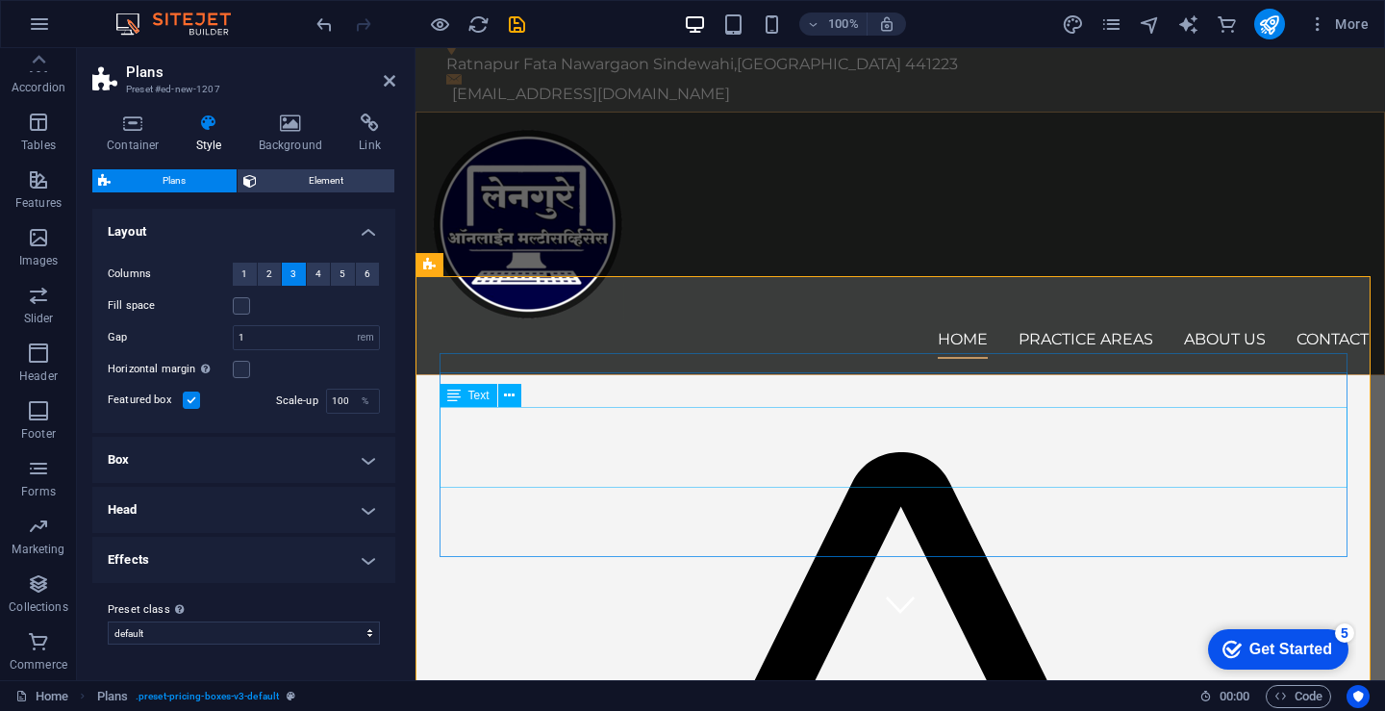
scroll to position [128, 0]
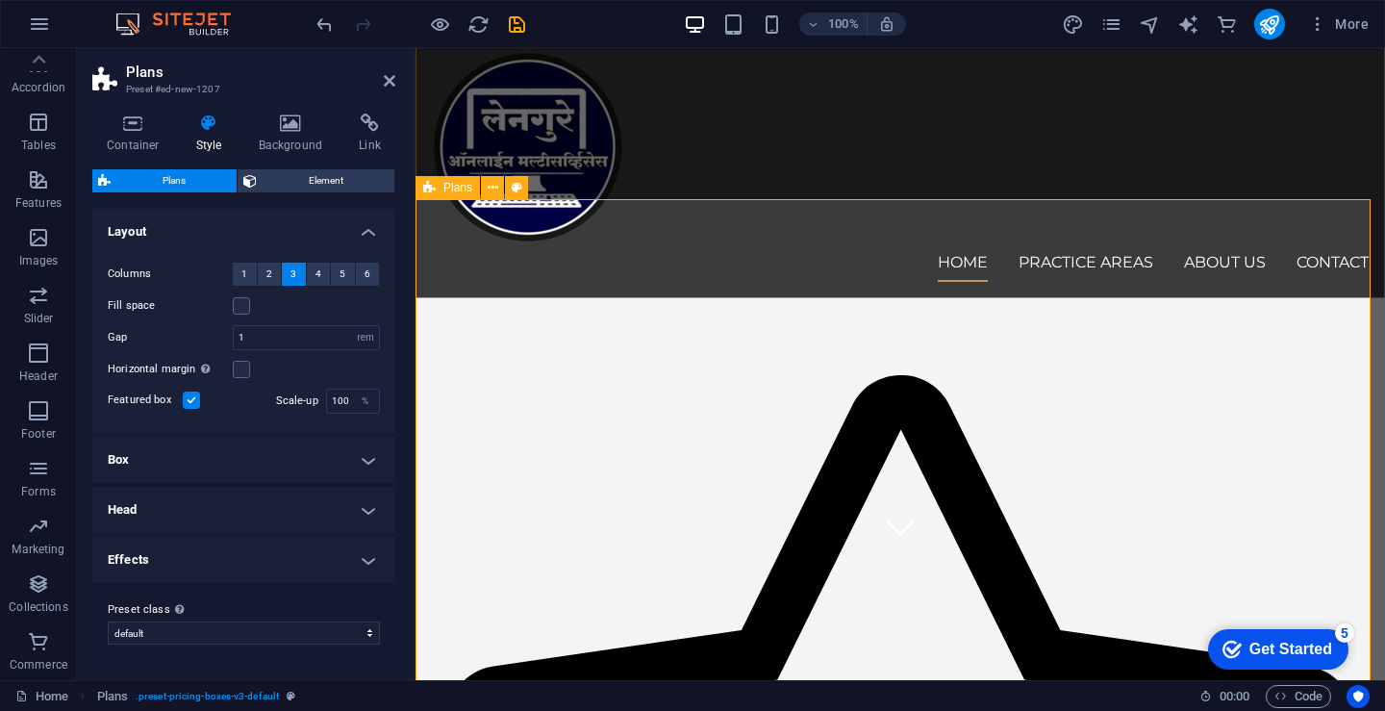
click at [446, 186] on span "Plans" at bounding box center [457, 188] width 29 height 12
click at [497, 189] on icon at bounding box center [493, 188] width 11 height 20
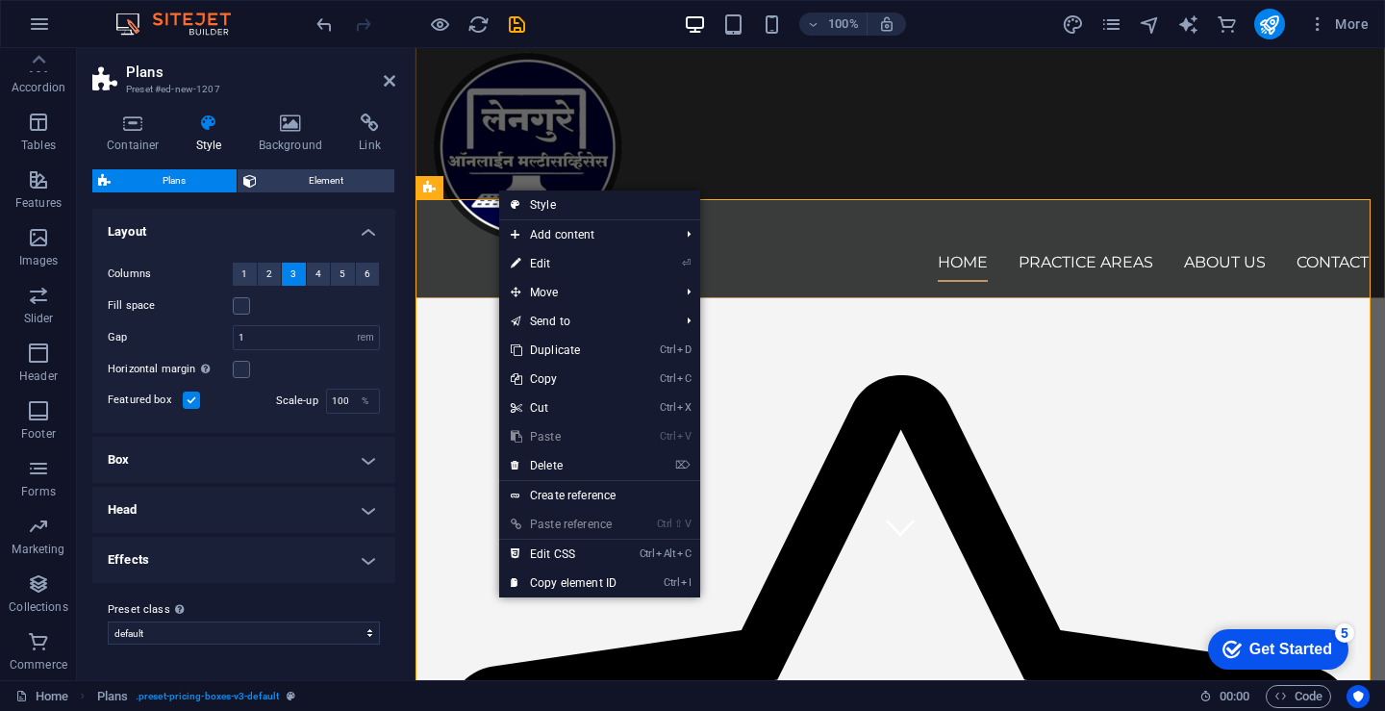
click at [236, 16] on img at bounding box center [183, 24] width 144 height 23
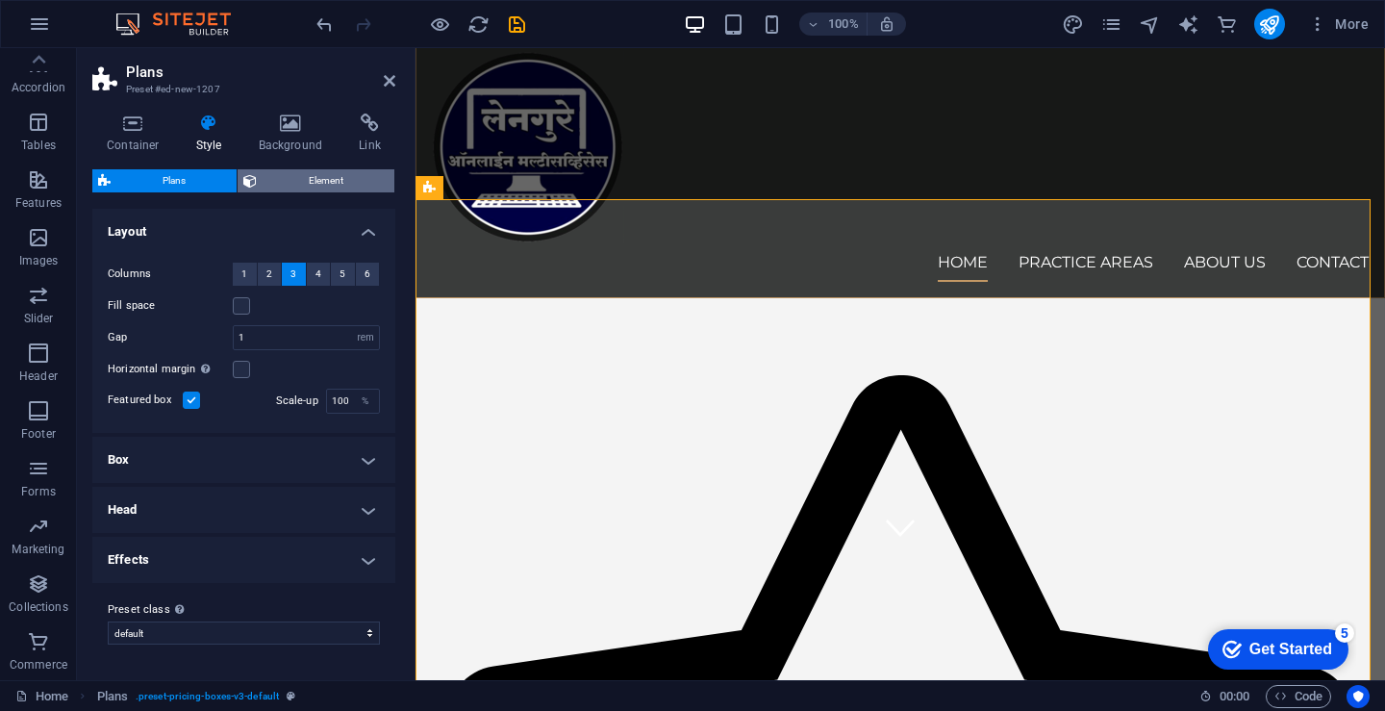
click at [307, 178] on span "Element" at bounding box center [326, 180] width 126 height 23
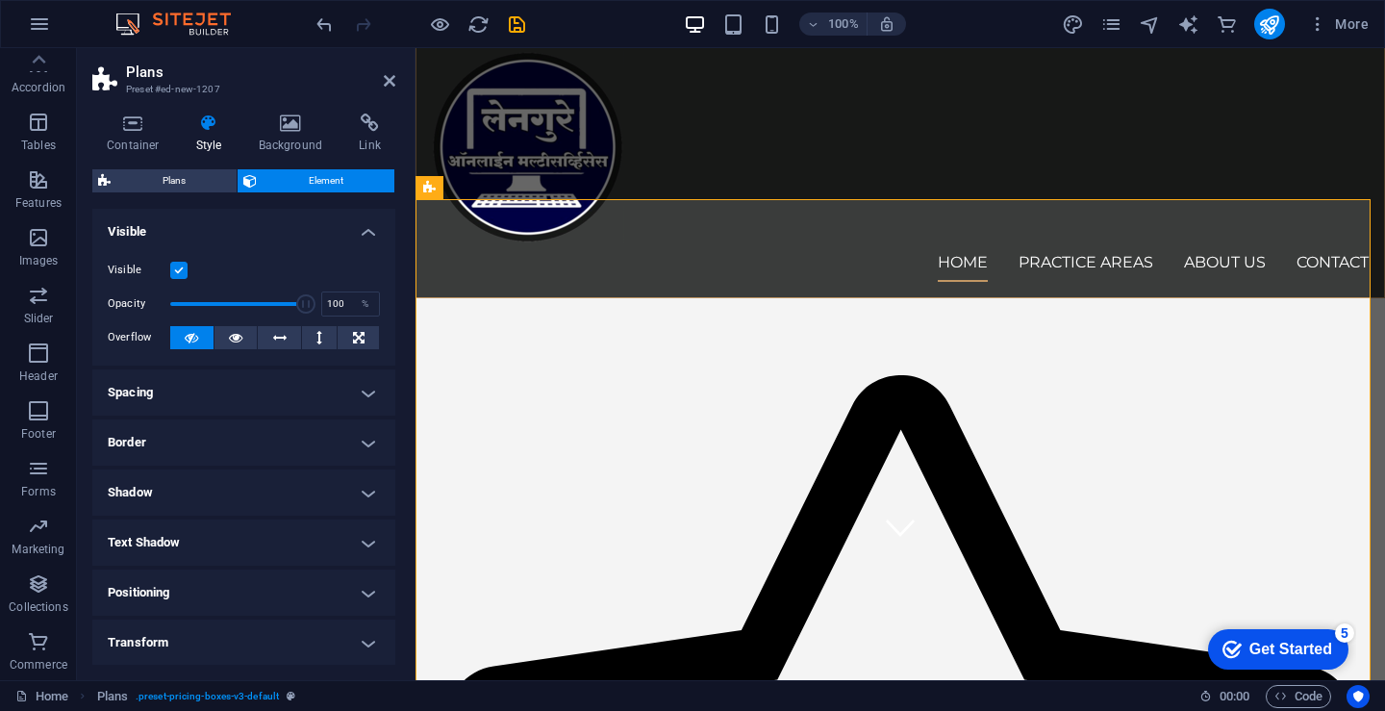
click at [145, 383] on h4 "Spacing" at bounding box center [243, 392] width 303 height 46
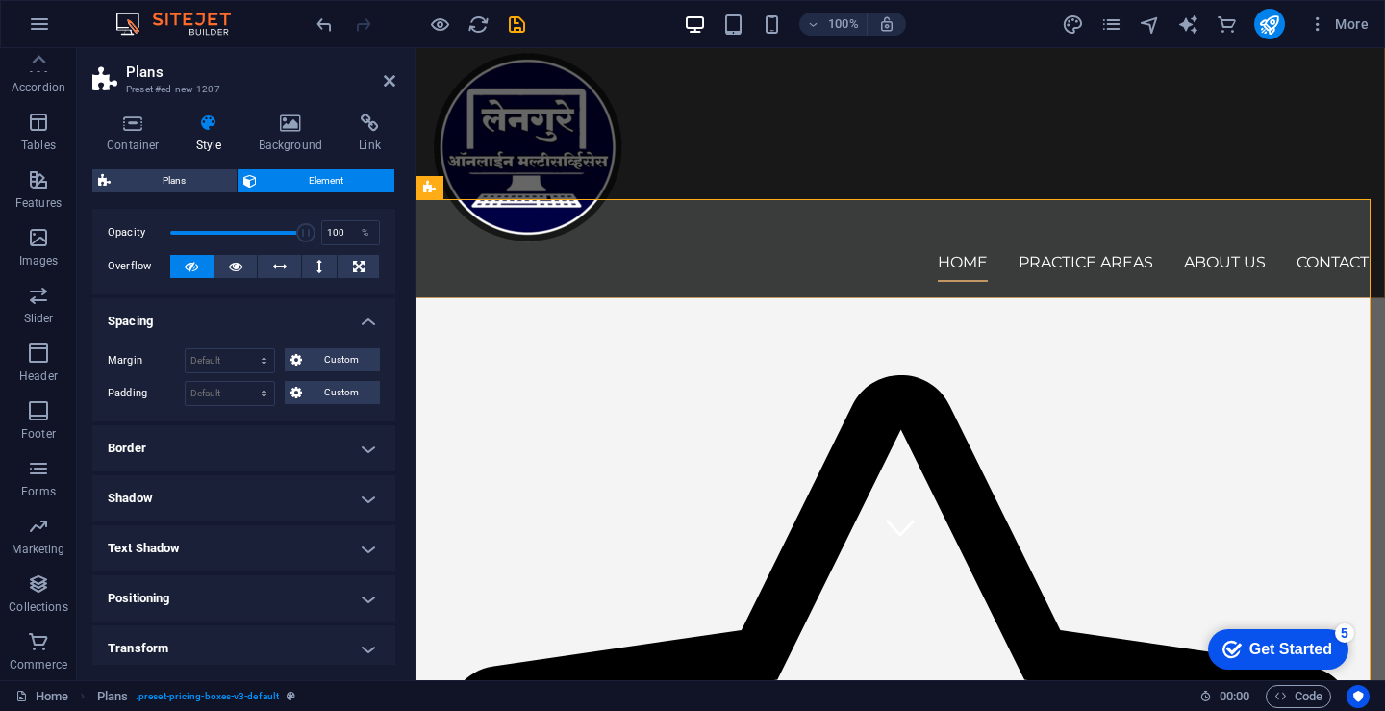
scroll to position [96, 0]
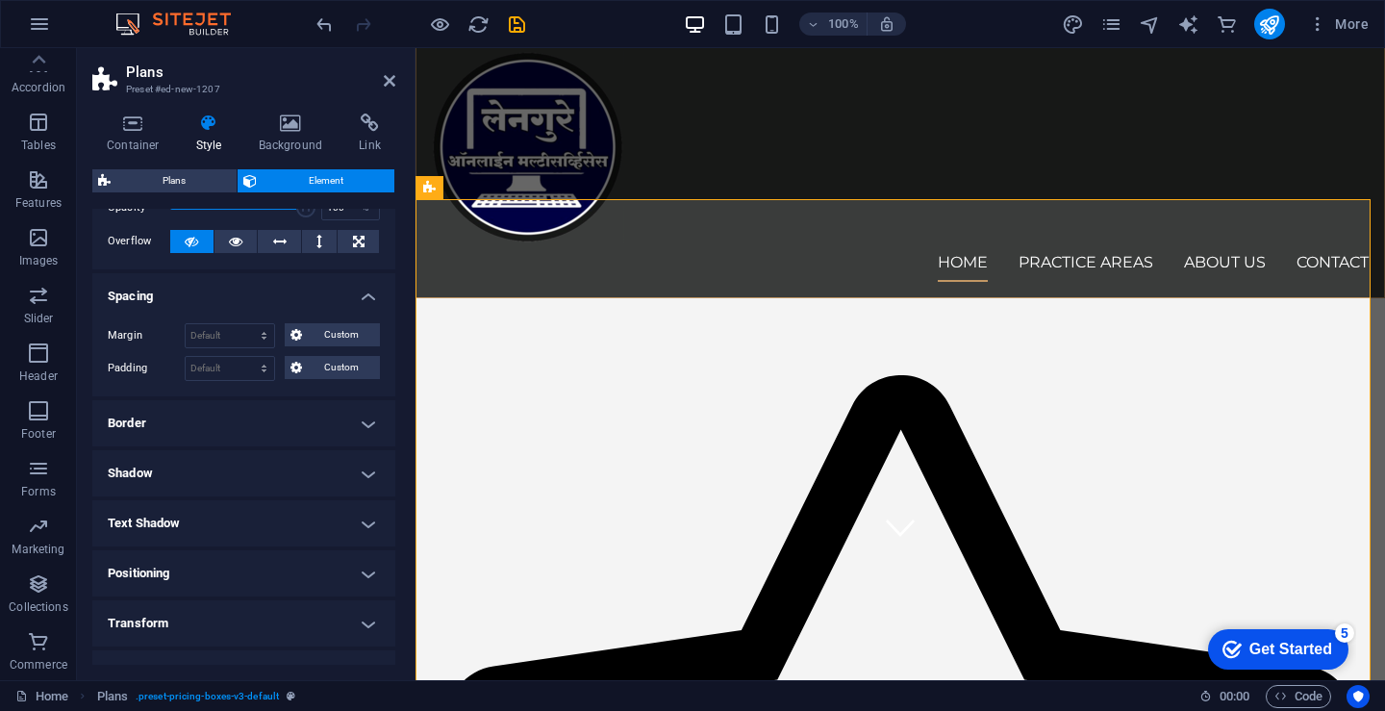
click at [222, 426] on h4 "Border" at bounding box center [243, 423] width 303 height 46
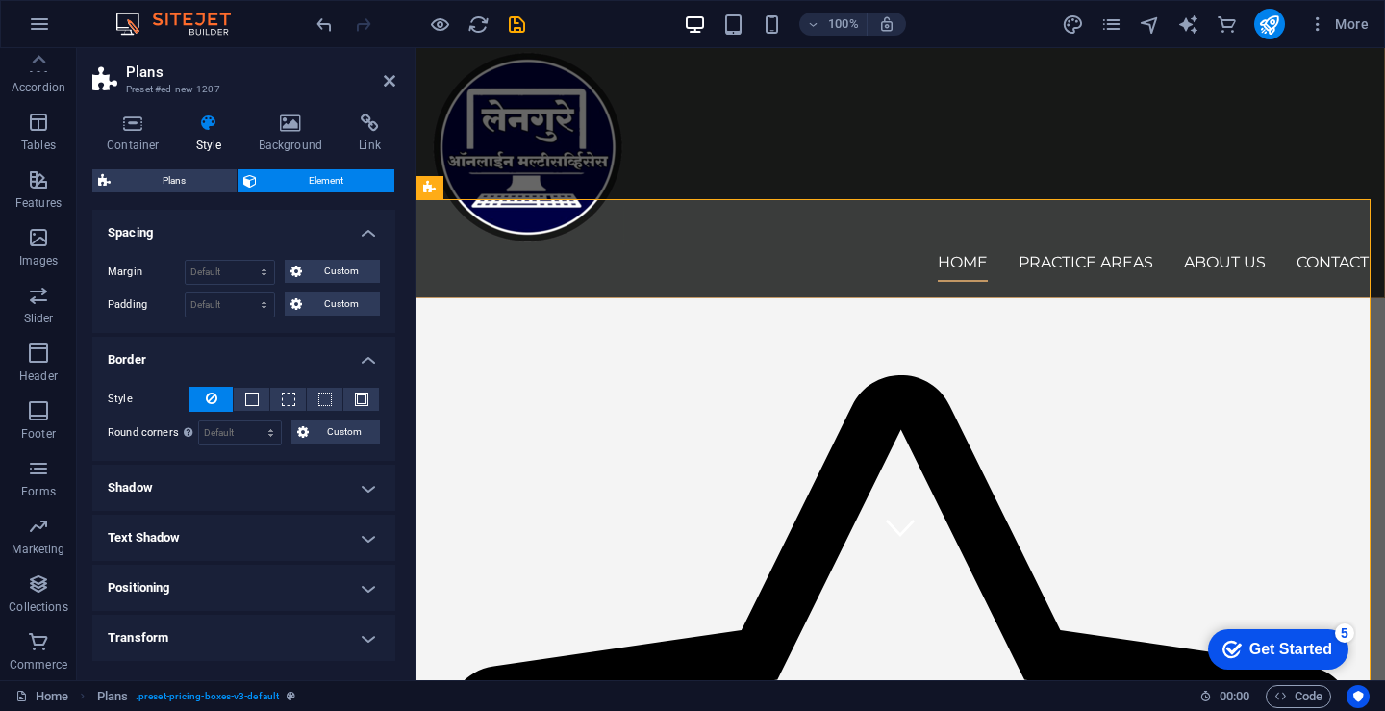
scroll to position [161, 0]
click at [285, 399] on span at bounding box center [288, 397] width 13 height 13
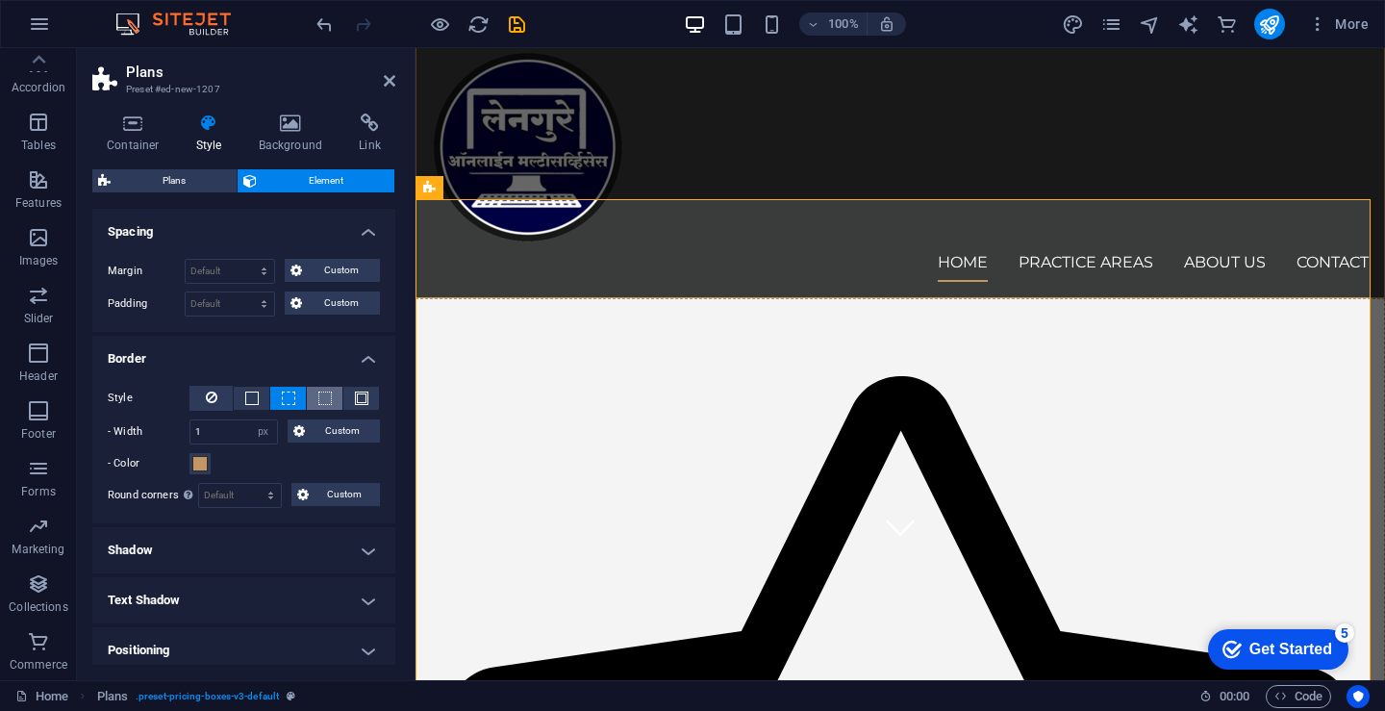
click at [329, 395] on button at bounding box center [325, 398] width 36 height 23
click at [363, 395] on span at bounding box center [361, 397] width 13 height 13
click at [42, 301] on icon "button" at bounding box center [38, 295] width 23 height 23
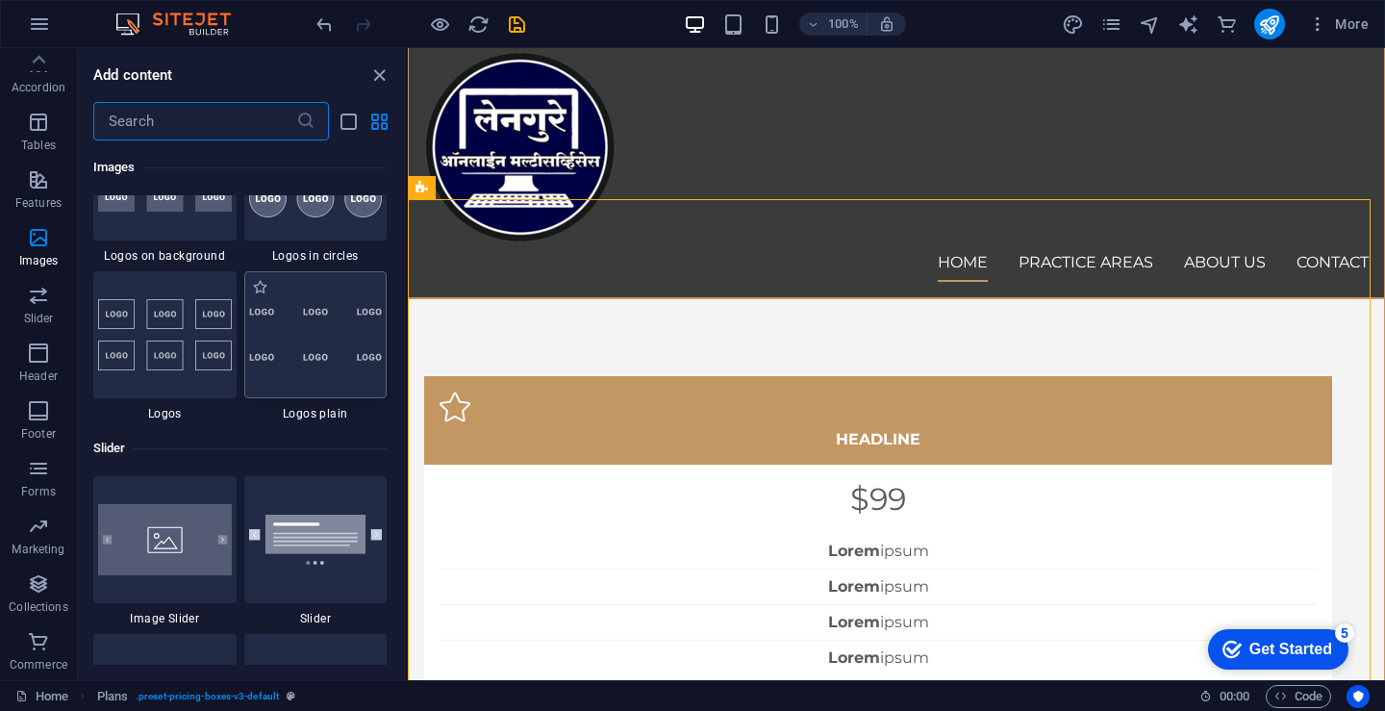
scroll to position [10583, 0]
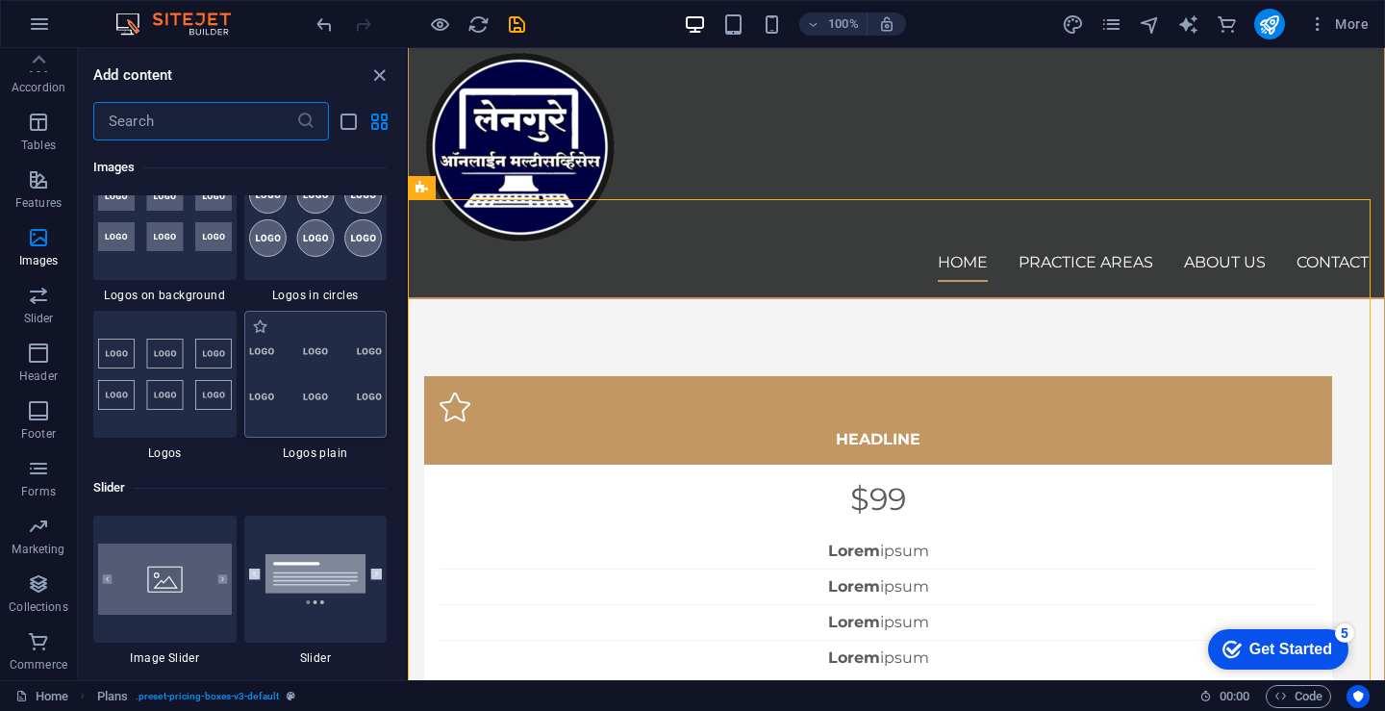
click at [296, 348] on img at bounding box center [316, 374] width 134 height 57
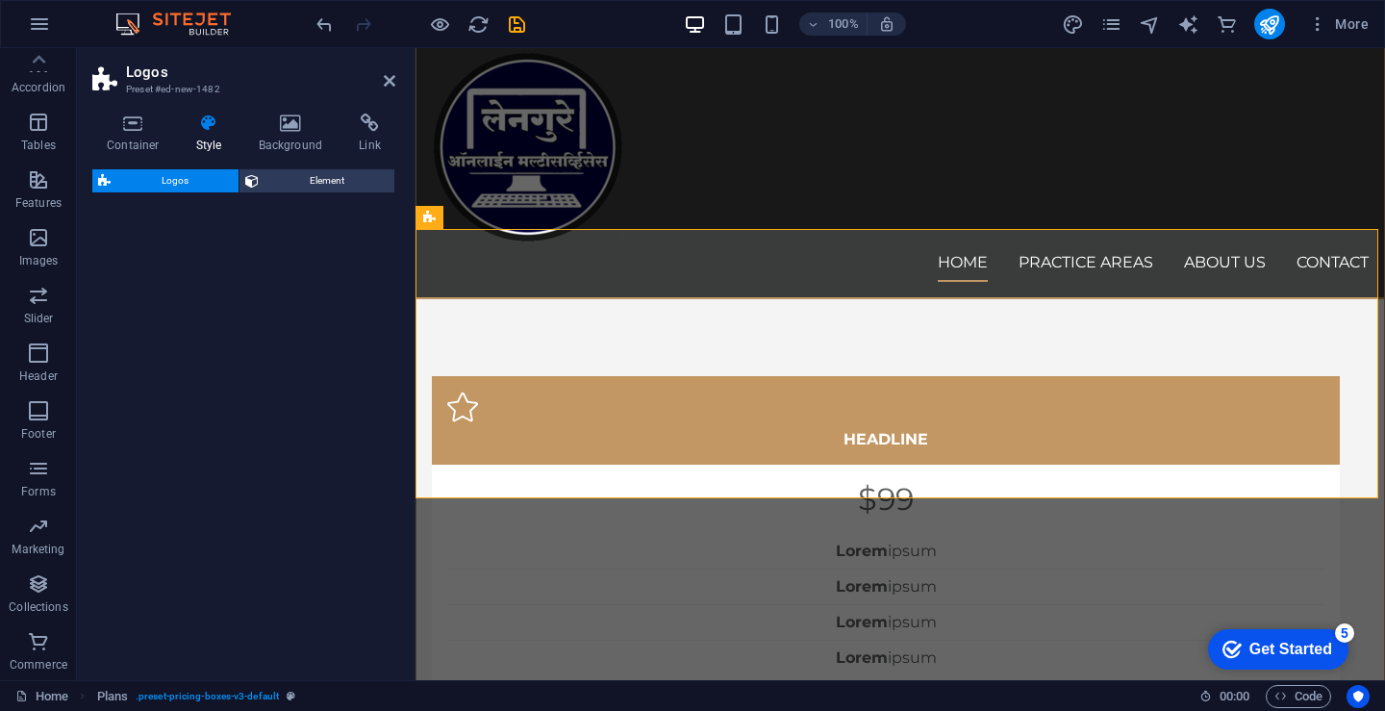
select select "rem"
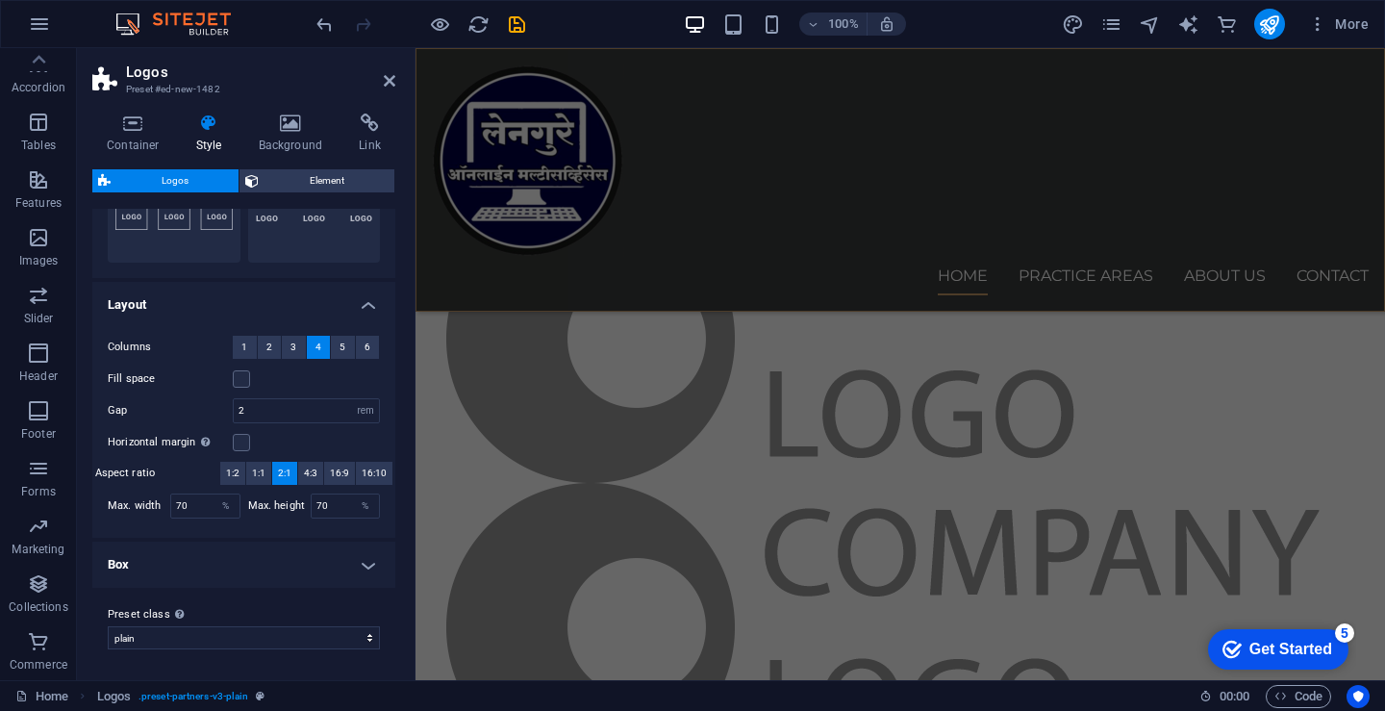
scroll to position [2807, 0]
